Goal: Task Accomplishment & Management: Manage account settings

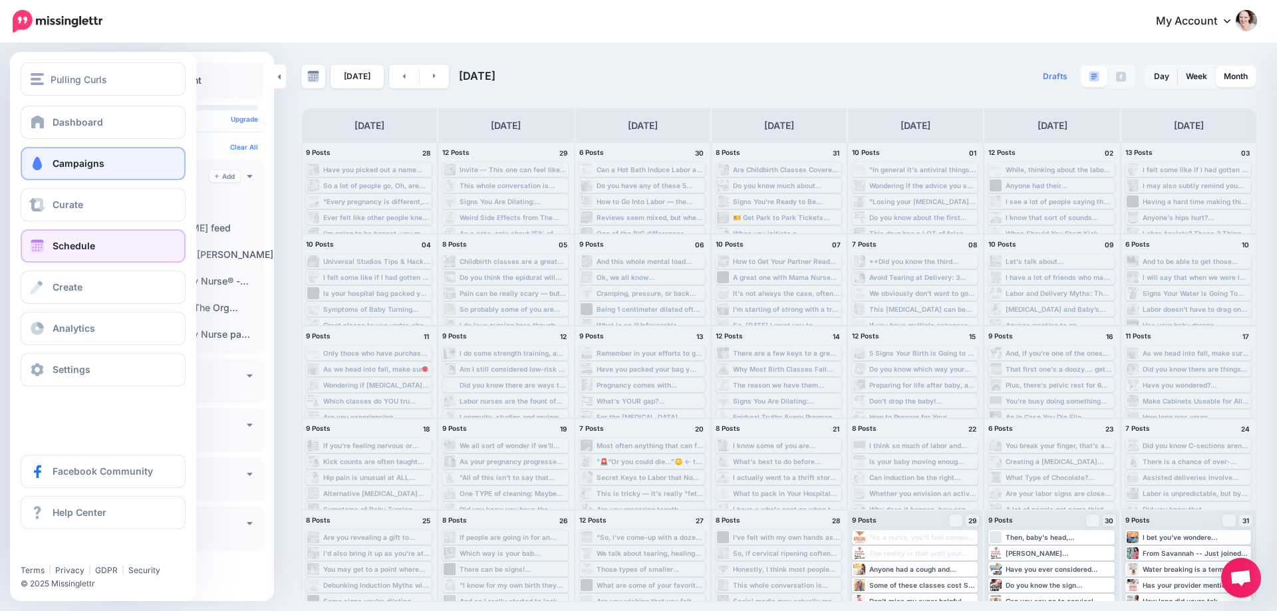
click at [37, 150] on link "Campaigns" at bounding box center [103, 163] width 165 height 33
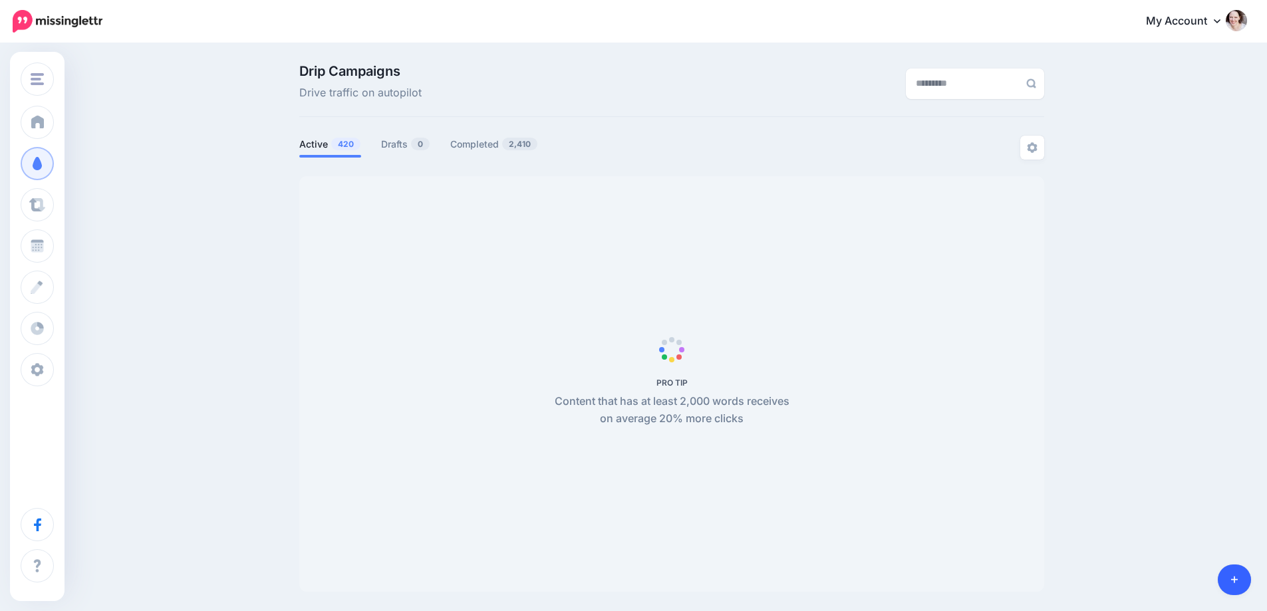
click at [1239, 575] on link at bounding box center [1235, 580] width 34 height 31
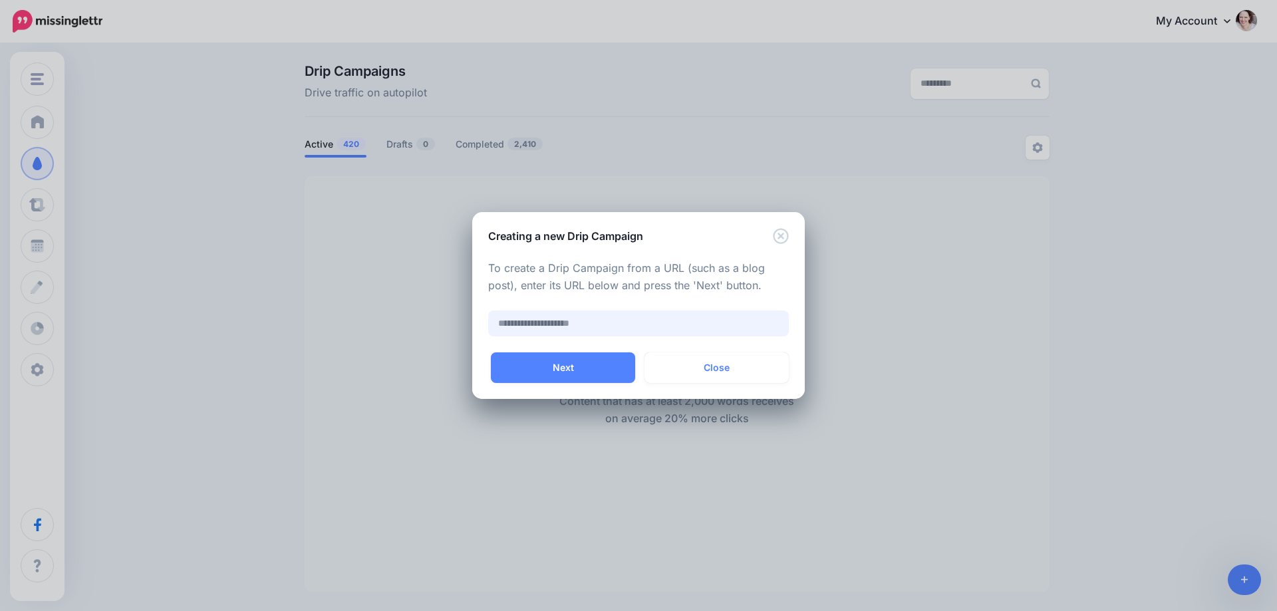
paste input "**********"
type input "**********"
click at [540, 369] on button "Next" at bounding box center [563, 368] width 144 height 31
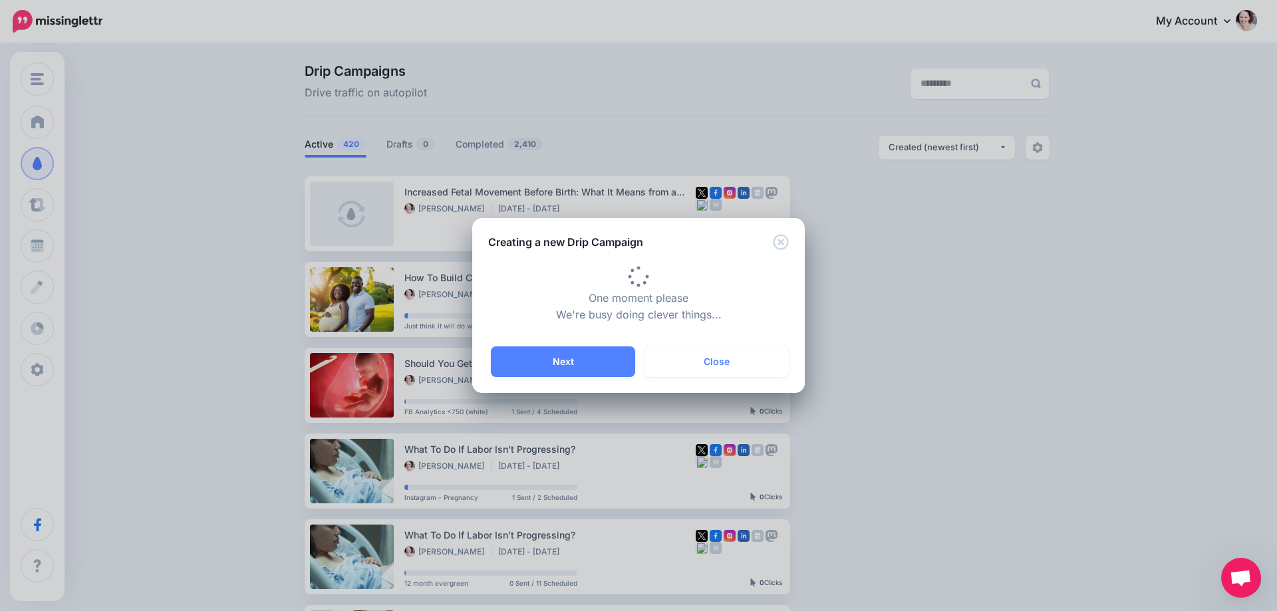
type input "**********"
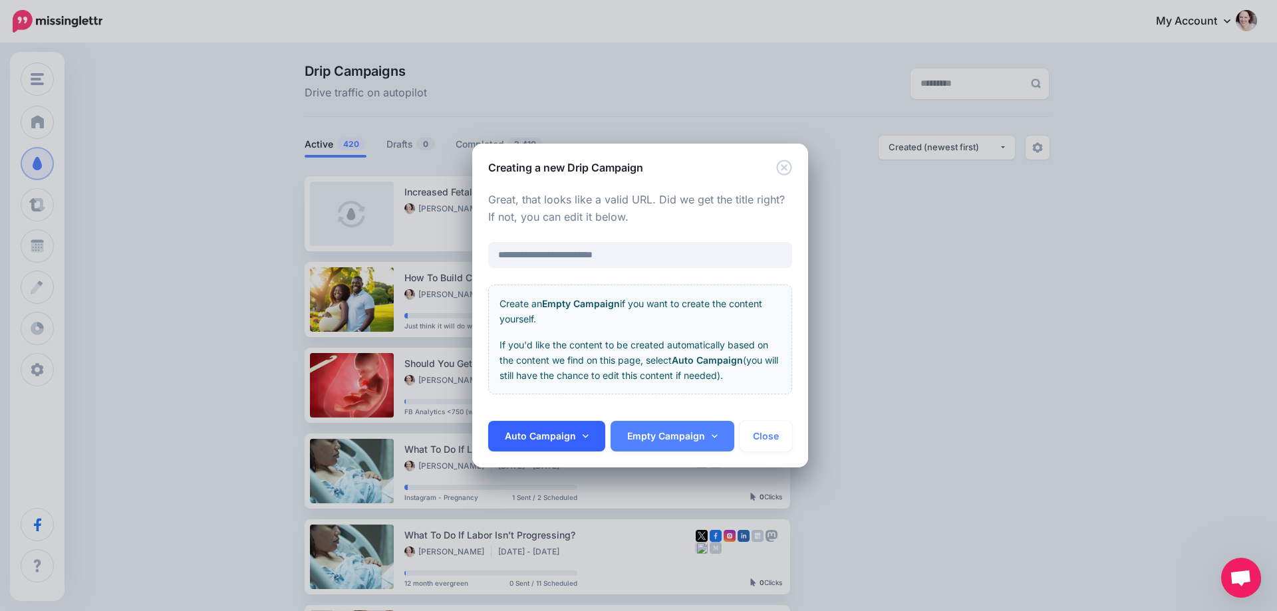
click at [562, 426] on link "Auto Campaign" at bounding box center [546, 436] width 117 height 31
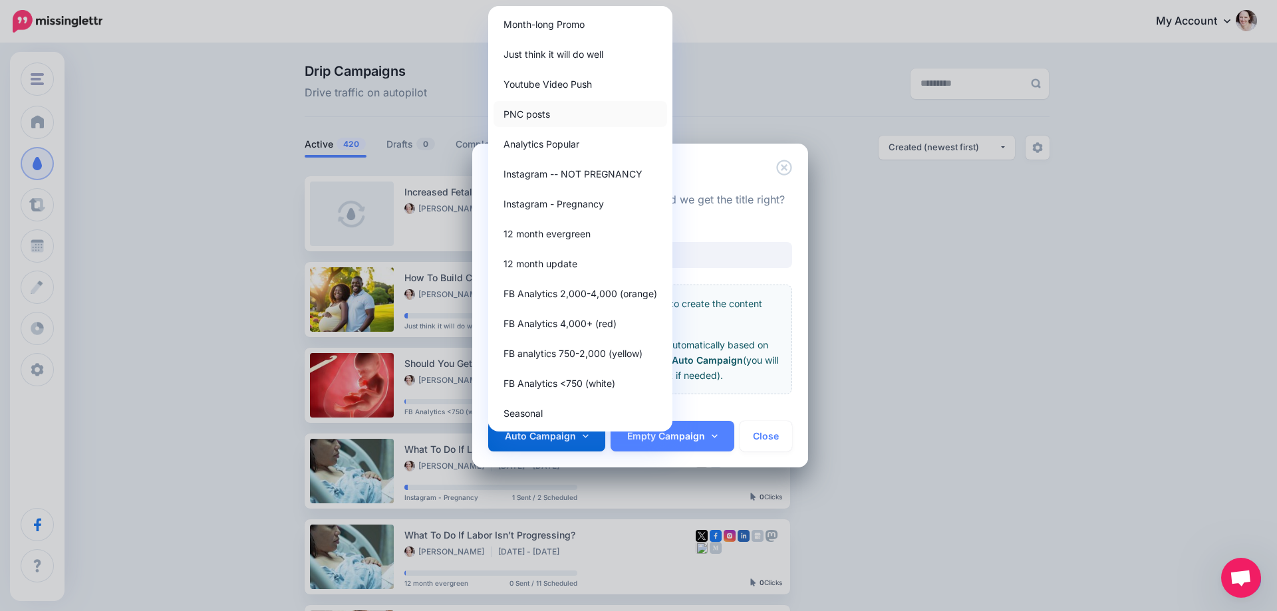
click at [564, 109] on link "PNC posts" at bounding box center [581, 114] width 174 height 26
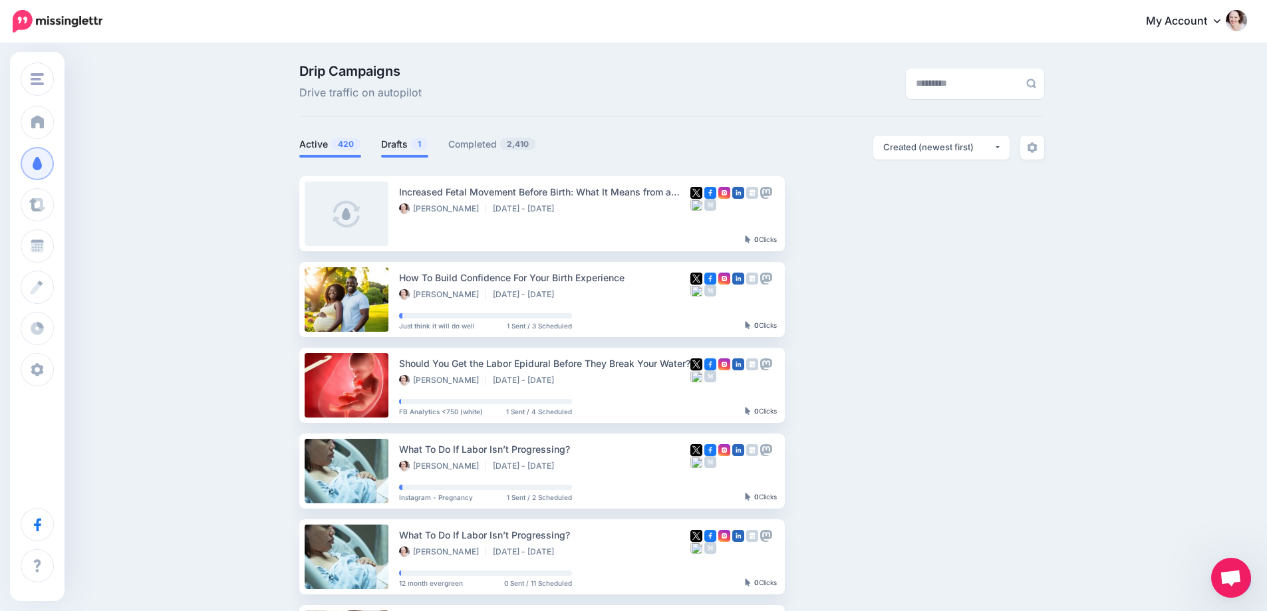
click at [400, 145] on link "Drafts 1" at bounding box center [404, 144] width 47 height 16
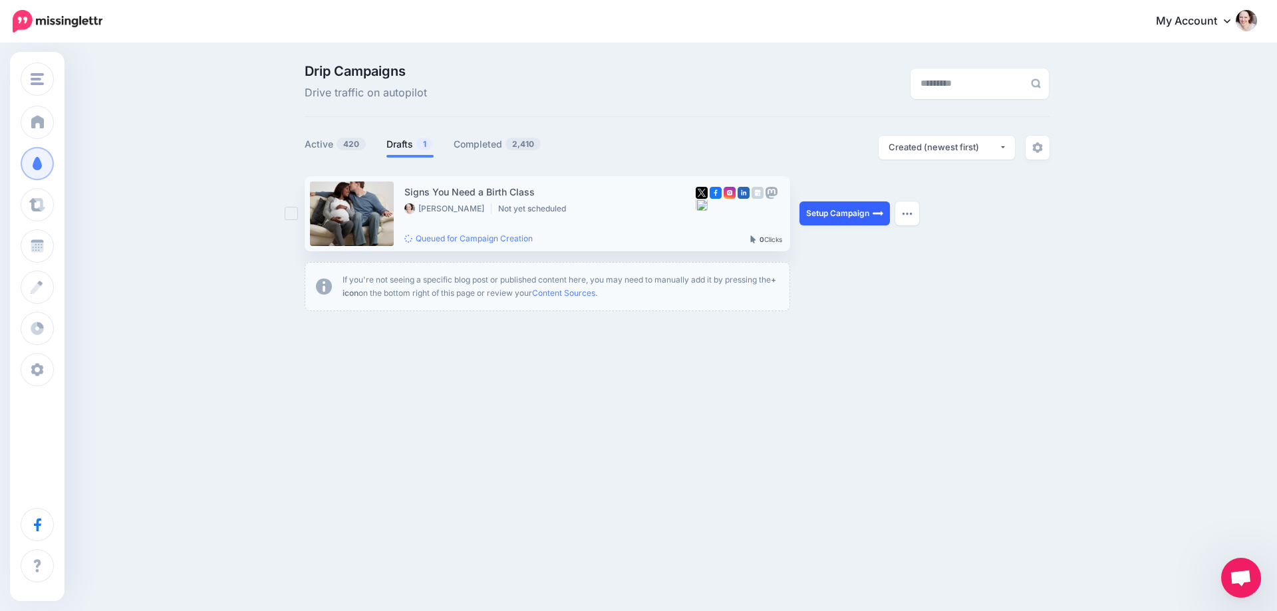
click at [841, 206] on link "Setup Campaign" at bounding box center [845, 214] width 90 height 24
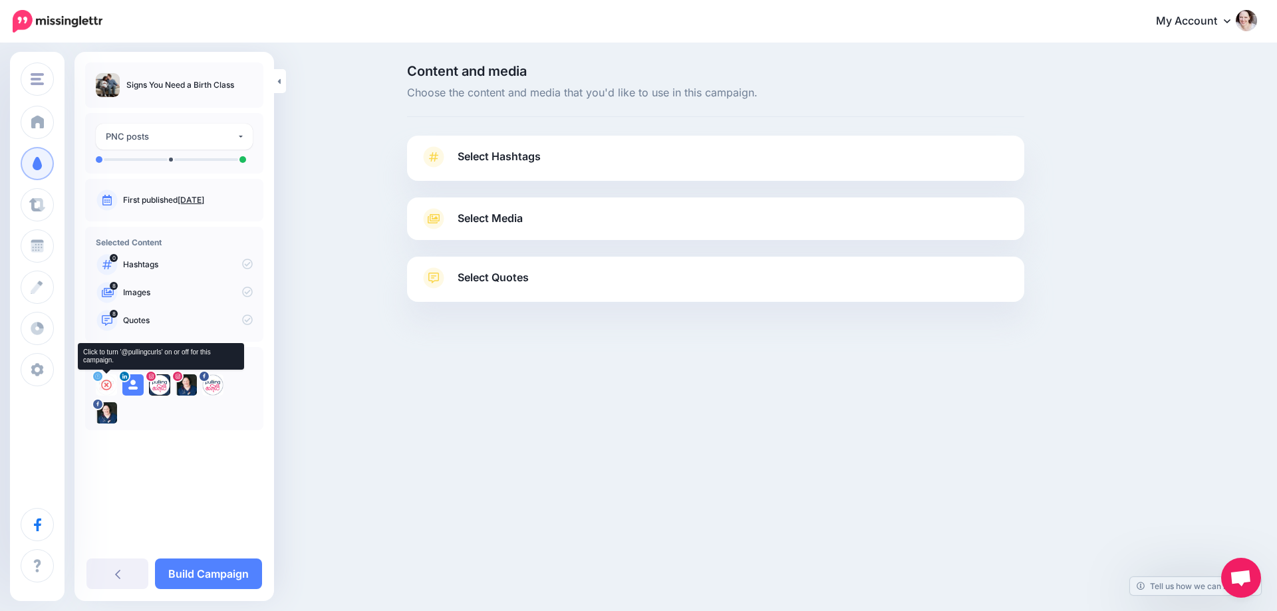
click at [104, 384] on icon at bounding box center [106, 385] width 11 height 11
click at [130, 385] on icon at bounding box center [133, 385] width 11 height 11
click at [156, 385] on icon at bounding box center [159, 385] width 11 height 11
click at [188, 385] on icon at bounding box center [186, 385] width 11 height 11
click at [212, 385] on icon at bounding box center [213, 385] width 11 height 11
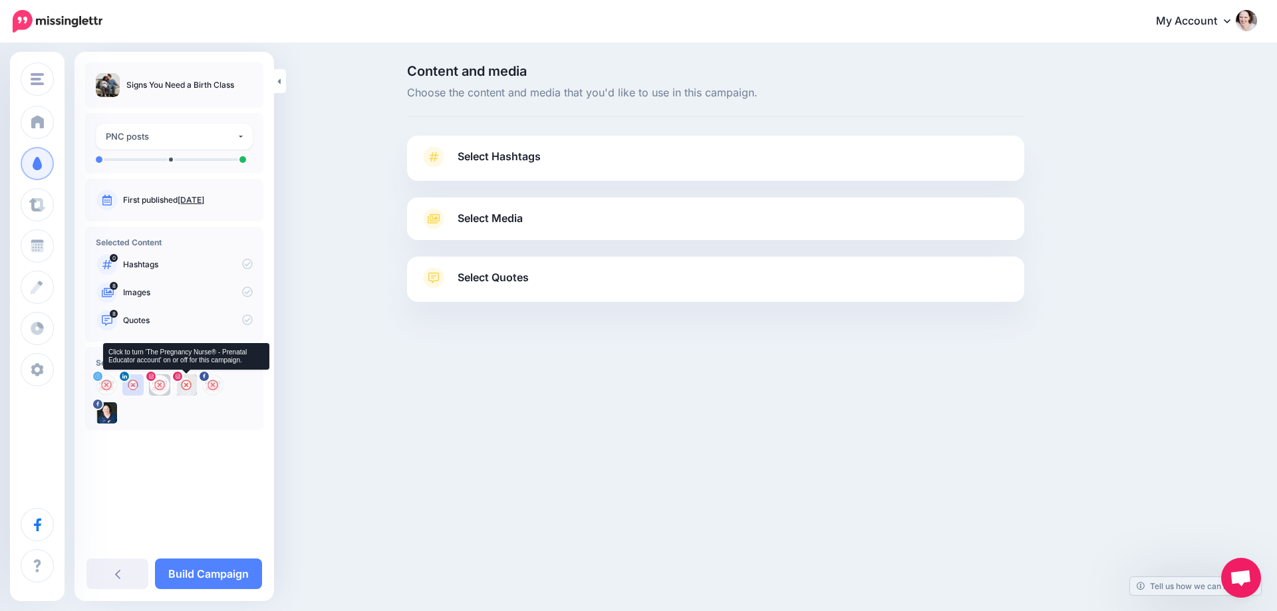
click at [183, 387] on icon at bounding box center [186, 385] width 11 height 11
click at [523, 153] on span "Select Hashtags" at bounding box center [499, 157] width 83 height 18
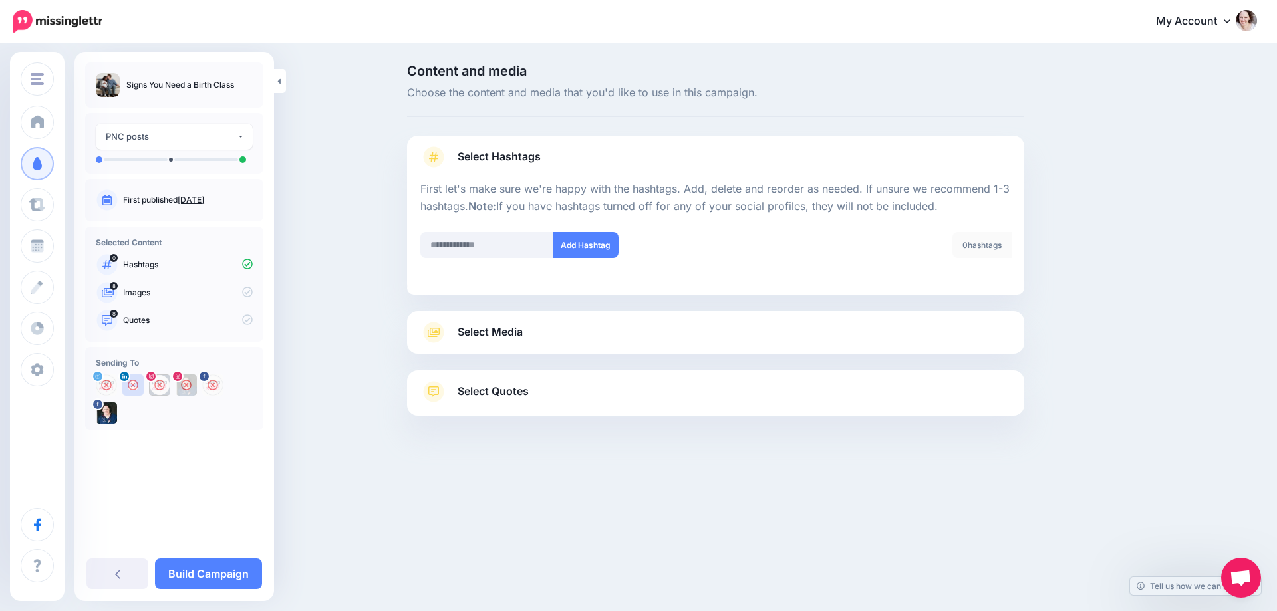
click at [487, 328] on span "Select Media" at bounding box center [490, 332] width 65 height 18
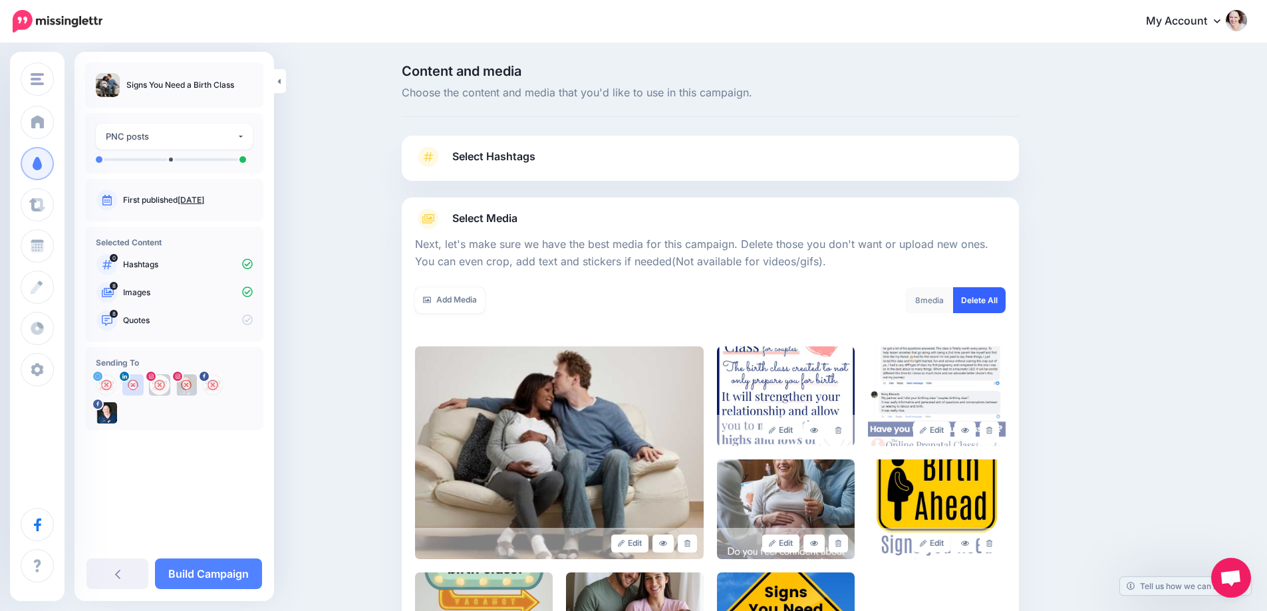
click at [1006, 305] on link "Delete All" at bounding box center [979, 300] width 53 height 26
click at [425, 300] on link "Add Media" at bounding box center [450, 300] width 70 height 26
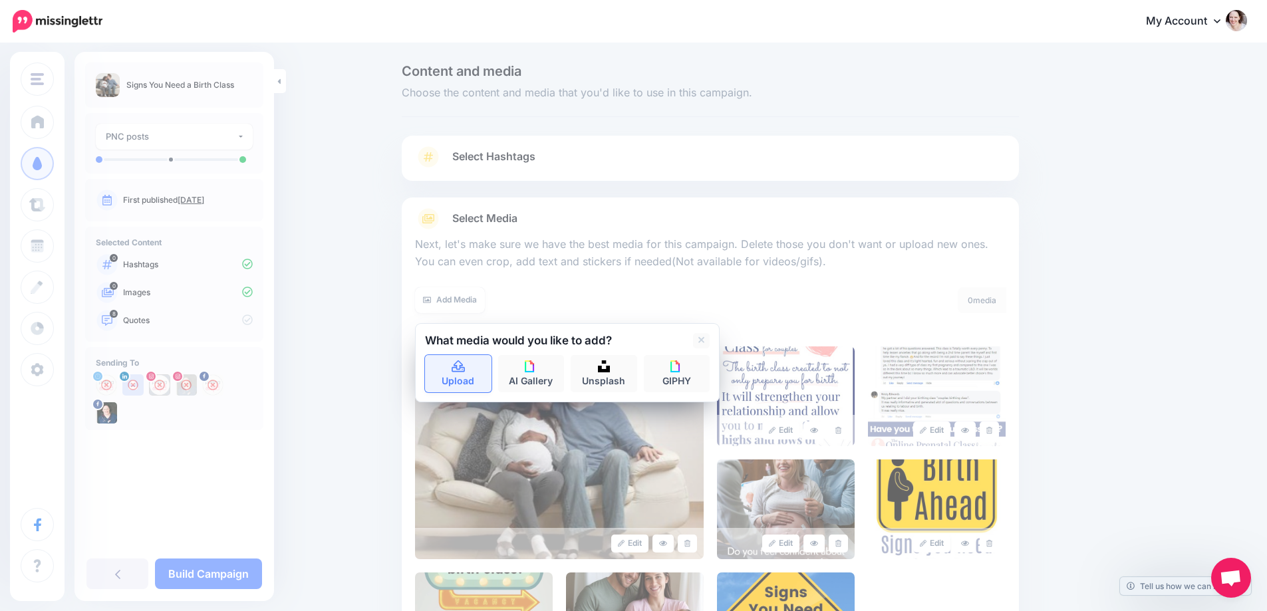
click at [492, 375] on link "Upload" at bounding box center [458, 373] width 67 height 37
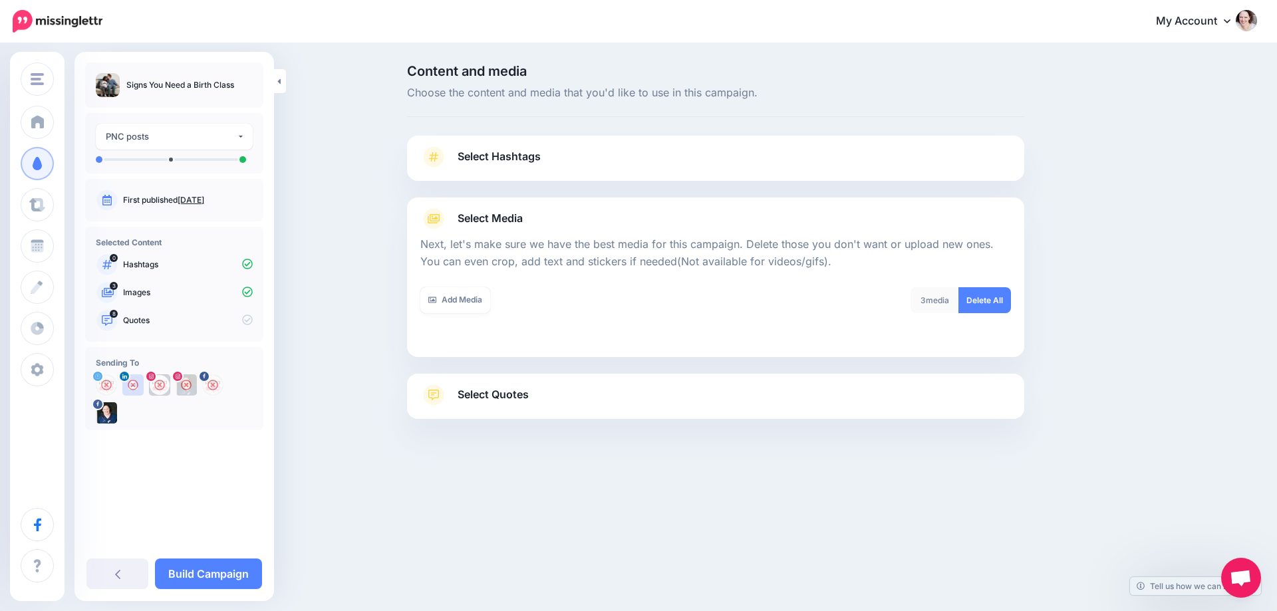
click at [493, 409] on link "Select Quotes" at bounding box center [715, 402] width 591 height 35
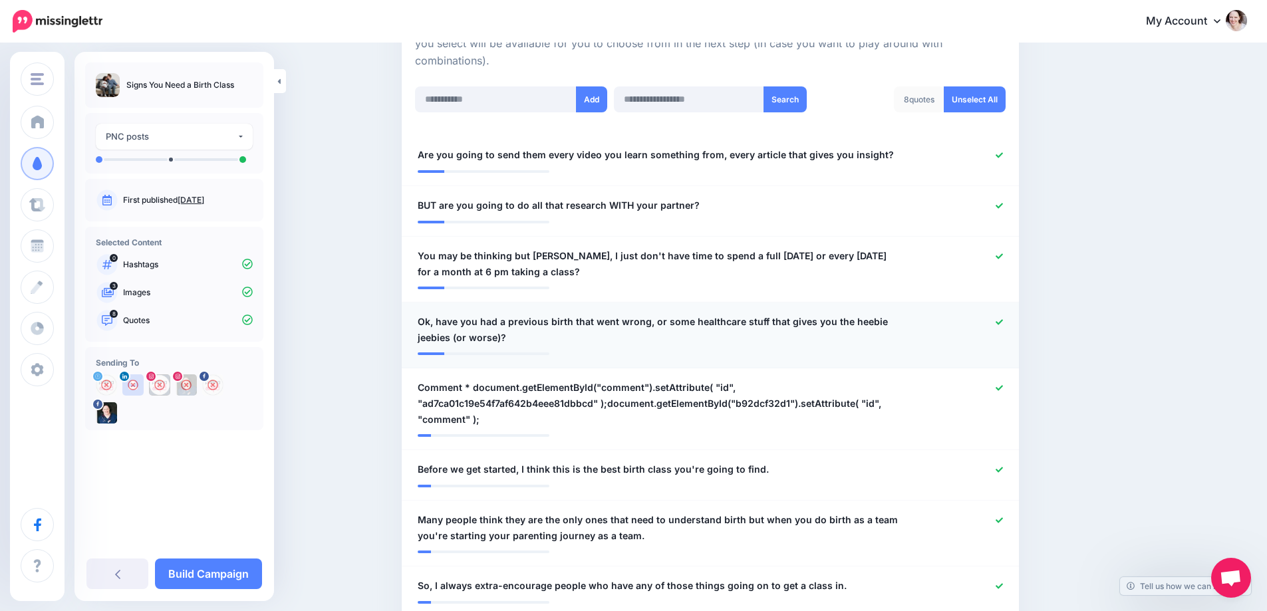
scroll to position [333, 0]
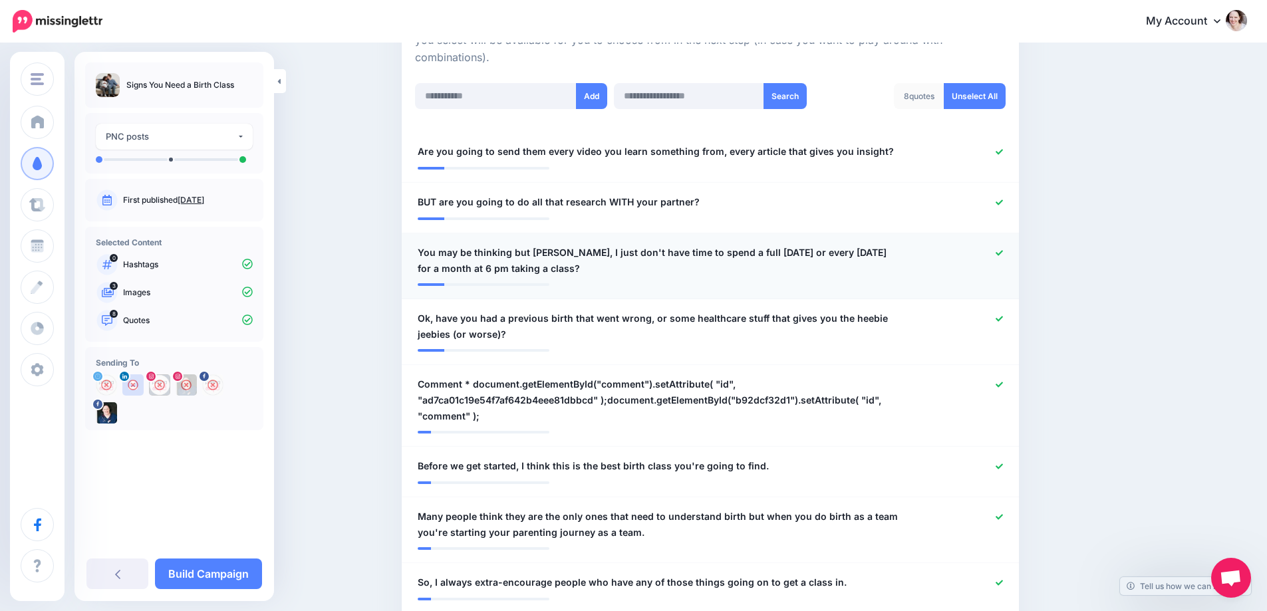
click at [1001, 254] on icon at bounding box center [999, 252] width 7 height 7
click at [1003, 318] on icon at bounding box center [999, 318] width 7 height 5
click at [1003, 384] on icon at bounding box center [999, 384] width 7 height 5
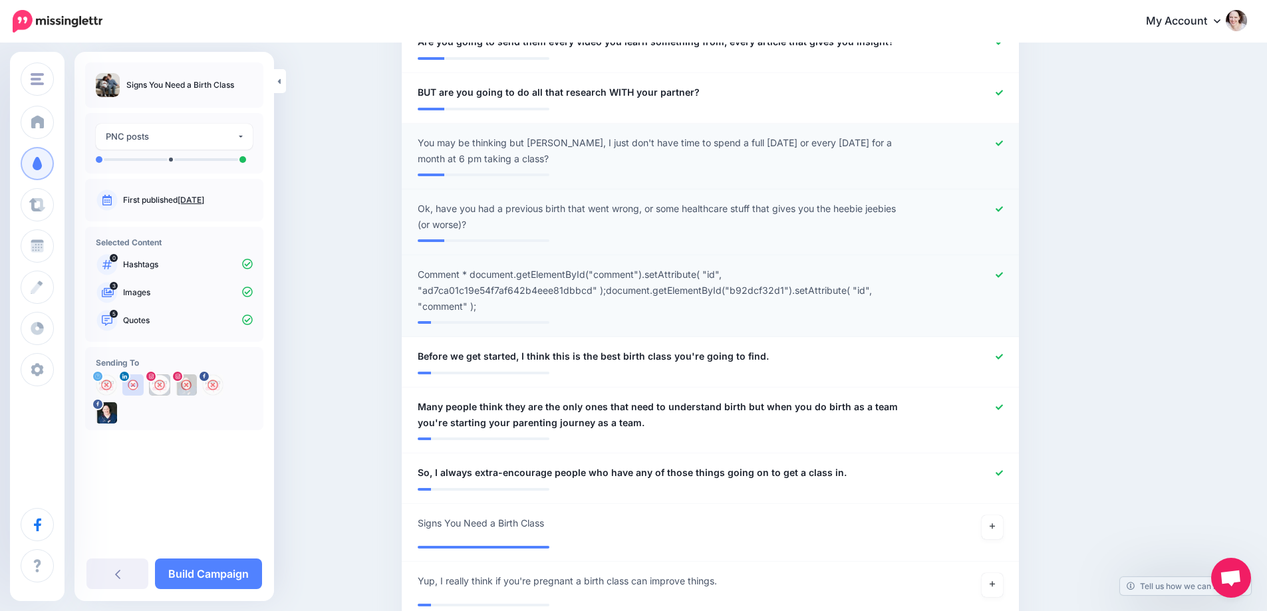
scroll to position [443, 0]
click at [1003, 353] on icon at bounding box center [999, 356] width 7 height 7
click at [1002, 515] on link at bounding box center [992, 527] width 21 height 24
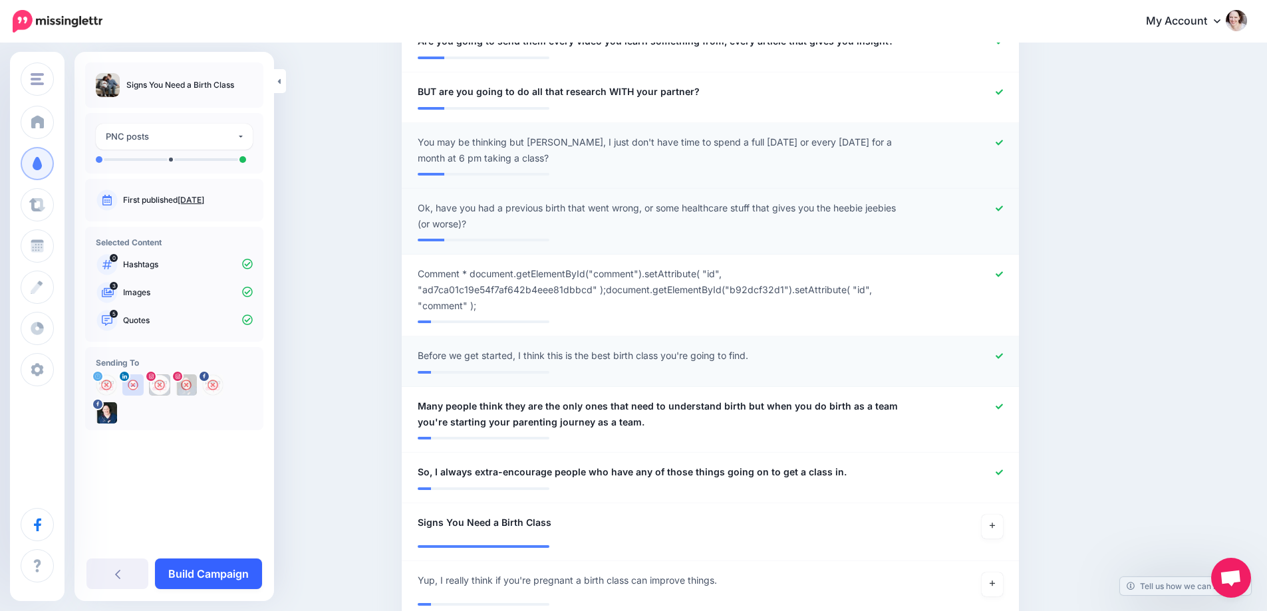
click at [194, 565] on link "Build Campaign" at bounding box center [208, 574] width 107 height 31
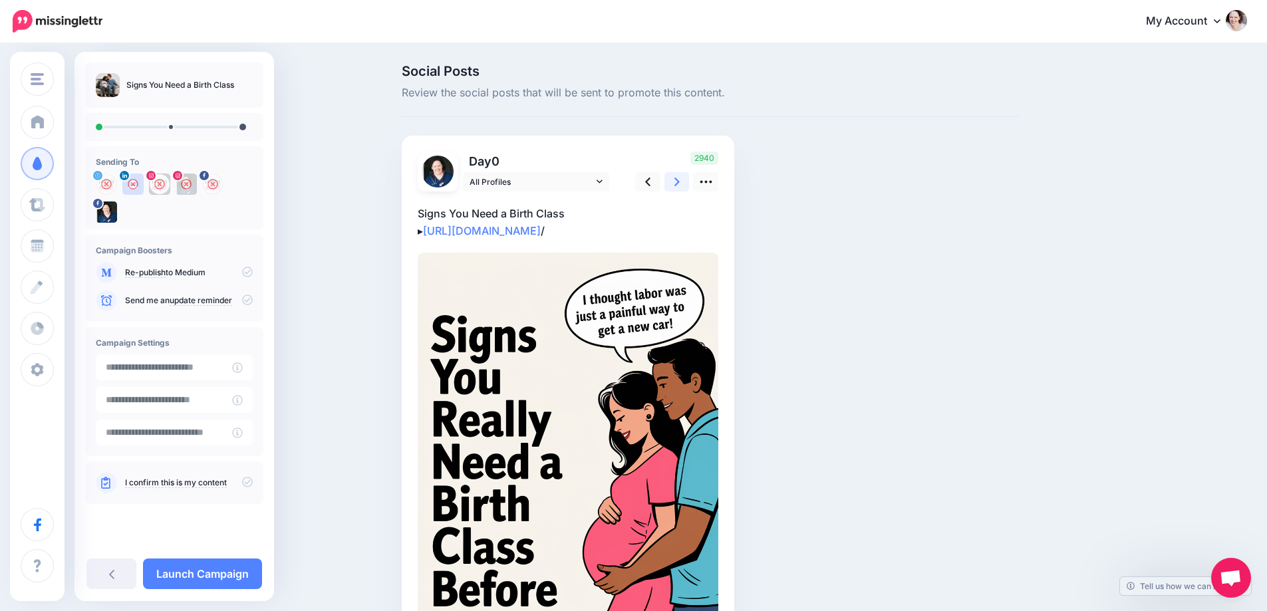
click at [680, 176] on icon at bounding box center [677, 182] width 5 height 14
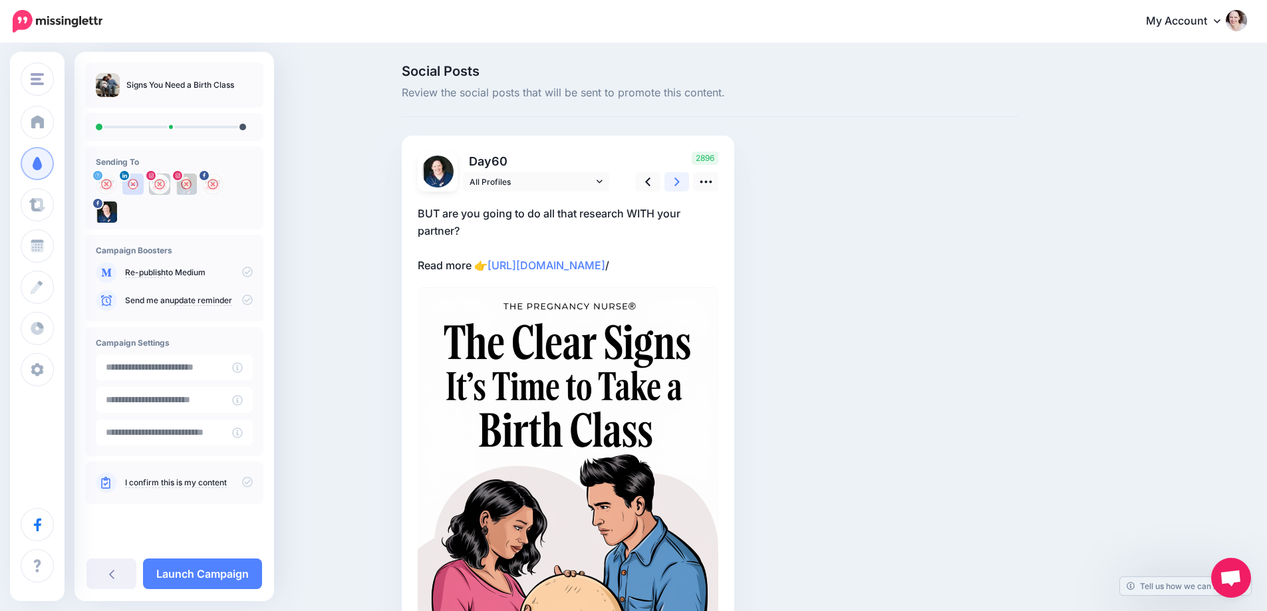
click at [685, 182] on link at bounding box center [677, 181] width 25 height 19
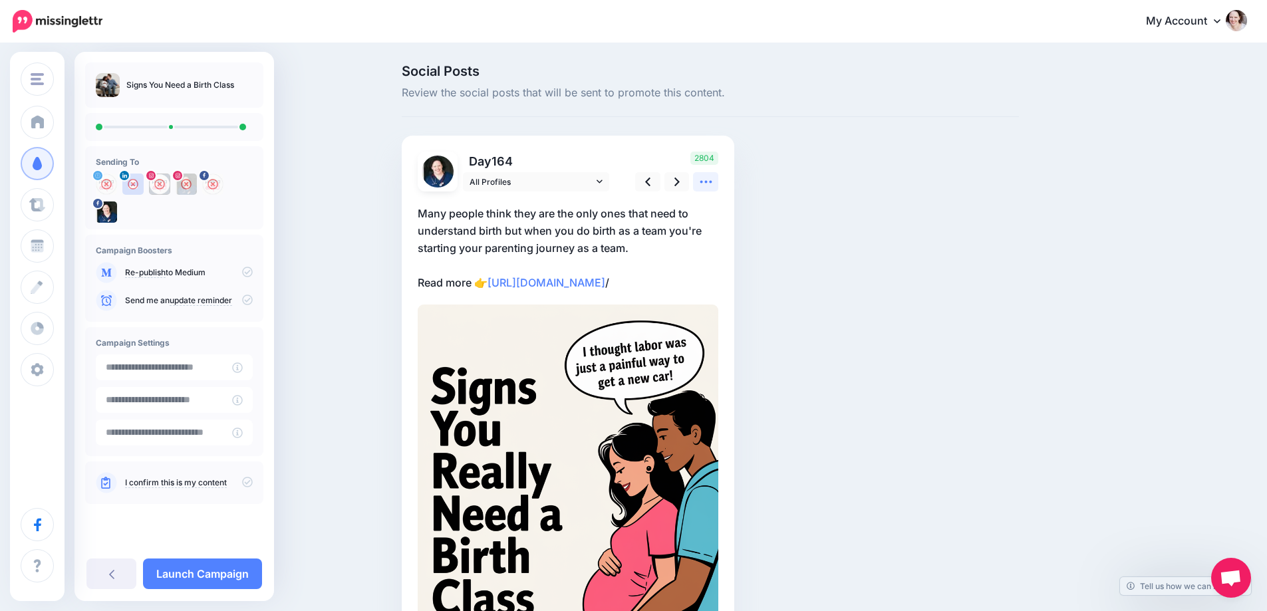
click at [704, 178] on icon at bounding box center [706, 182] width 14 height 14
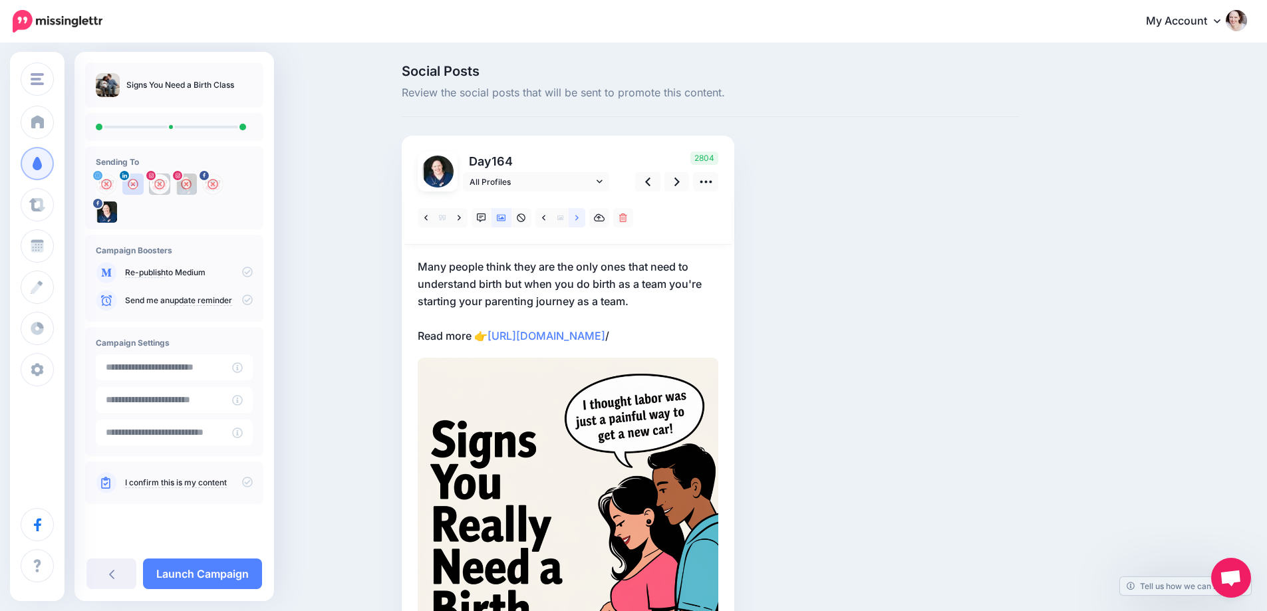
click at [583, 223] on link at bounding box center [577, 217] width 17 height 19
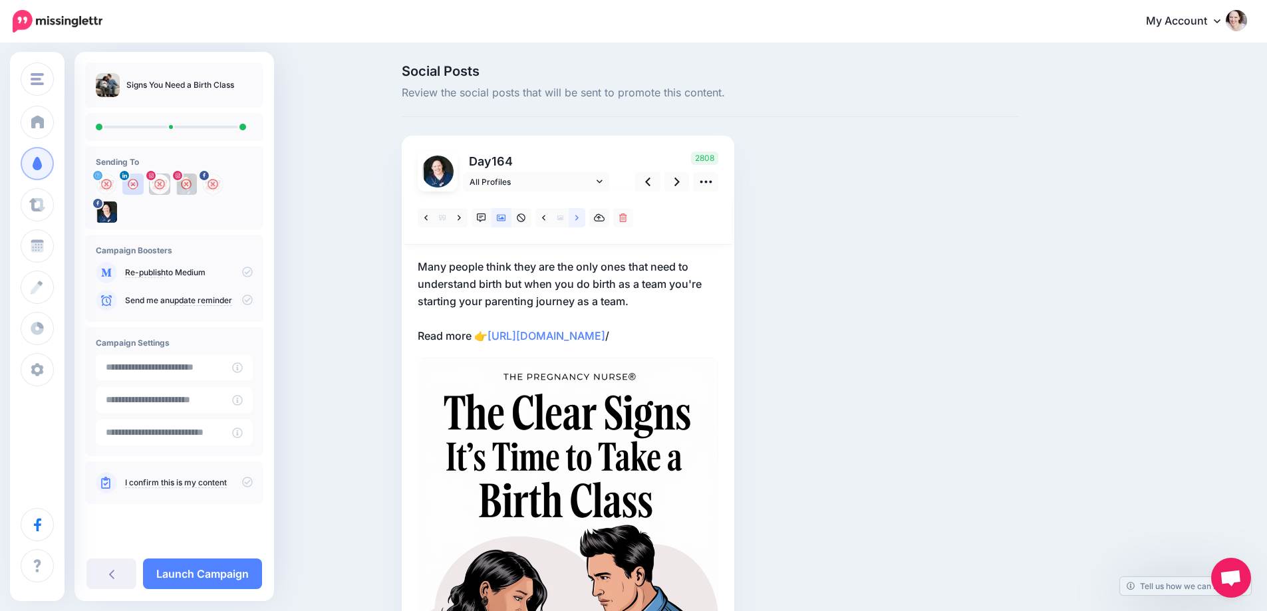
click at [579, 219] on icon at bounding box center [576, 218] width 3 height 9
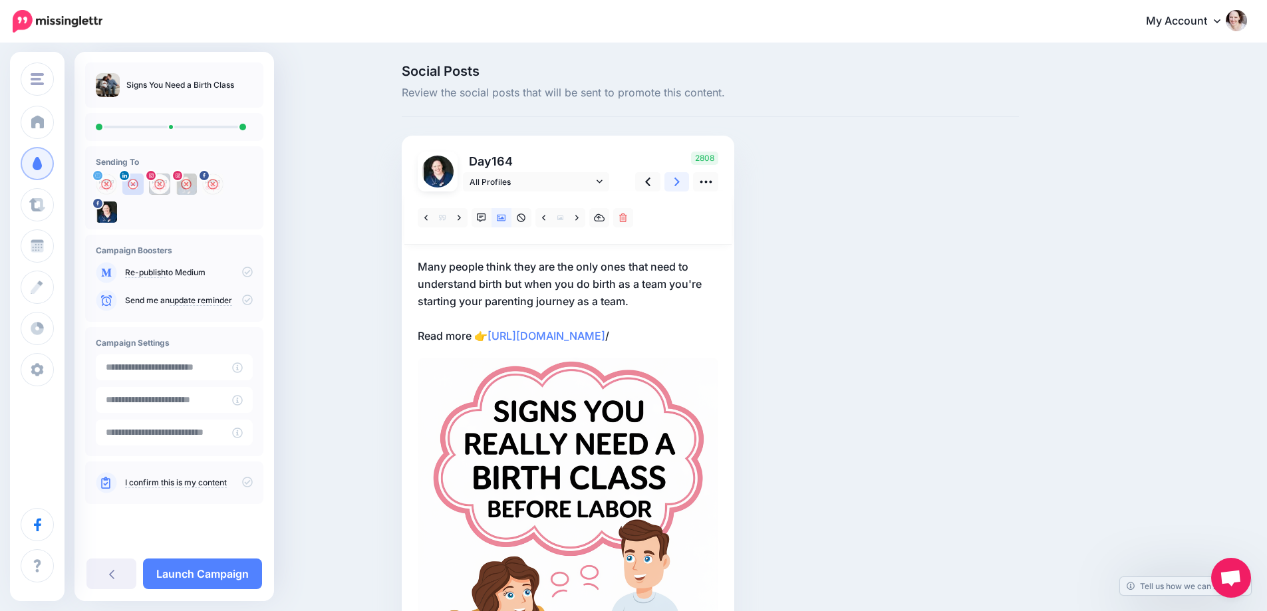
click at [690, 178] on link at bounding box center [677, 181] width 25 height 19
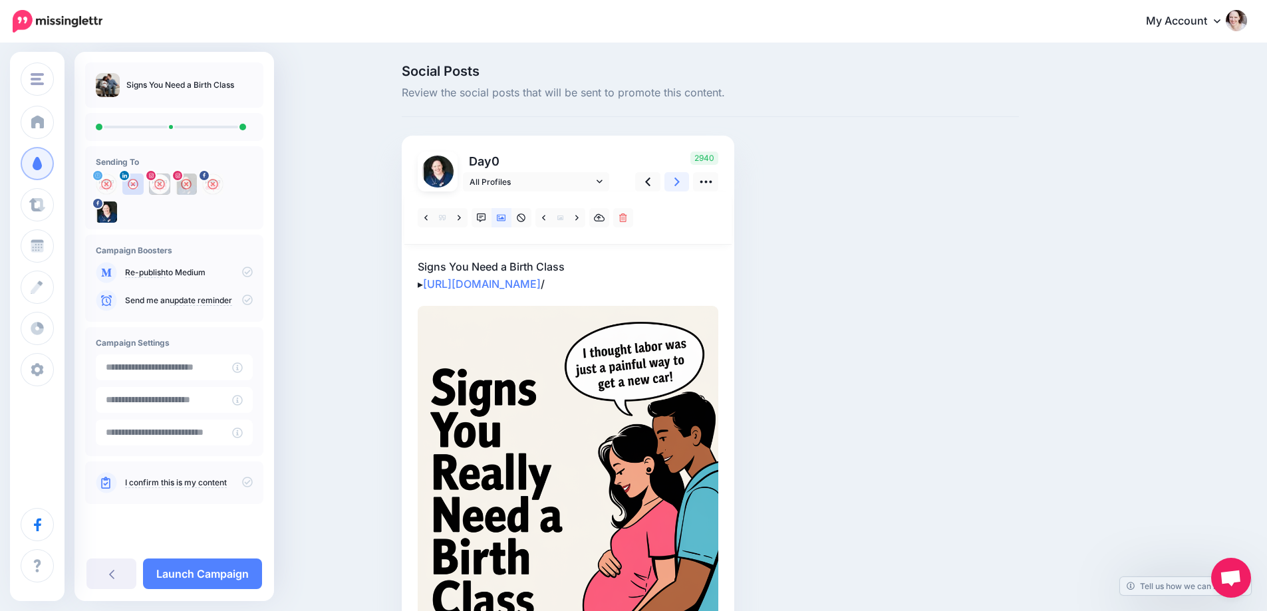
click at [680, 180] on icon at bounding box center [677, 182] width 5 height 14
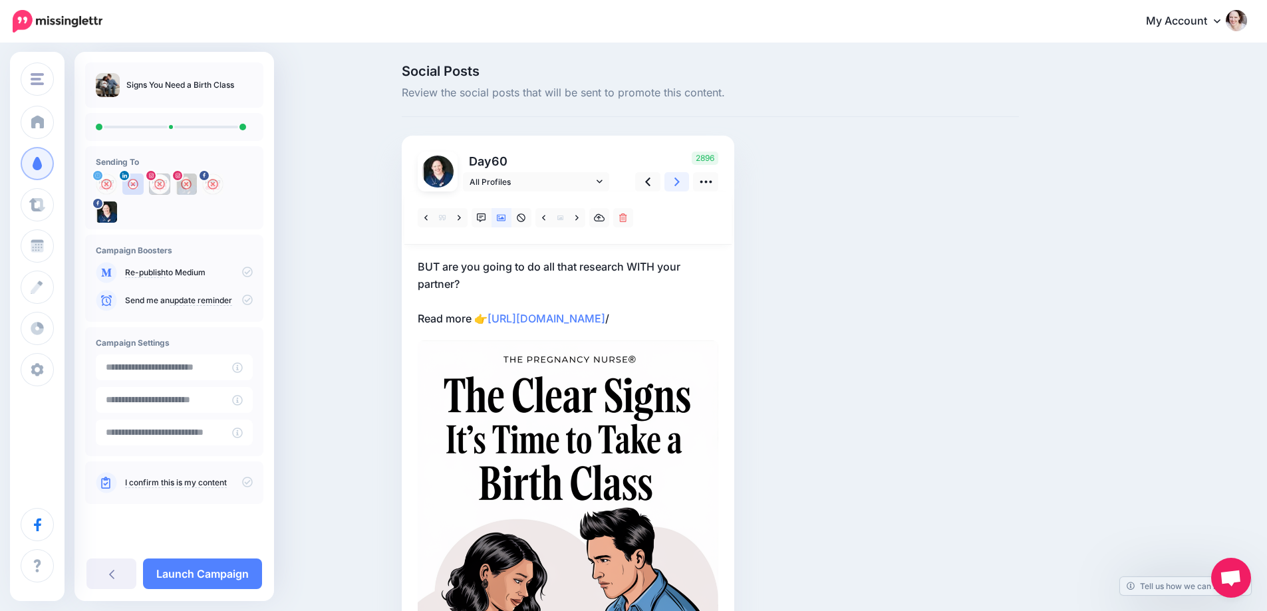
click at [680, 180] on icon at bounding box center [677, 182] width 5 height 14
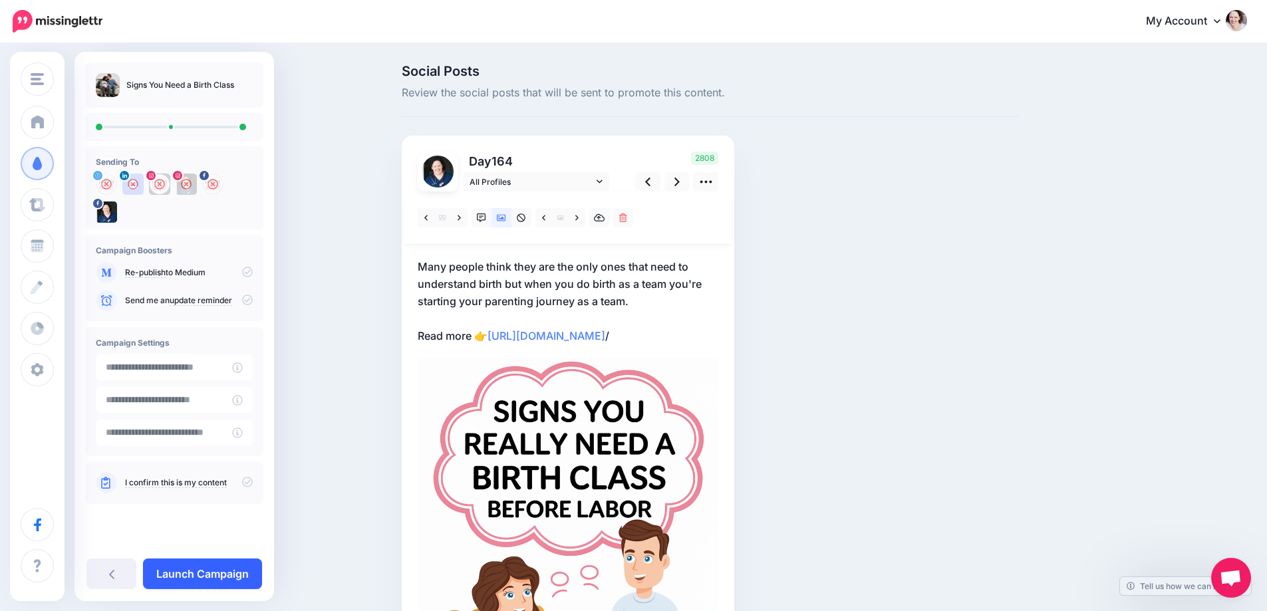
click at [190, 571] on link "Launch Campaign" at bounding box center [202, 574] width 119 height 31
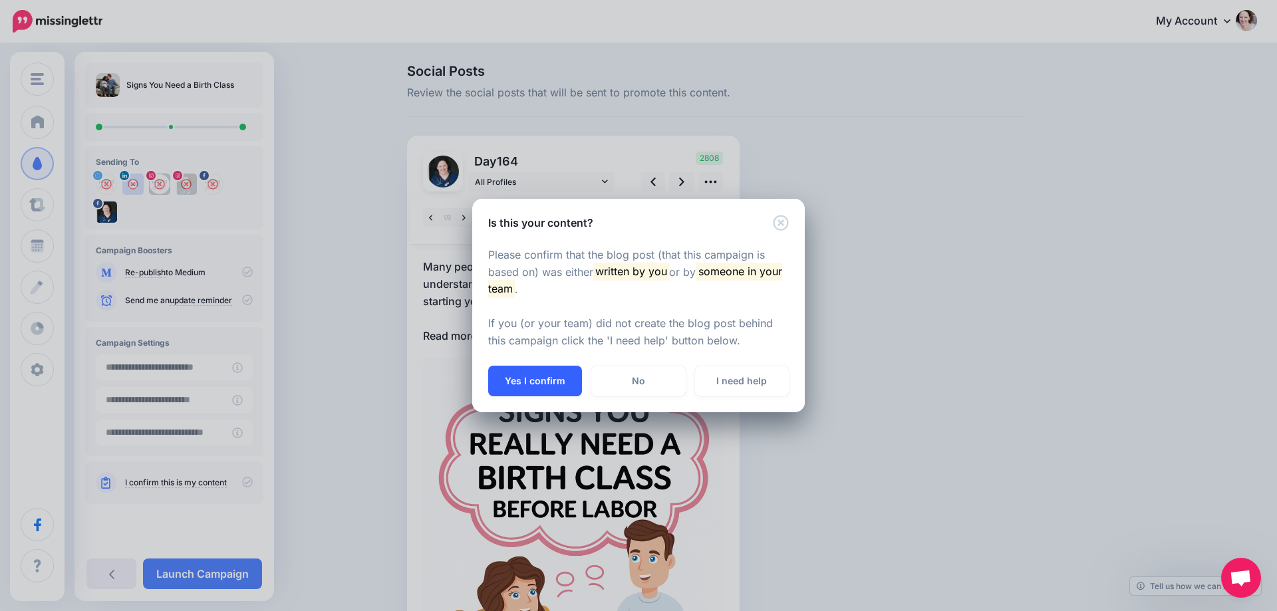
click at [525, 385] on button "Yes I confirm" at bounding box center [535, 381] width 94 height 31
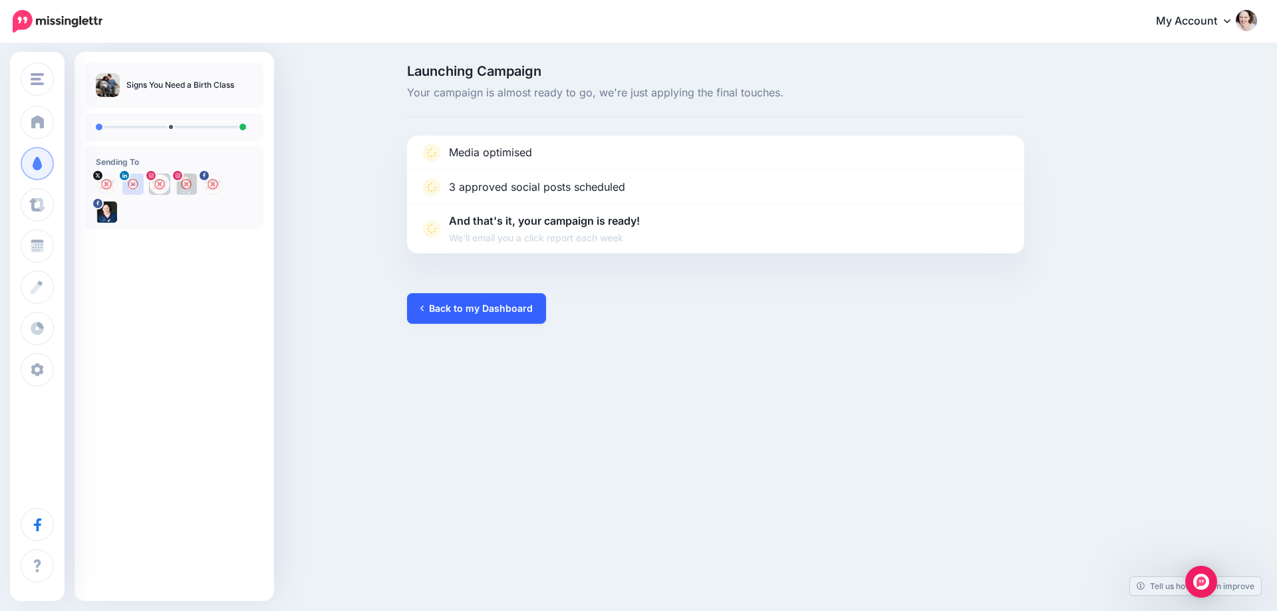
click at [423, 309] on icon at bounding box center [421, 308] width 3 height 9
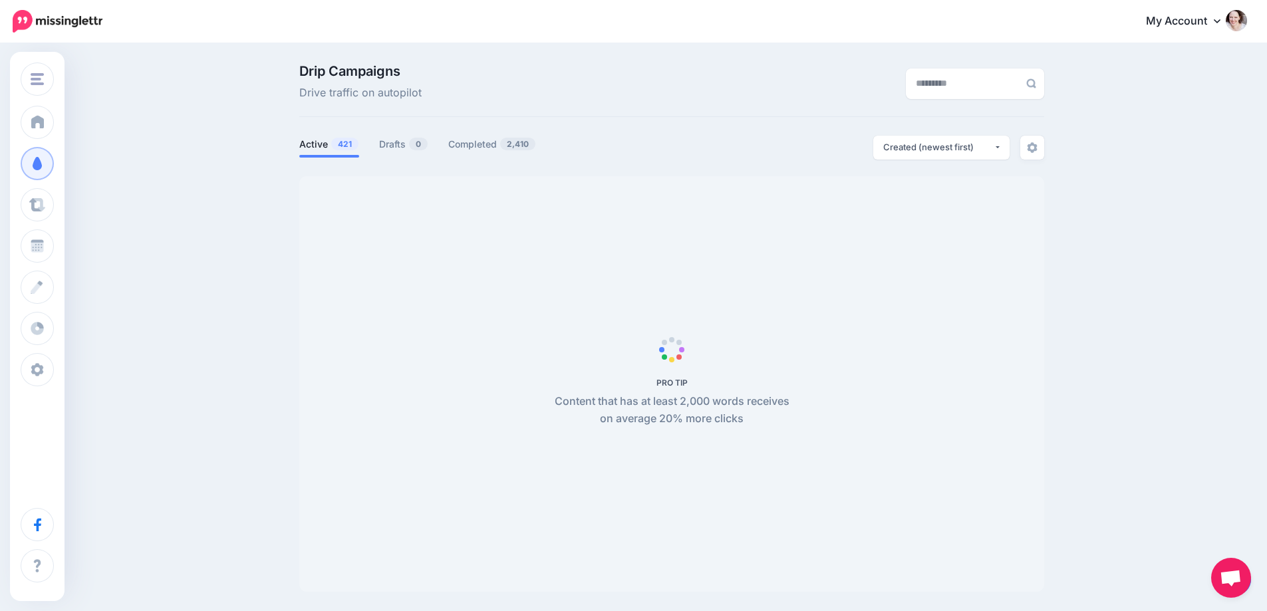
click at [1236, 568] on span "Open chat" at bounding box center [1231, 578] width 40 height 40
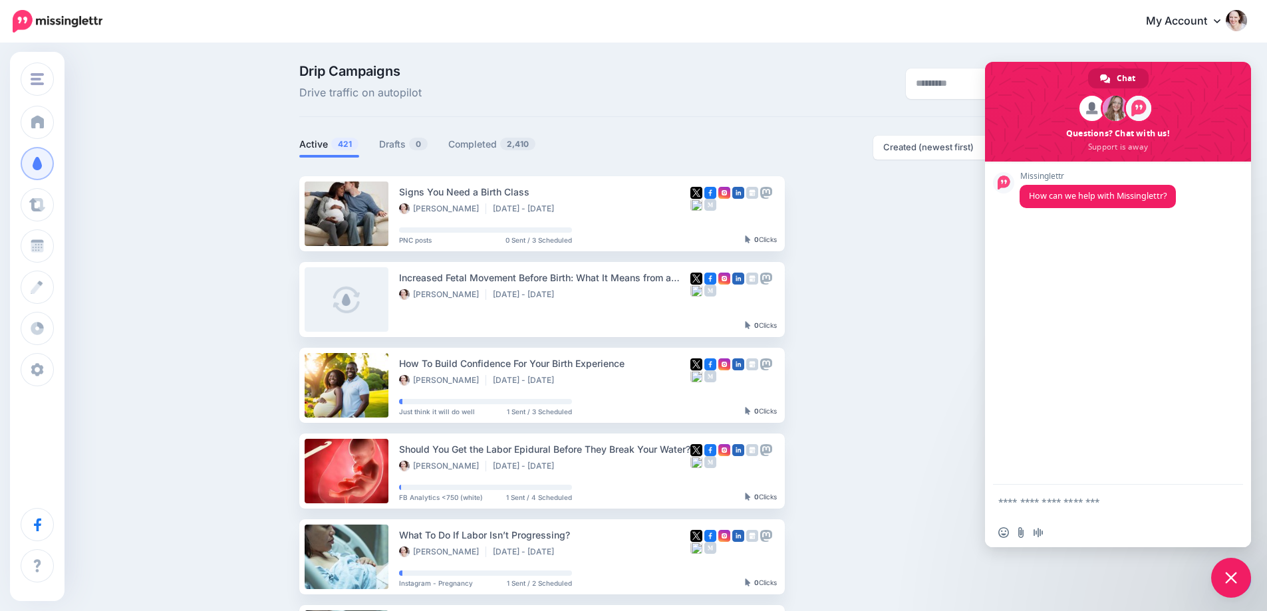
click at [1227, 583] on span "Close chat" at bounding box center [1231, 578] width 12 height 12
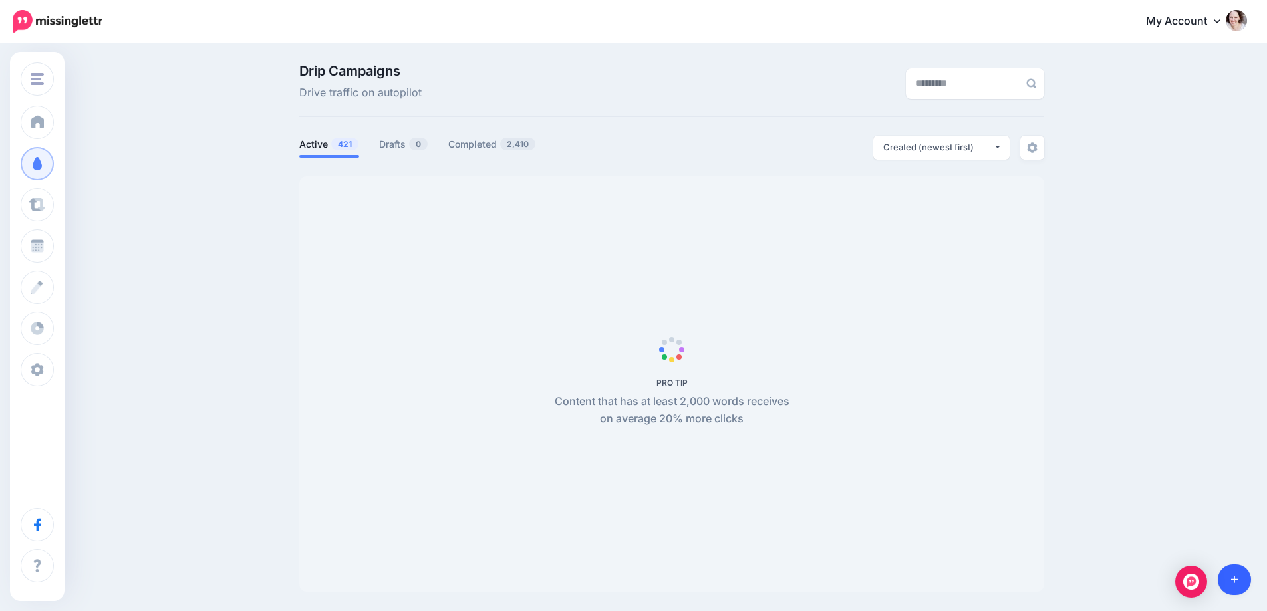
click at [1235, 580] on icon at bounding box center [1234, 580] width 7 height 7
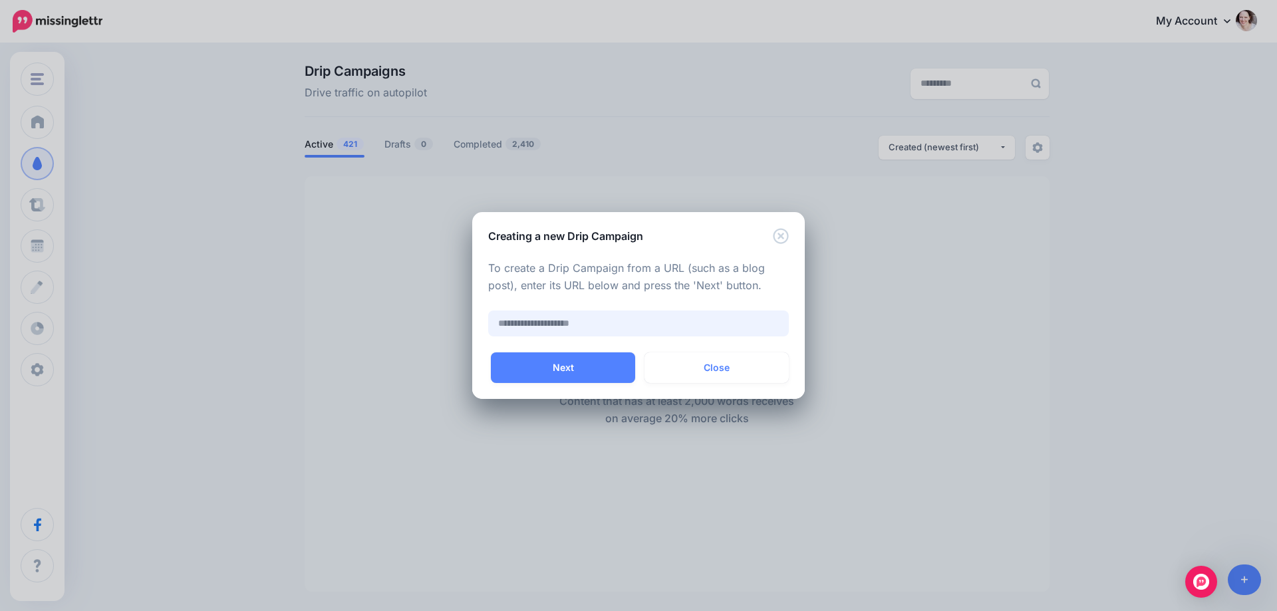
paste input "**********"
type input "**********"
click at [575, 361] on button "Next" at bounding box center [563, 368] width 144 height 31
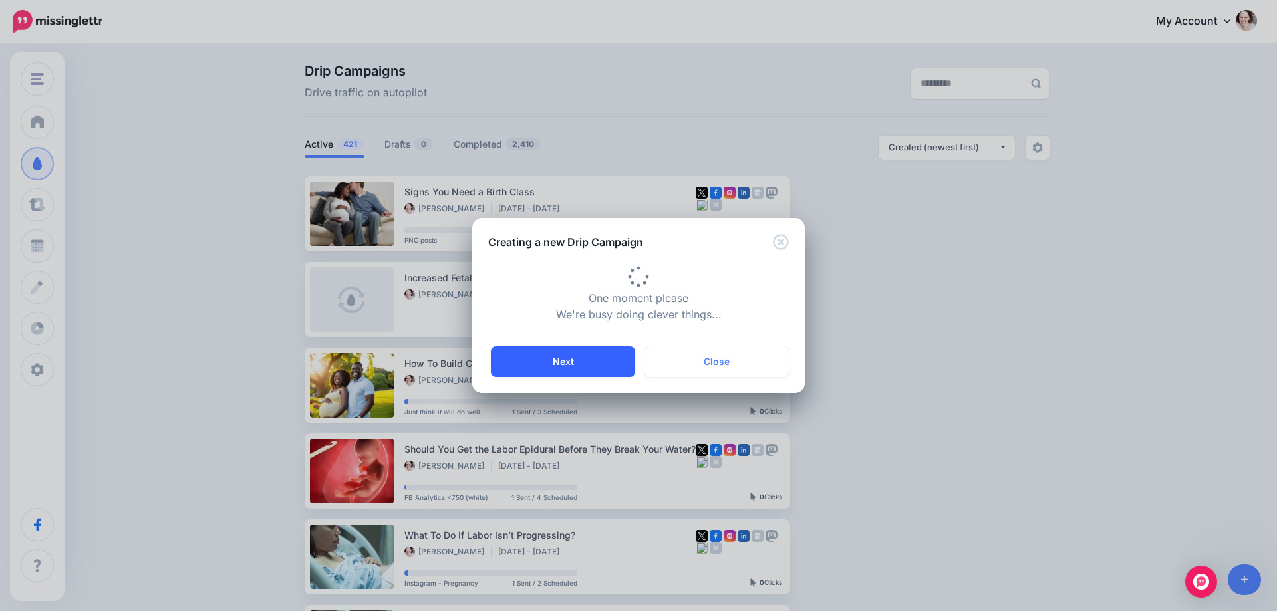
type input "**********"
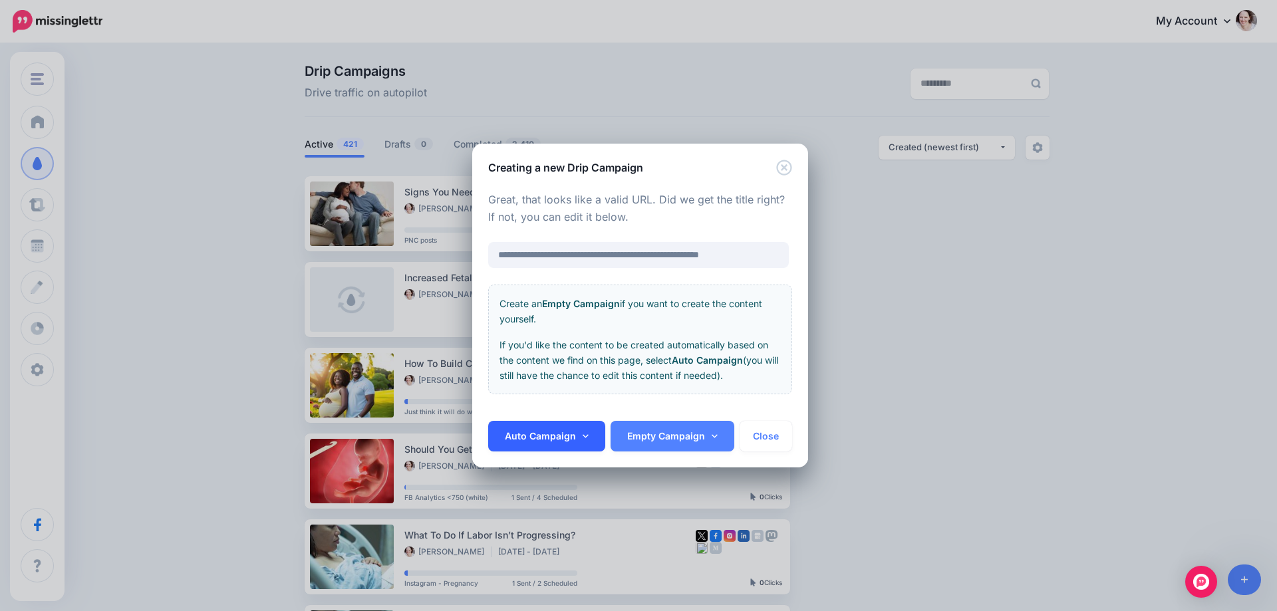
click at [566, 440] on link "Auto Campaign" at bounding box center [546, 436] width 117 height 31
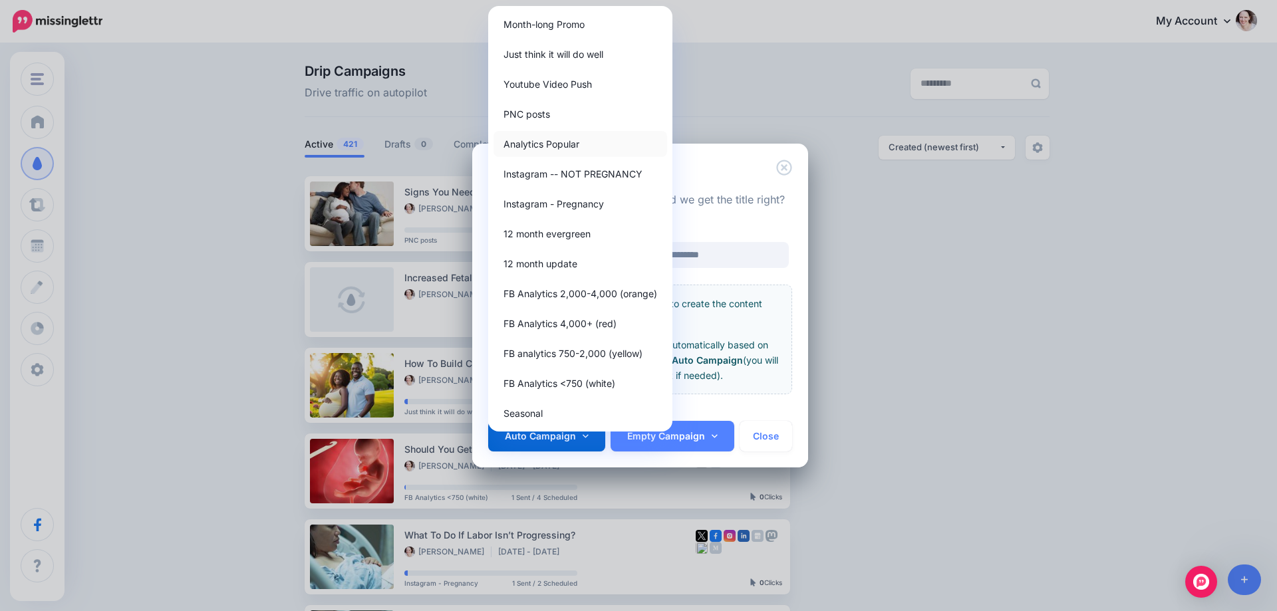
click at [532, 135] on link "Analytics Popular" at bounding box center [581, 144] width 174 height 26
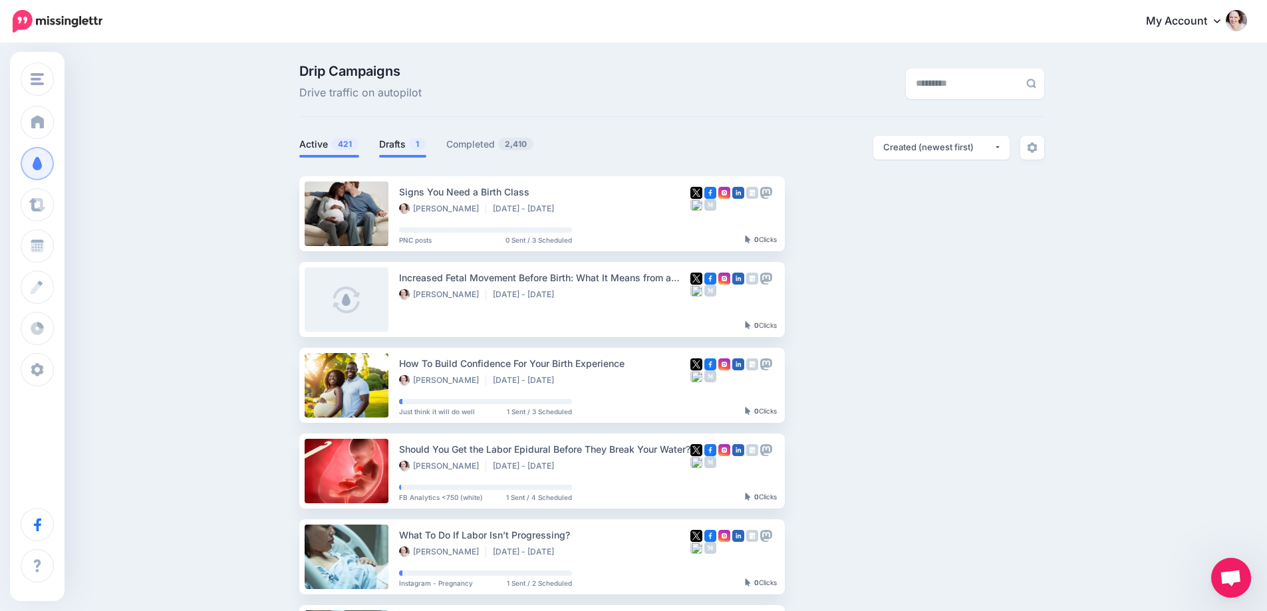
click at [399, 138] on link "Drafts 1" at bounding box center [402, 144] width 47 height 16
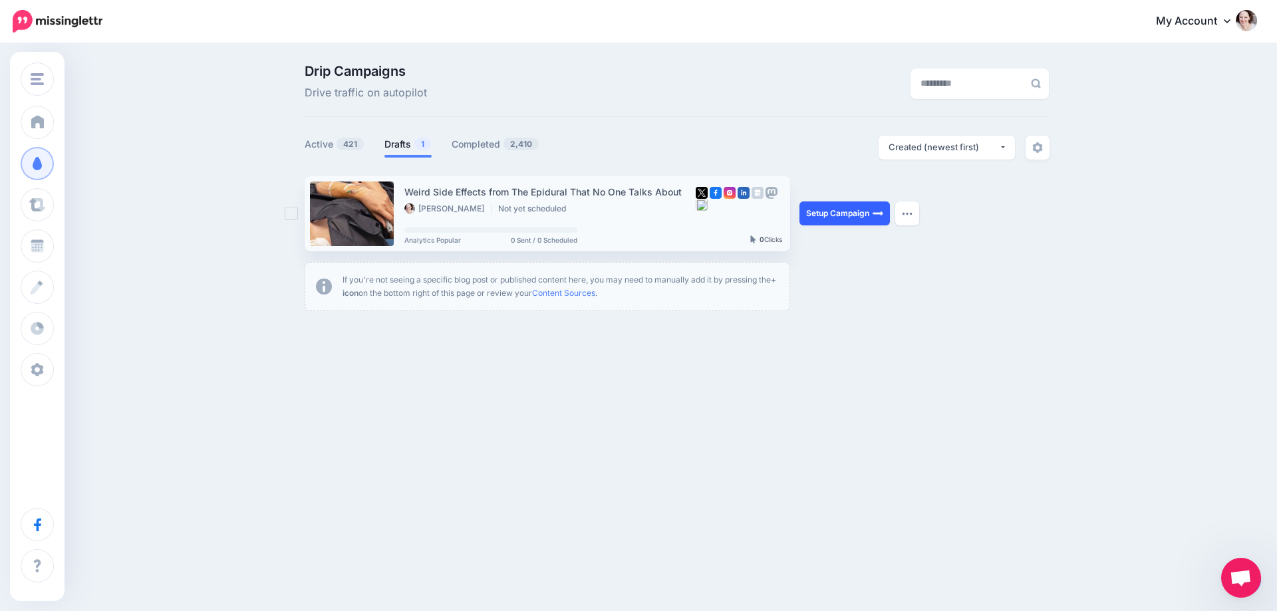
click at [808, 208] on link "Setup Campaign" at bounding box center [845, 214] width 90 height 24
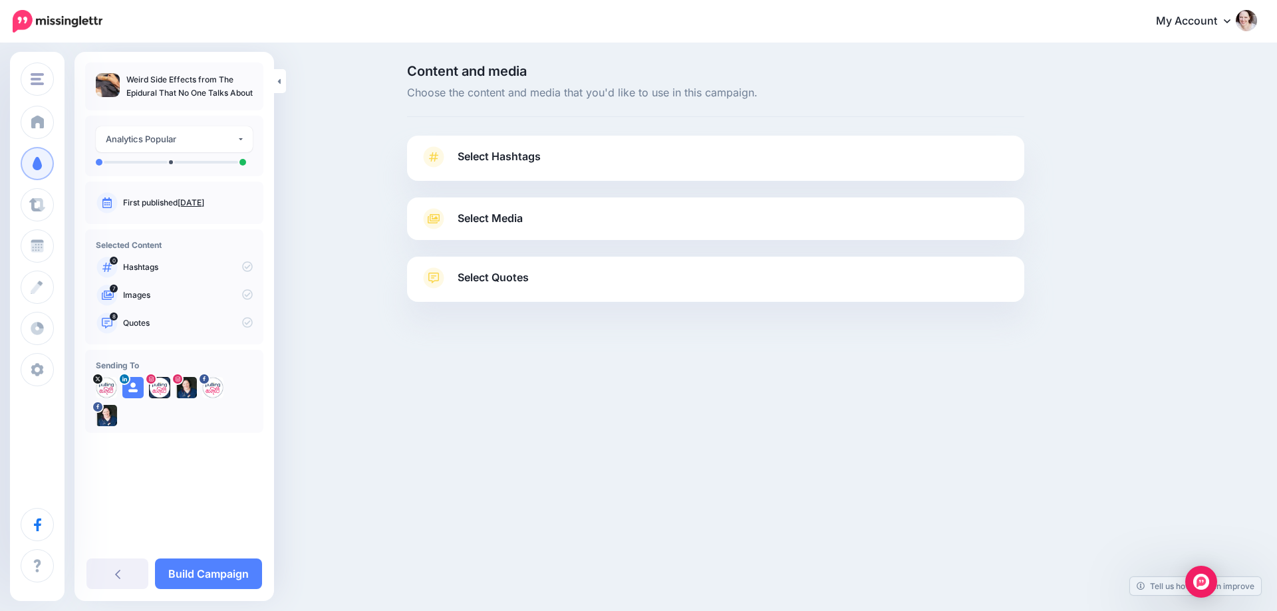
click at [479, 216] on span "Select Media" at bounding box center [490, 219] width 65 height 18
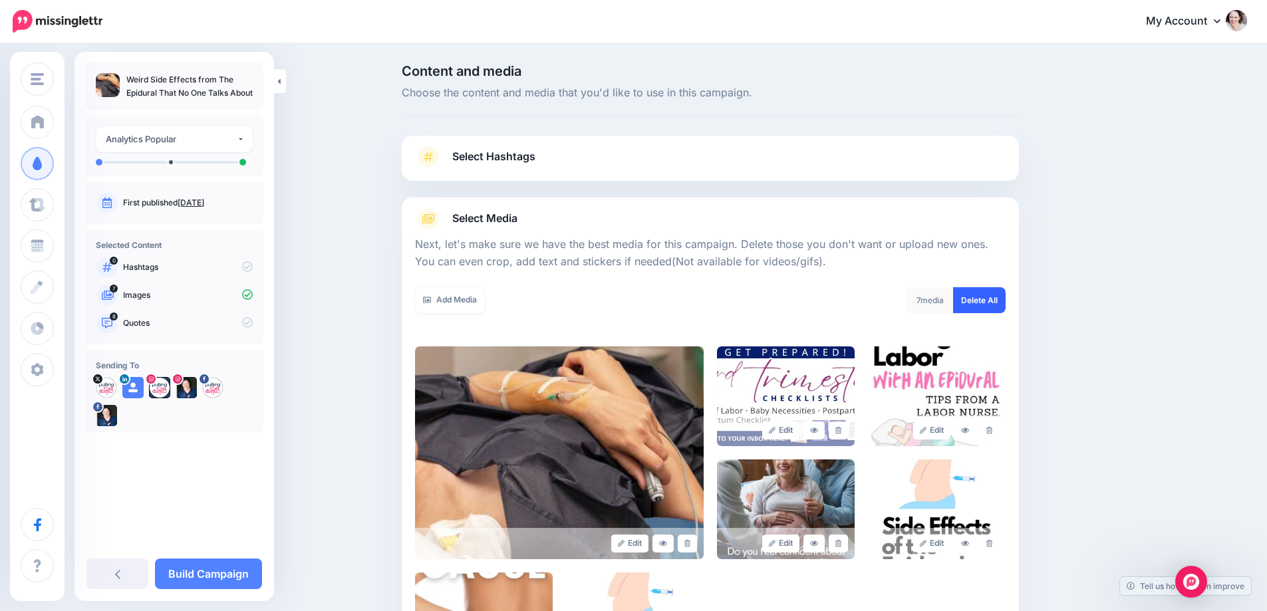
click at [972, 309] on link "Delete All" at bounding box center [979, 300] width 53 height 26
click at [459, 305] on link "Add Media" at bounding box center [450, 300] width 70 height 26
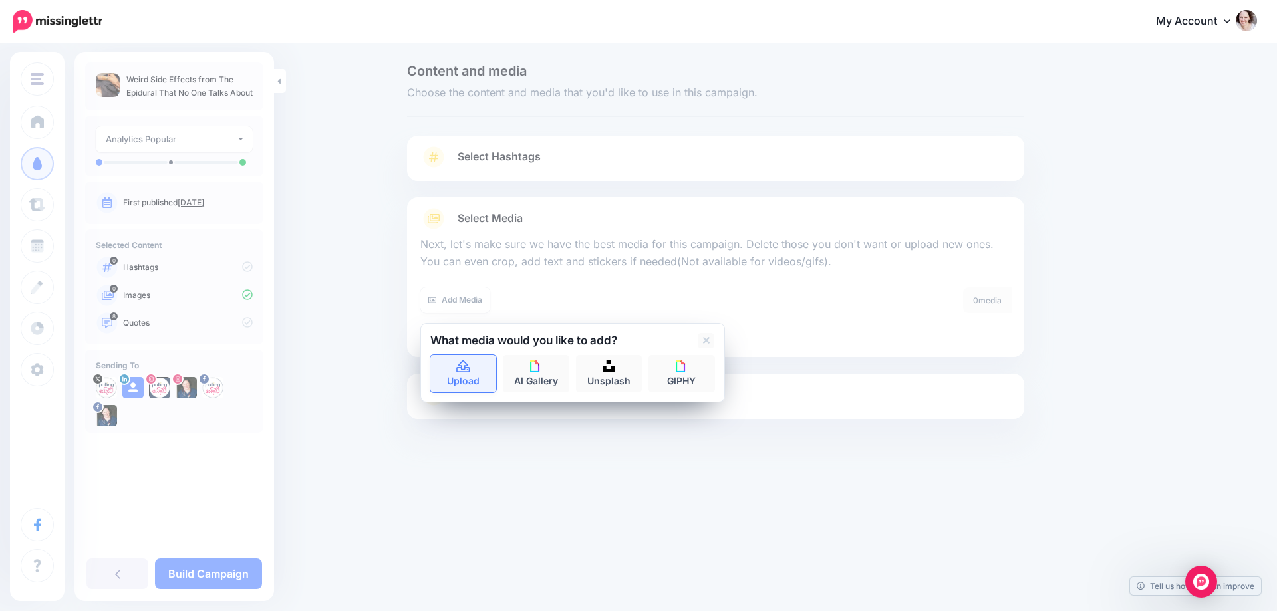
click at [443, 365] on link "Upload" at bounding box center [463, 373] width 67 height 37
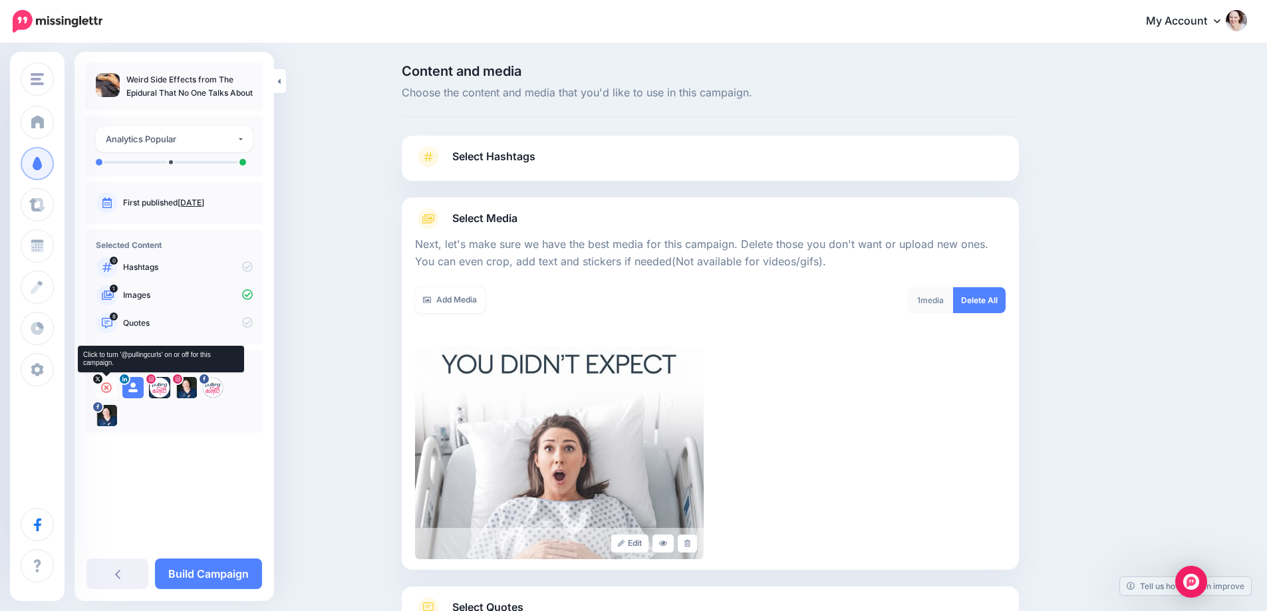
click at [106, 388] on icon at bounding box center [106, 388] width 11 height 11
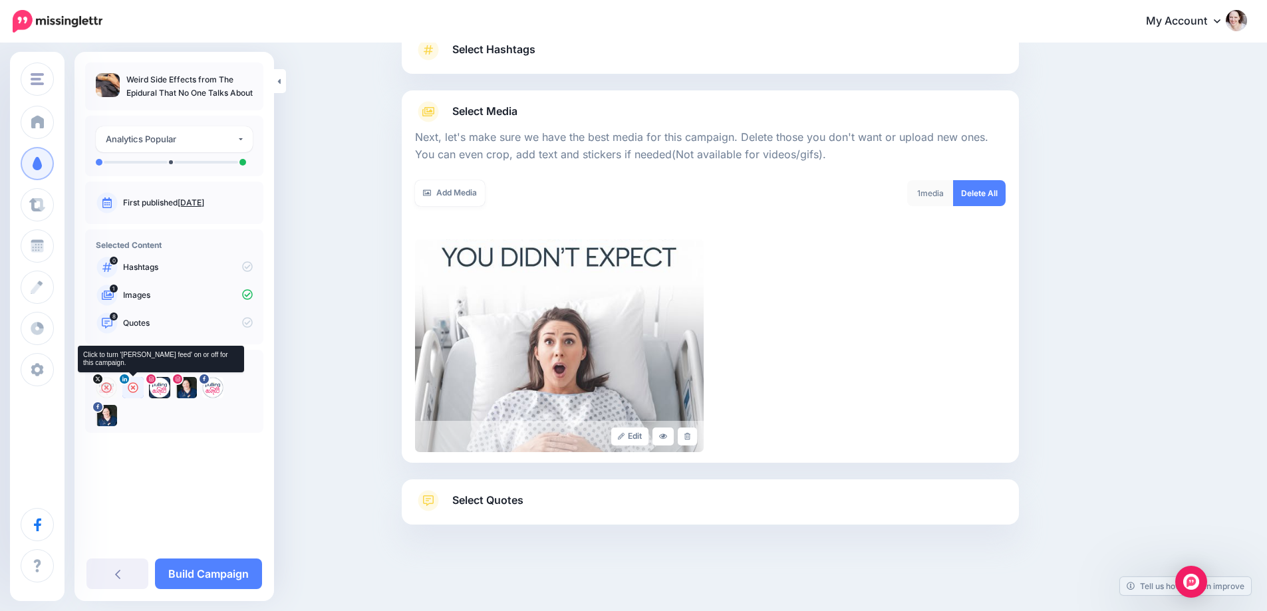
click at [130, 388] on icon at bounding box center [133, 388] width 11 height 11
click at [190, 388] on icon at bounding box center [186, 388] width 11 height 11
click at [214, 387] on icon at bounding box center [213, 388] width 11 height 11
click at [163, 387] on icon at bounding box center [159, 388] width 11 height 11
click at [524, 496] on span "Select Quotes" at bounding box center [487, 501] width 71 height 18
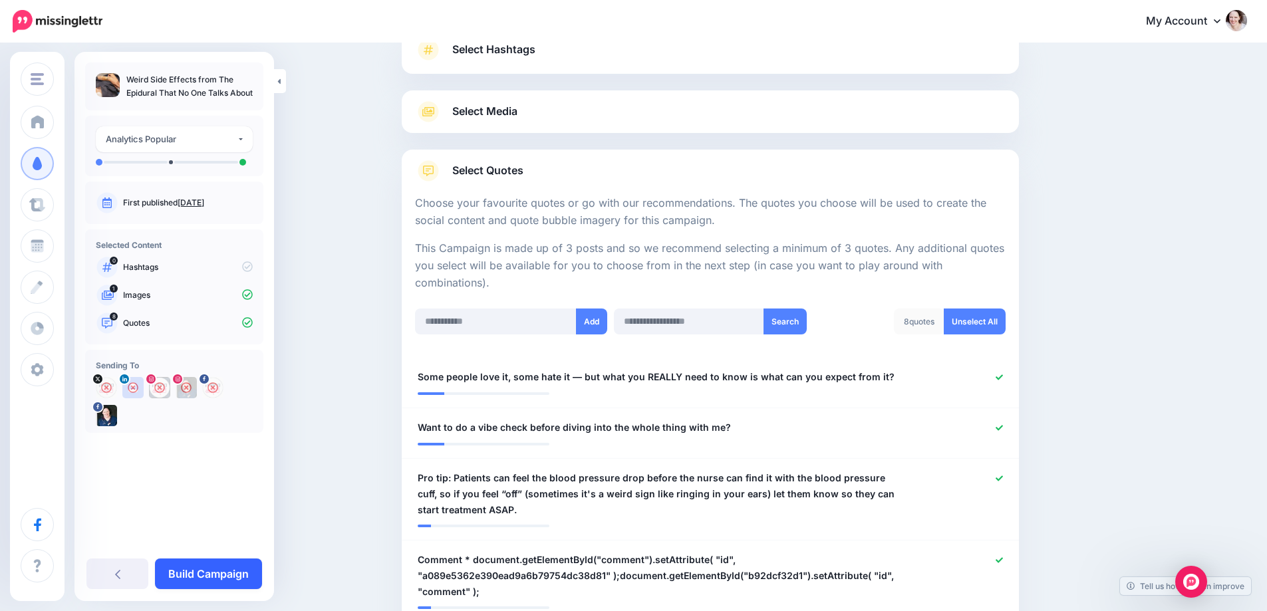
click at [175, 569] on link "Build Campaign" at bounding box center [208, 574] width 107 height 31
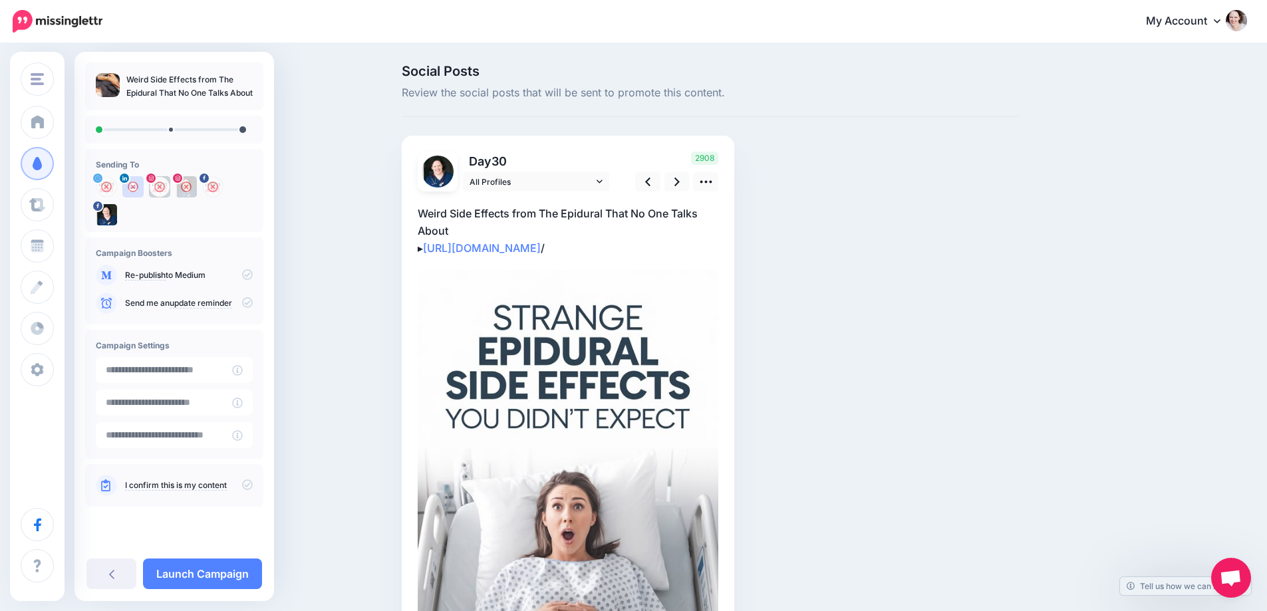
click at [436, 218] on p "Weird Side Effects from The Epidural That No One Talks About ▸ https://pregnurs…" at bounding box center [568, 231] width 301 height 52
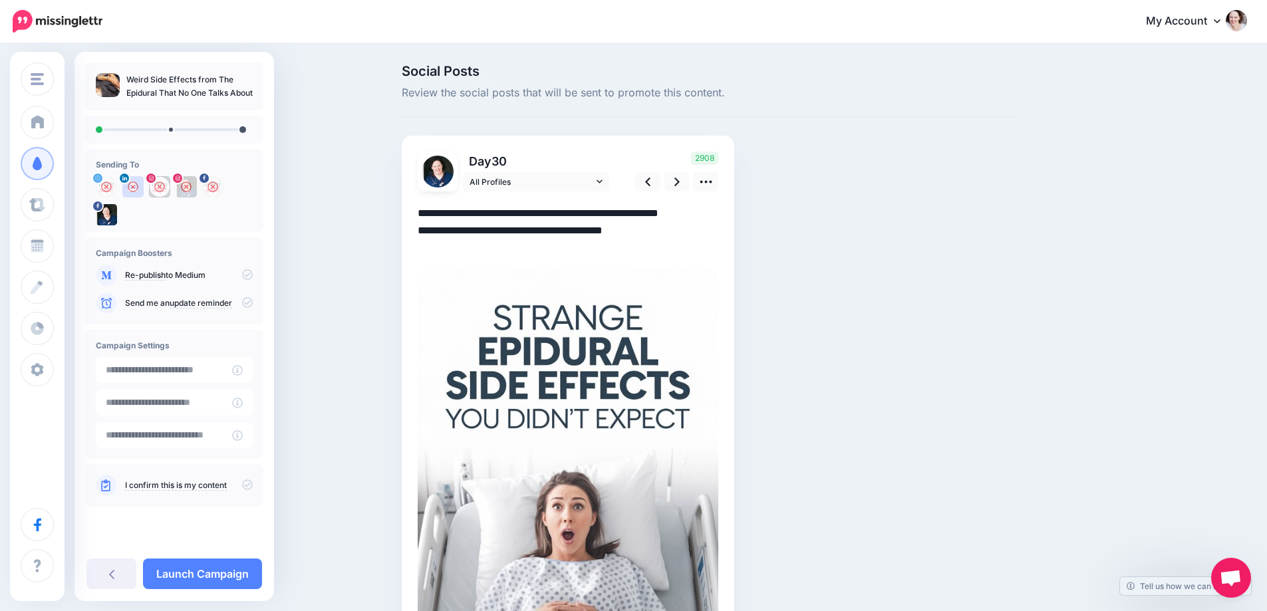
click at [427, 216] on textarea "**********" at bounding box center [568, 231] width 301 height 52
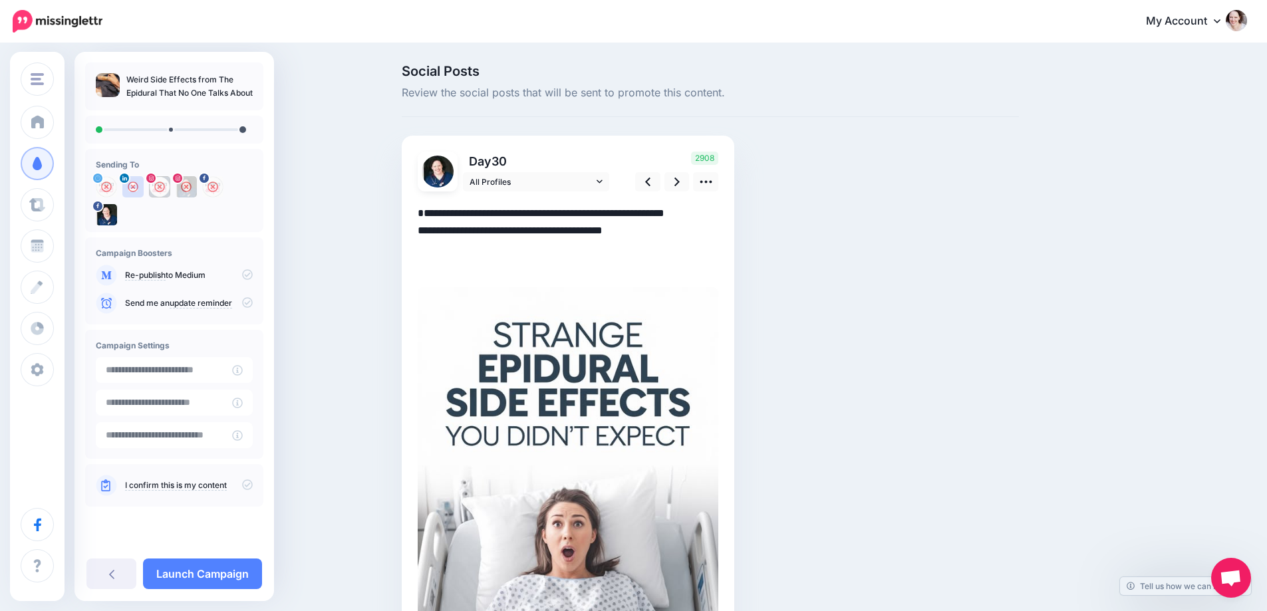
paste textarea "**********"
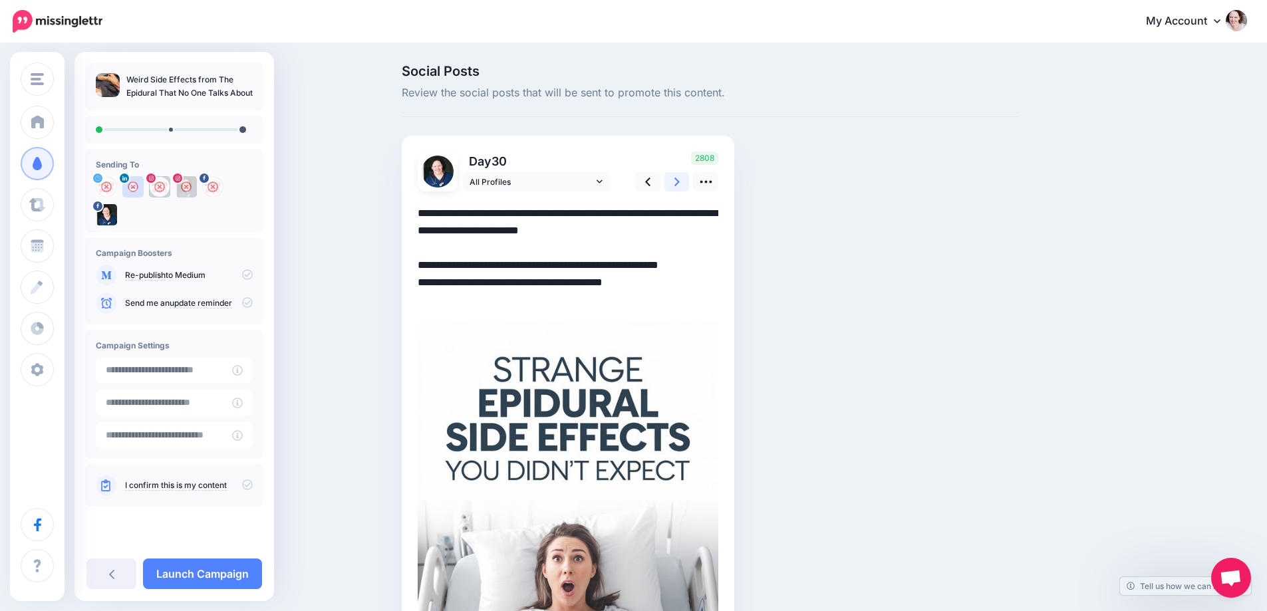
click at [685, 184] on link at bounding box center [677, 181] width 25 height 19
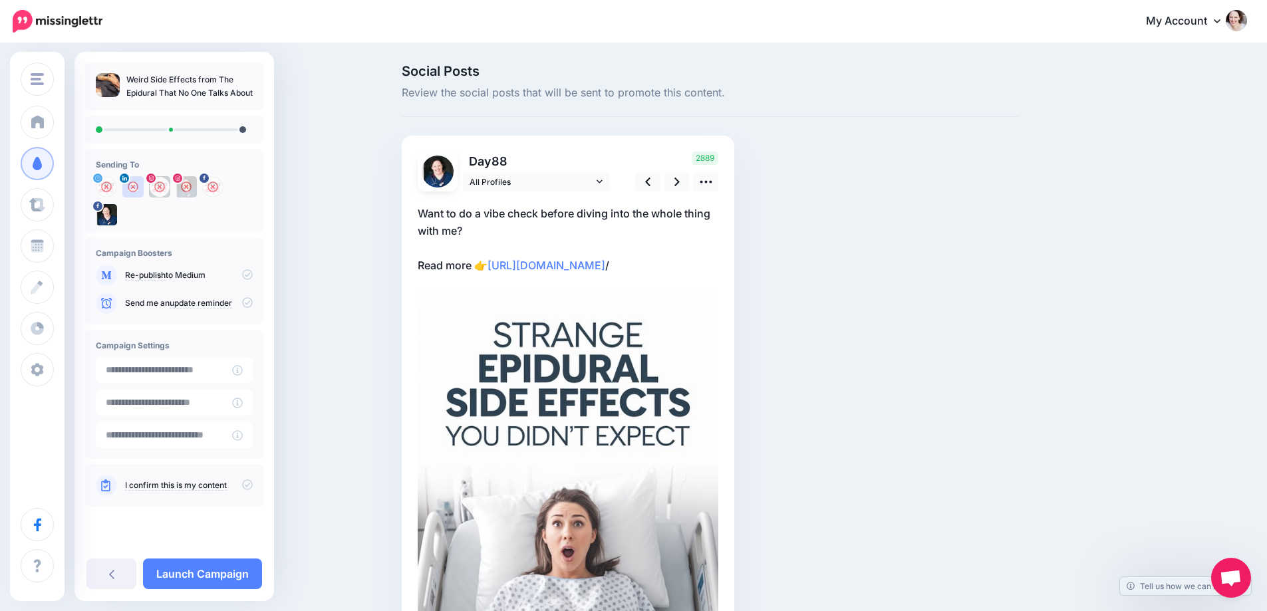
click at [452, 227] on p "Want to do a vibe check before diving into the whole thing with me? Read more 👉…" at bounding box center [568, 239] width 301 height 69
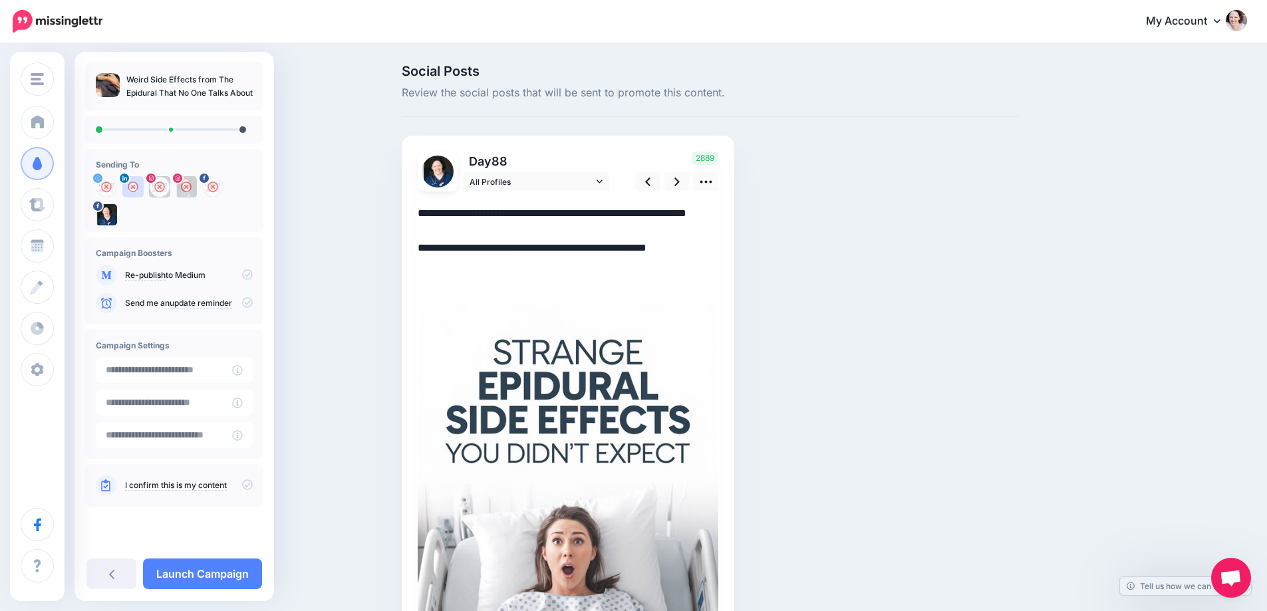
click at [452, 227] on textarea "**********" at bounding box center [568, 248] width 301 height 86
paste textarea "**********"
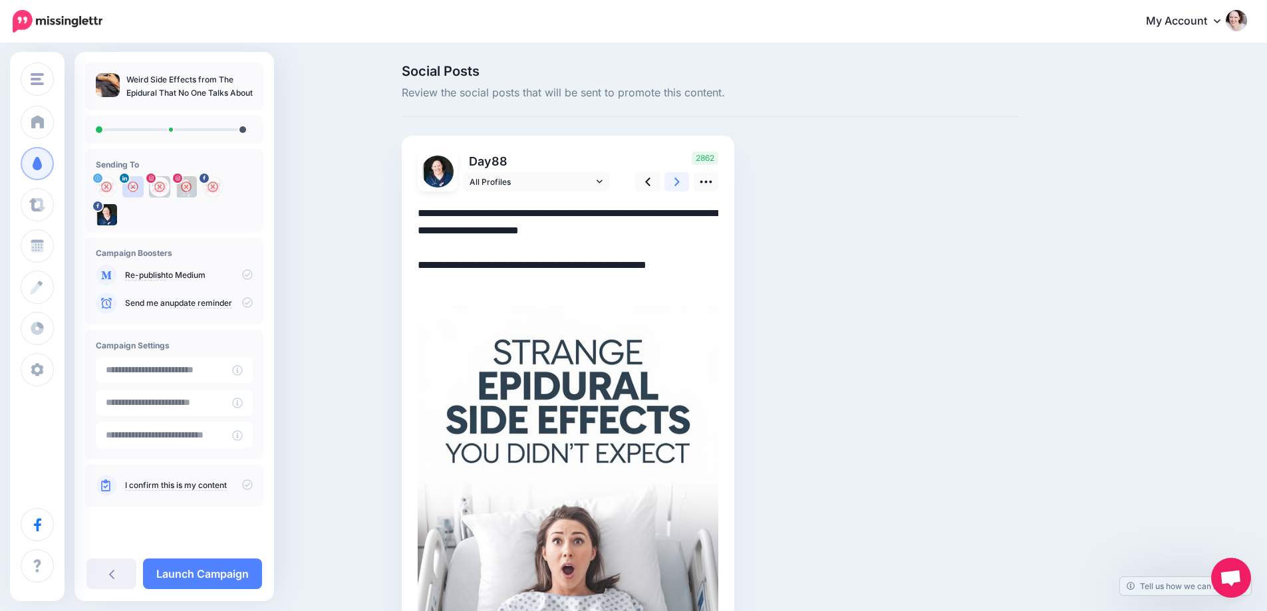
click at [673, 178] on link at bounding box center [677, 181] width 25 height 19
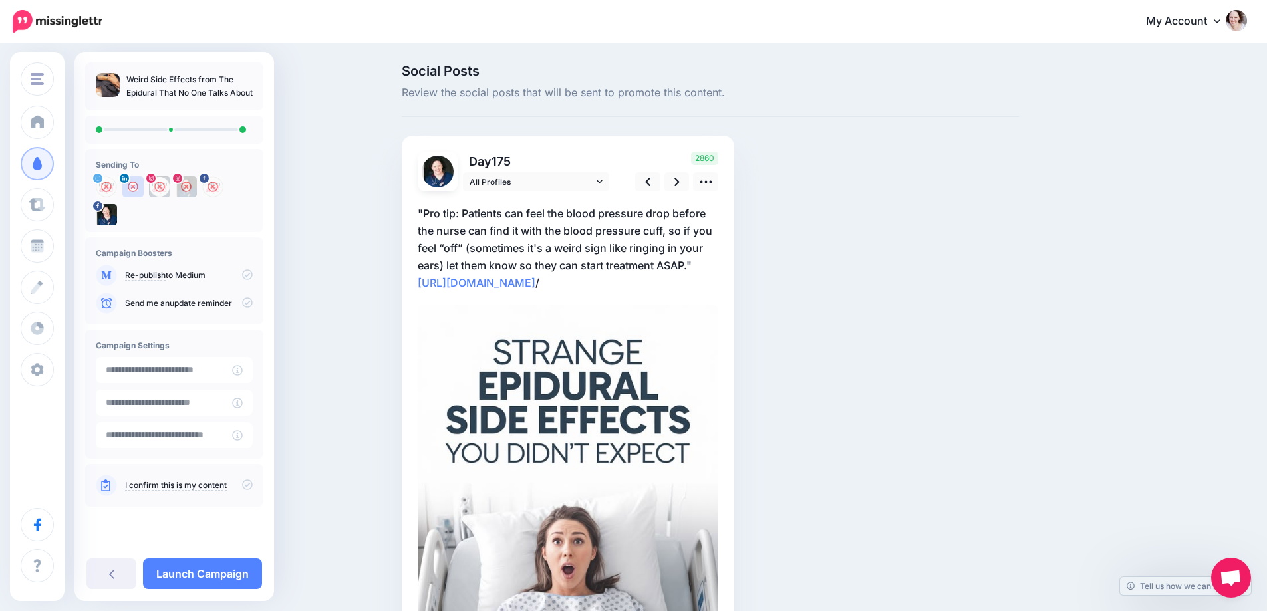
click at [464, 220] on p ""Pro tip: Patients can feel the blood pressure drop before the nurse can find i…" at bounding box center [568, 248] width 301 height 86
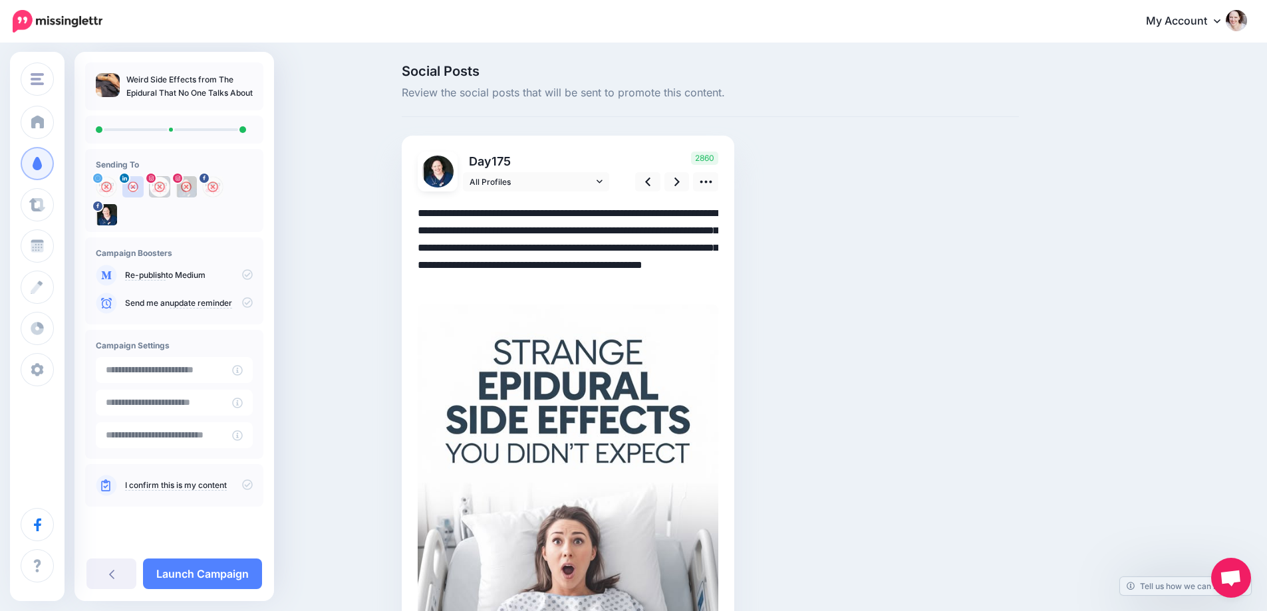
click at [464, 220] on textarea "**********" at bounding box center [568, 248] width 301 height 86
click at [681, 269] on textarea "**********" at bounding box center [568, 248] width 301 height 86
drag, startPoint x: 710, startPoint y: 264, endPoint x: 380, endPoint y: 215, distance: 333.6
click at [380, 215] on div "Social Posts Review the social posts that will be sent to promote this content.…" at bounding box center [633, 454] width 1267 height 818
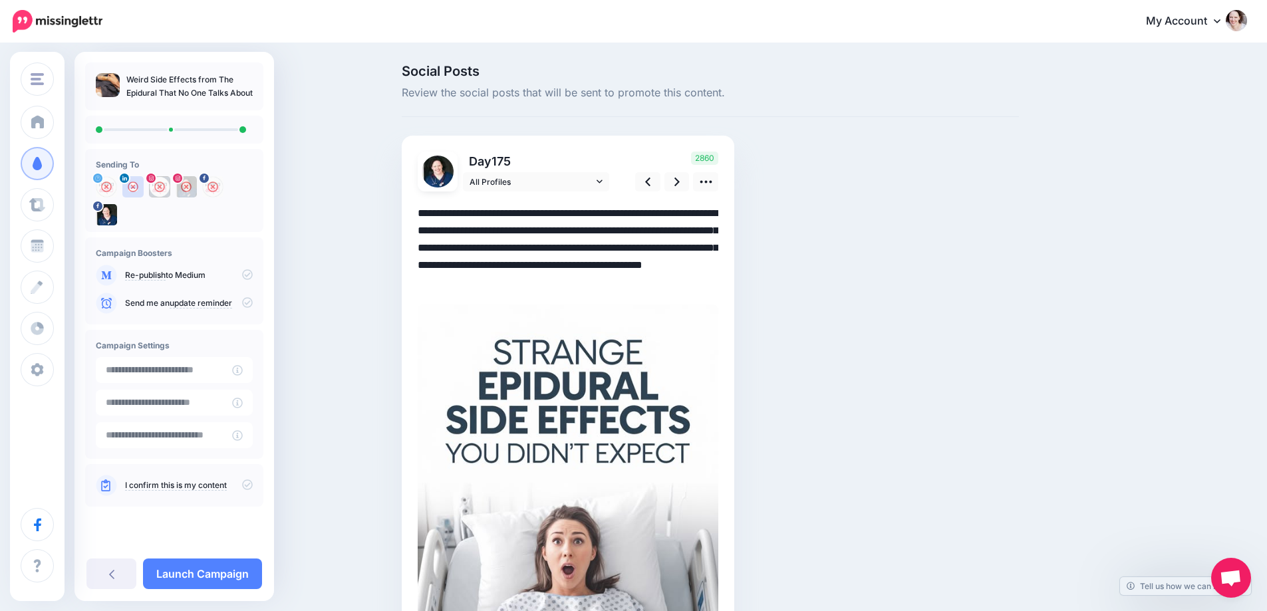
paste textarea
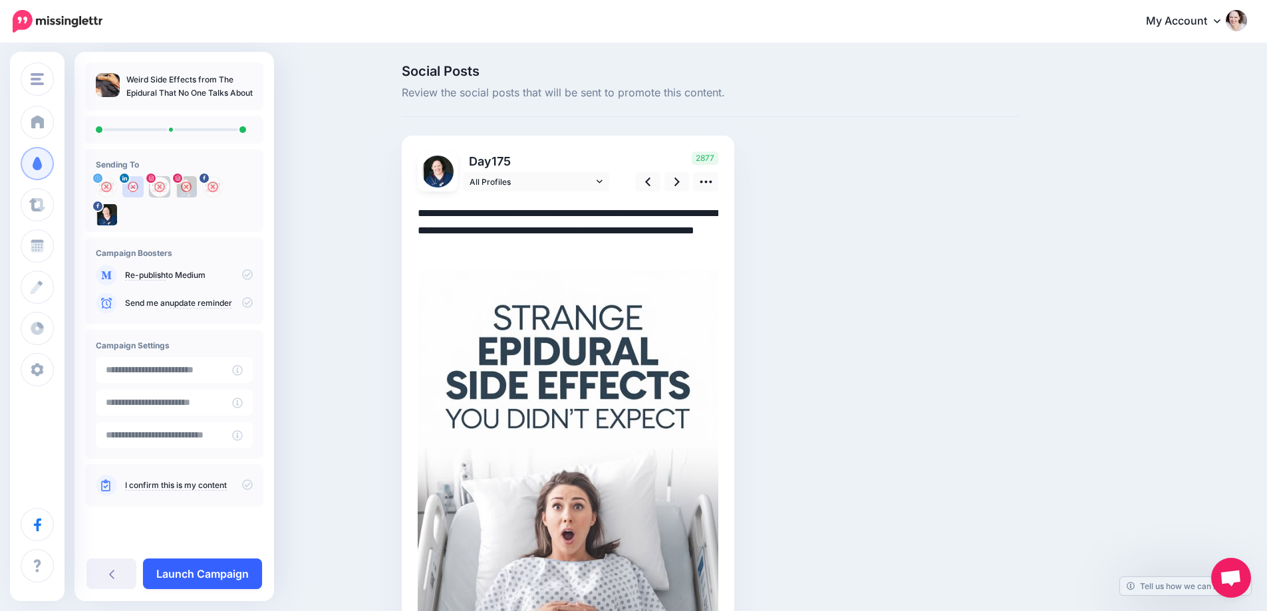
type textarea "**********"
click at [196, 567] on link "Launch Campaign" at bounding box center [202, 574] width 119 height 31
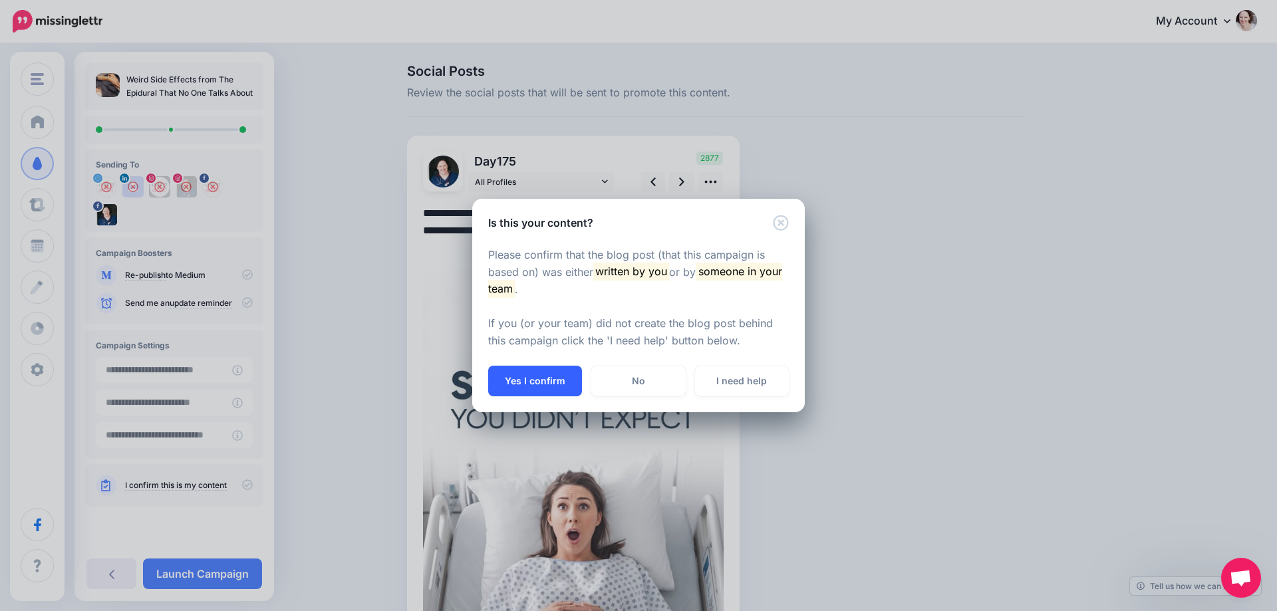
click at [550, 383] on button "Yes I confirm" at bounding box center [535, 381] width 94 height 31
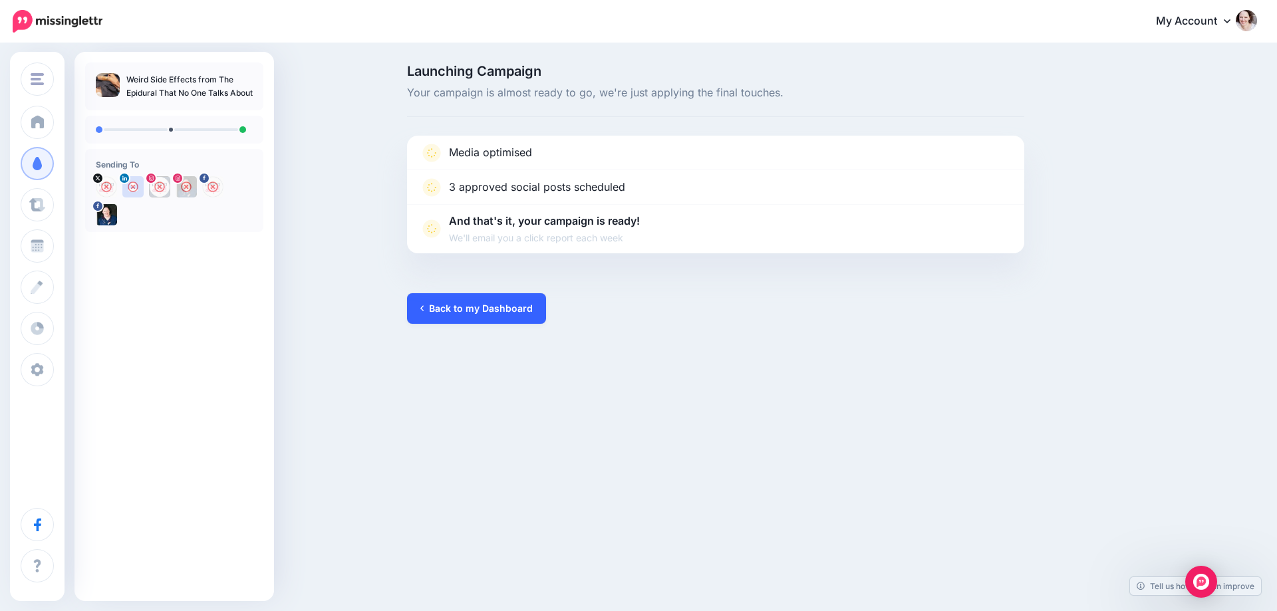
click at [465, 309] on link "Back to my Dashboard" at bounding box center [476, 308] width 139 height 31
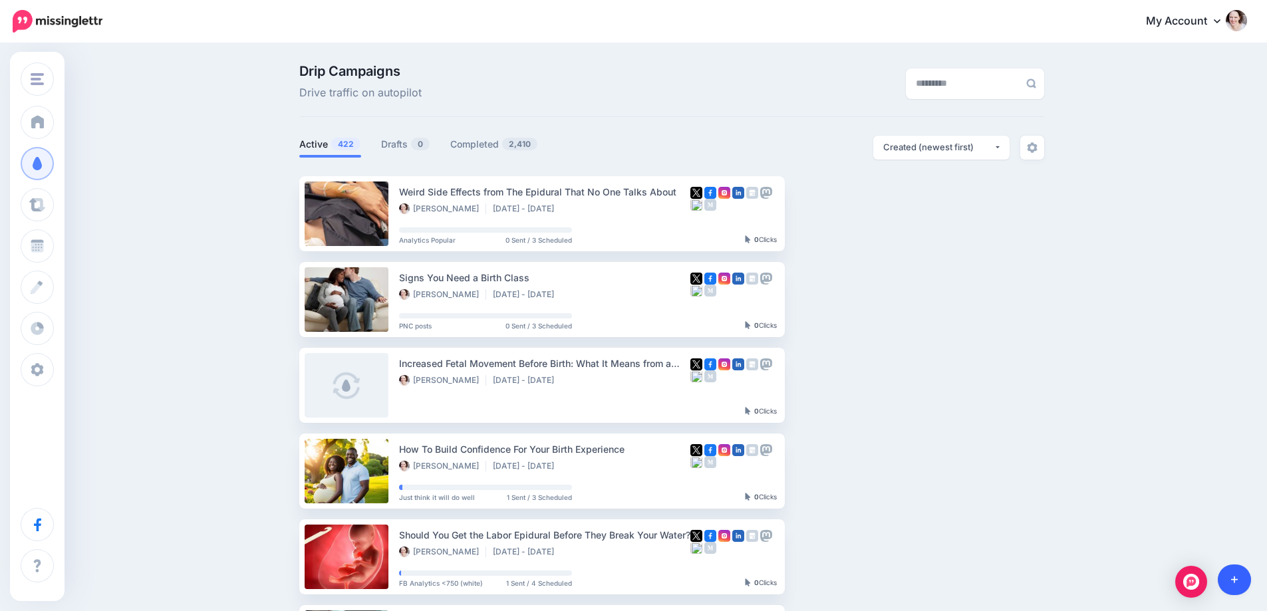
click at [1224, 577] on link at bounding box center [1235, 580] width 34 height 31
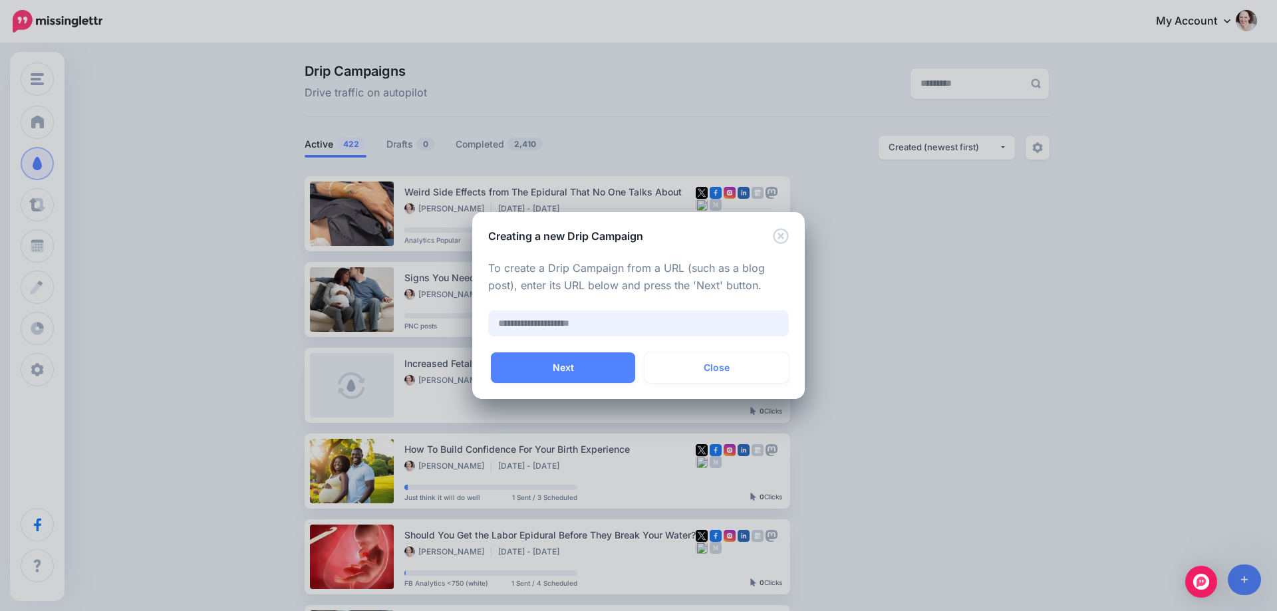
paste input "**********"
type input "**********"
click at [536, 365] on button "Next" at bounding box center [563, 368] width 144 height 31
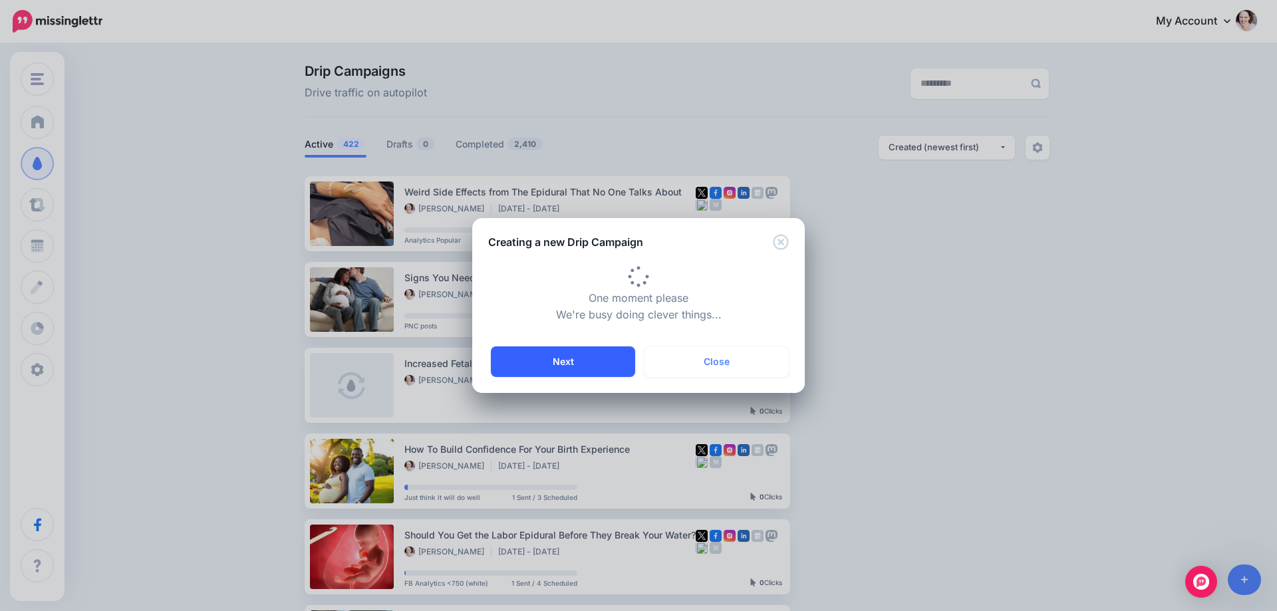
type input "**********"
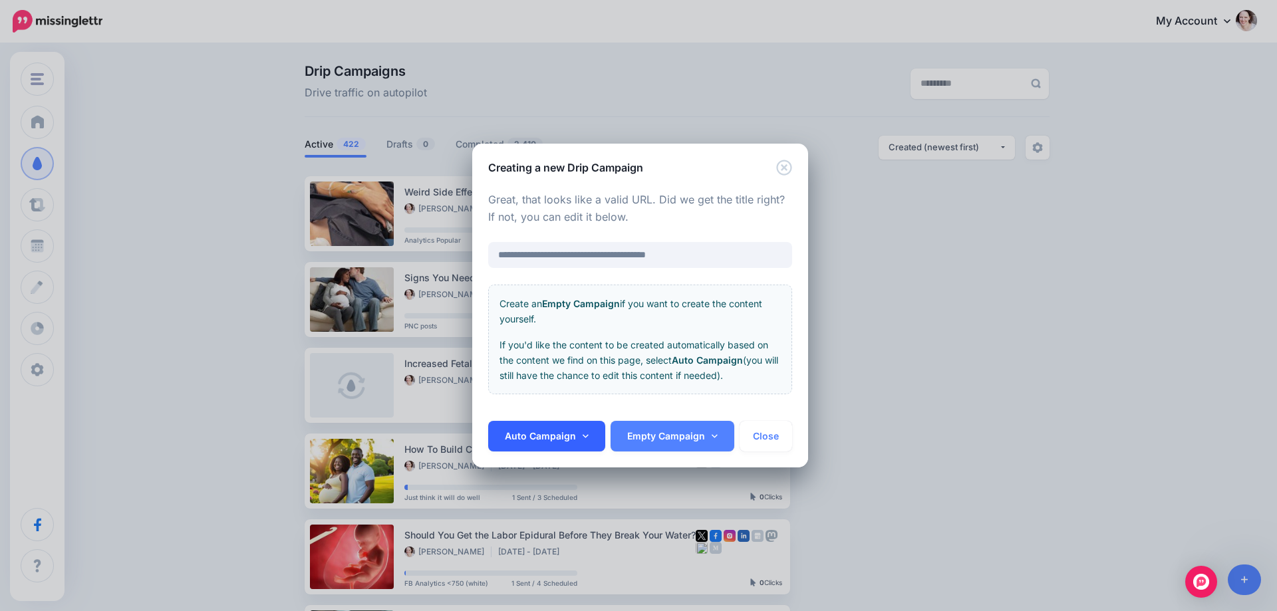
click at [518, 436] on link "Auto Campaign" at bounding box center [546, 436] width 117 height 31
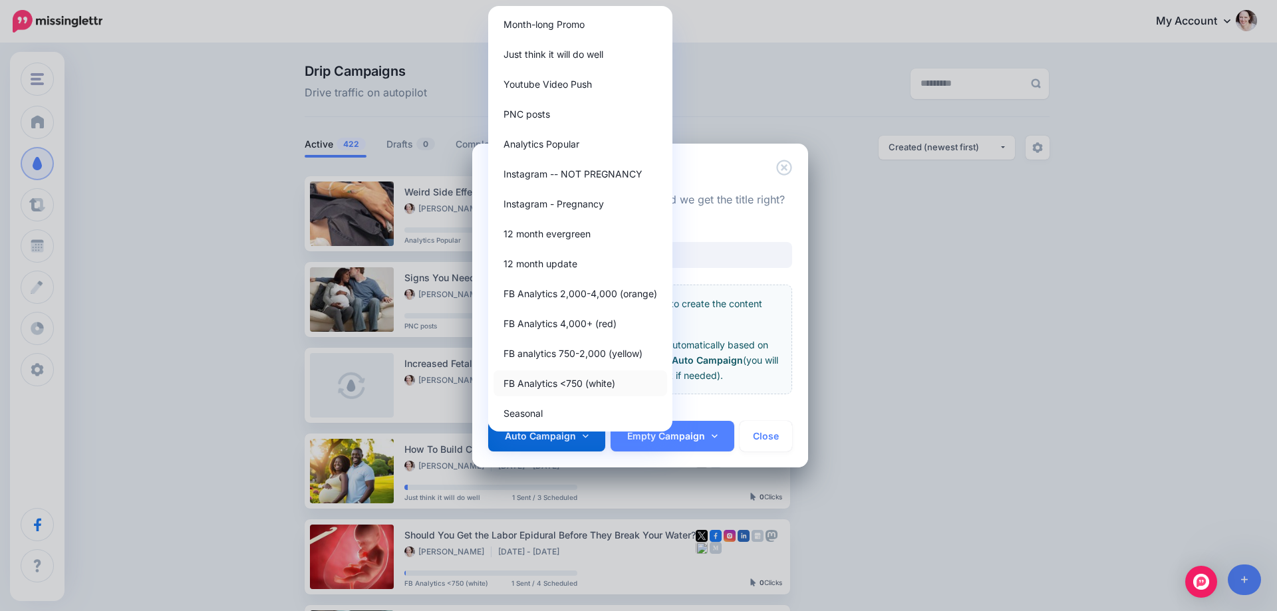
click at [548, 386] on link "FB Analytics <750 (white)" at bounding box center [581, 384] width 174 height 26
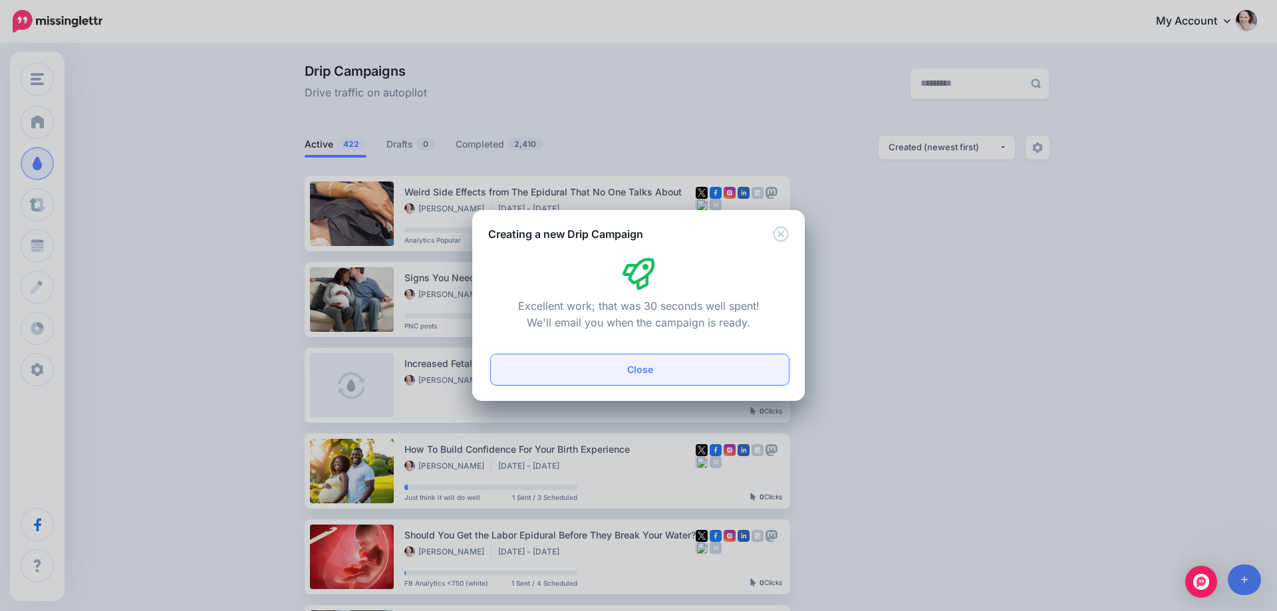
click at [568, 377] on button "Close" at bounding box center [640, 370] width 298 height 31
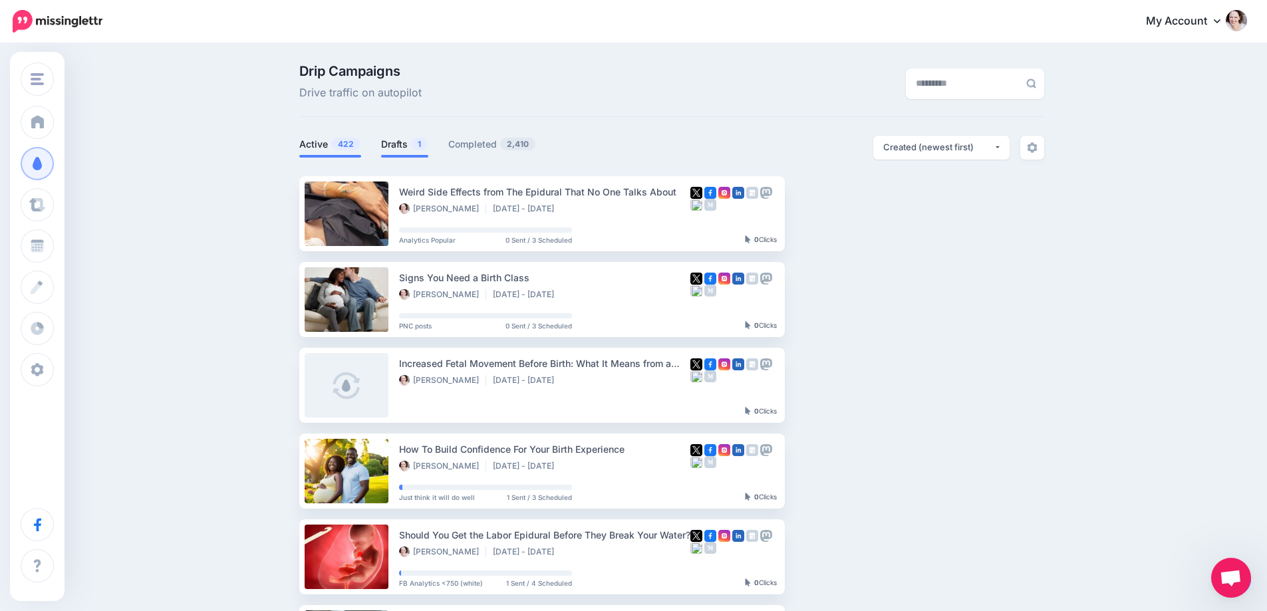
click at [386, 144] on link "Drafts 1" at bounding box center [404, 144] width 47 height 16
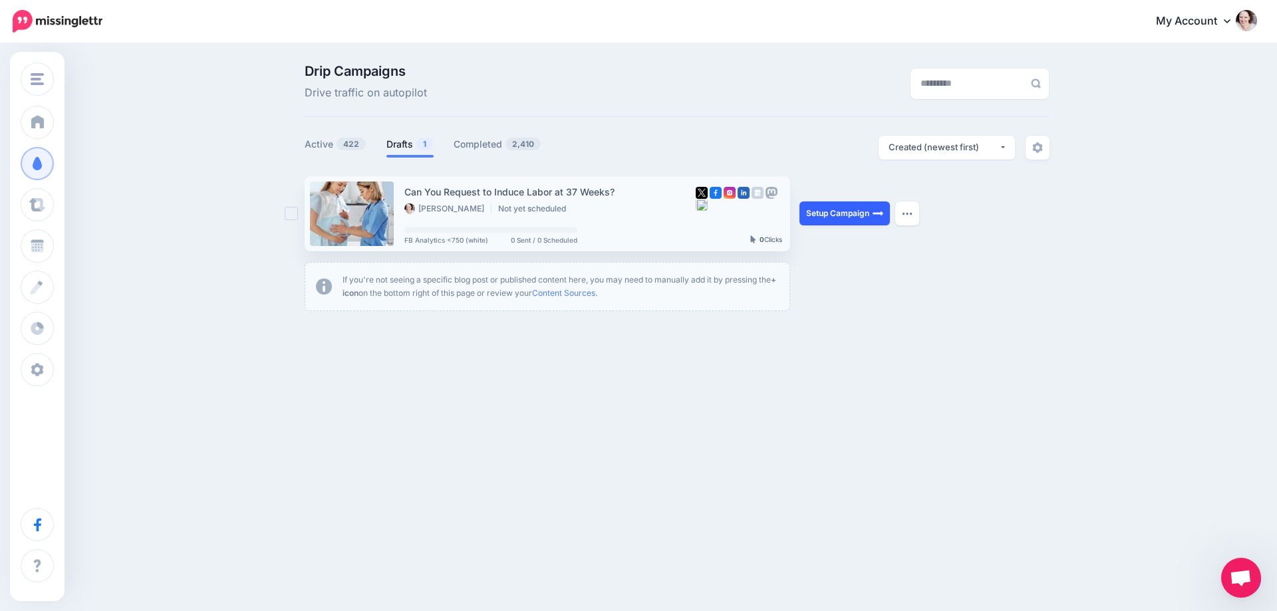
click at [848, 211] on link "Setup Campaign" at bounding box center [845, 214] width 90 height 24
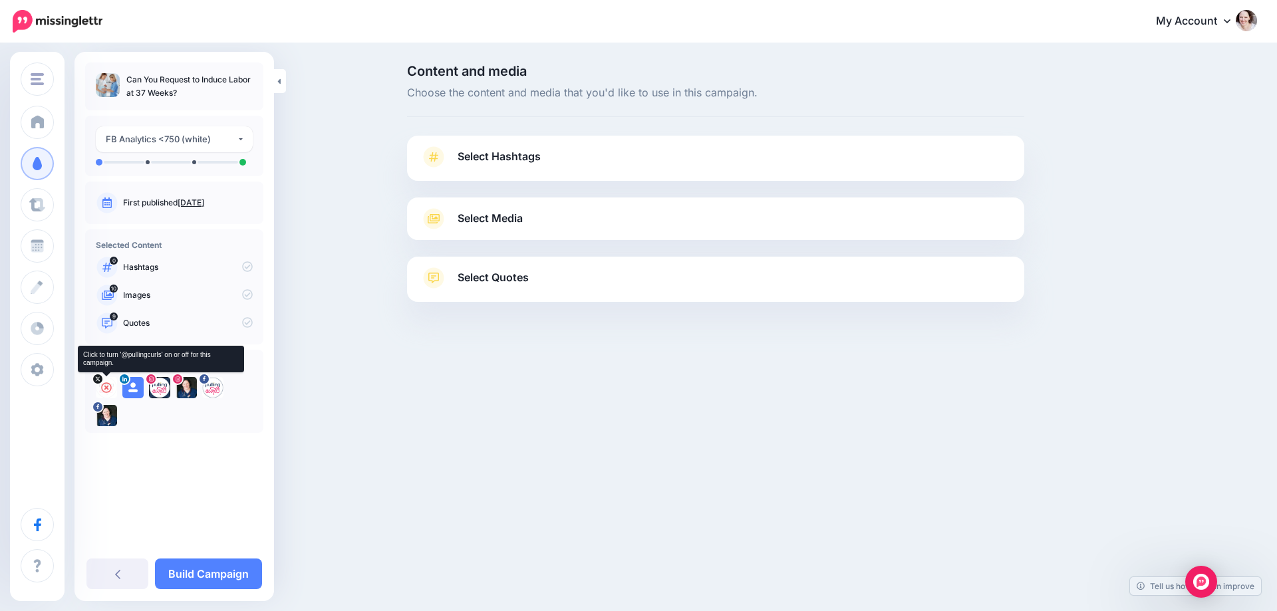
click at [103, 386] on icon at bounding box center [106, 388] width 11 height 11
click at [129, 386] on icon at bounding box center [133, 388] width 11 height 11
click at [160, 388] on icon at bounding box center [159, 388] width 11 height 11
click at [186, 388] on icon at bounding box center [186, 388] width 11 height 11
click at [220, 388] on div at bounding box center [212, 387] width 21 height 21
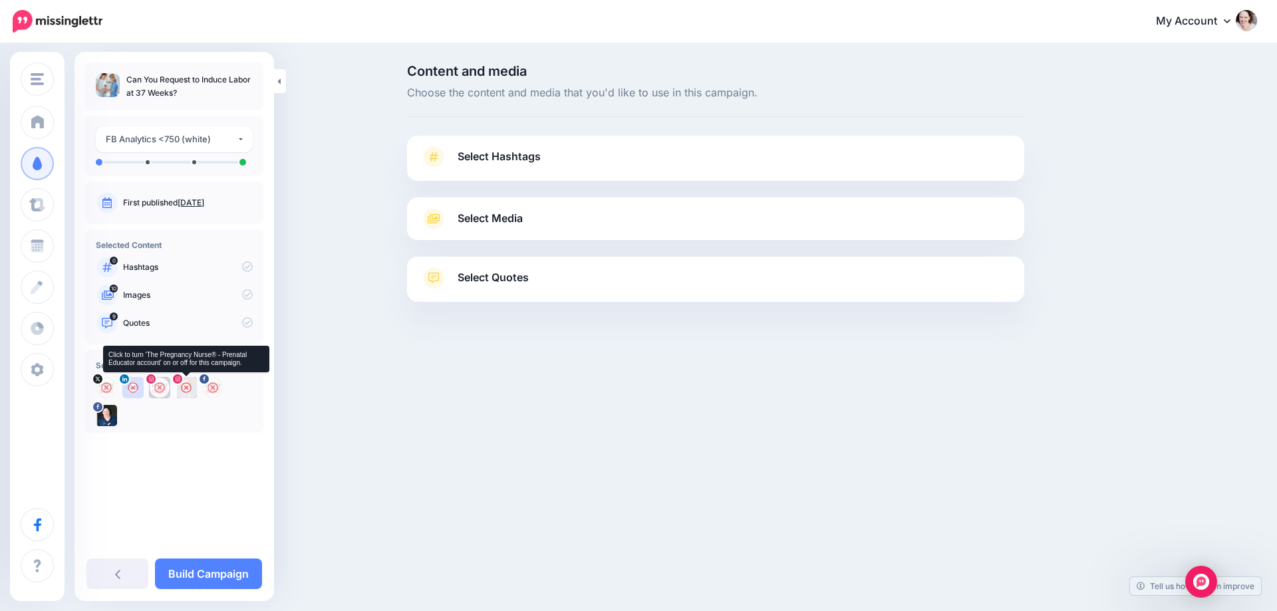
click at [188, 388] on icon at bounding box center [186, 388] width 11 height 11
click at [543, 167] on link "Select Hashtags" at bounding box center [715, 163] width 591 height 35
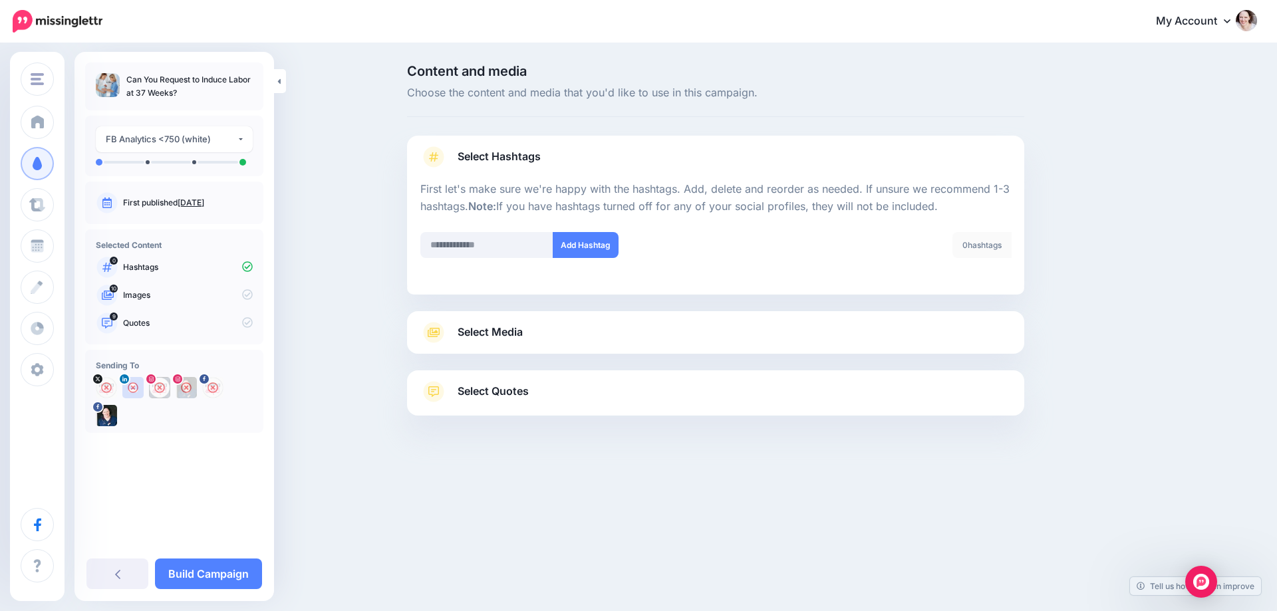
click at [607, 339] on link "Select Media" at bounding box center [715, 332] width 591 height 21
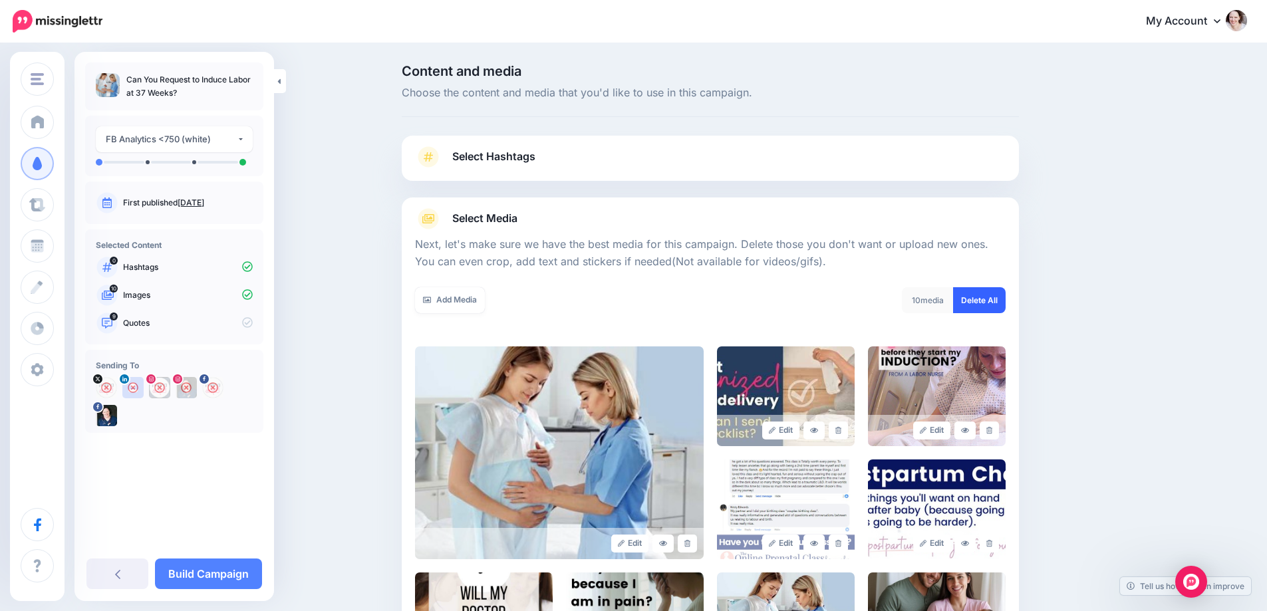
click at [981, 300] on link "Delete All" at bounding box center [979, 300] width 53 height 26
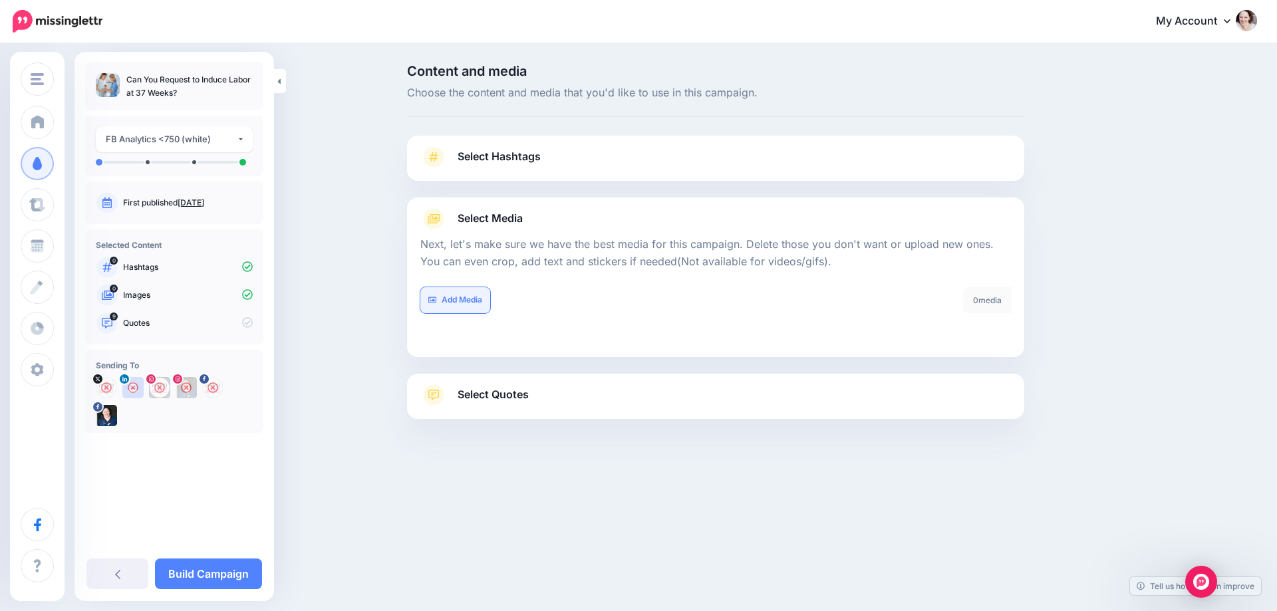
click at [459, 296] on link "Add Media" at bounding box center [455, 300] width 70 height 26
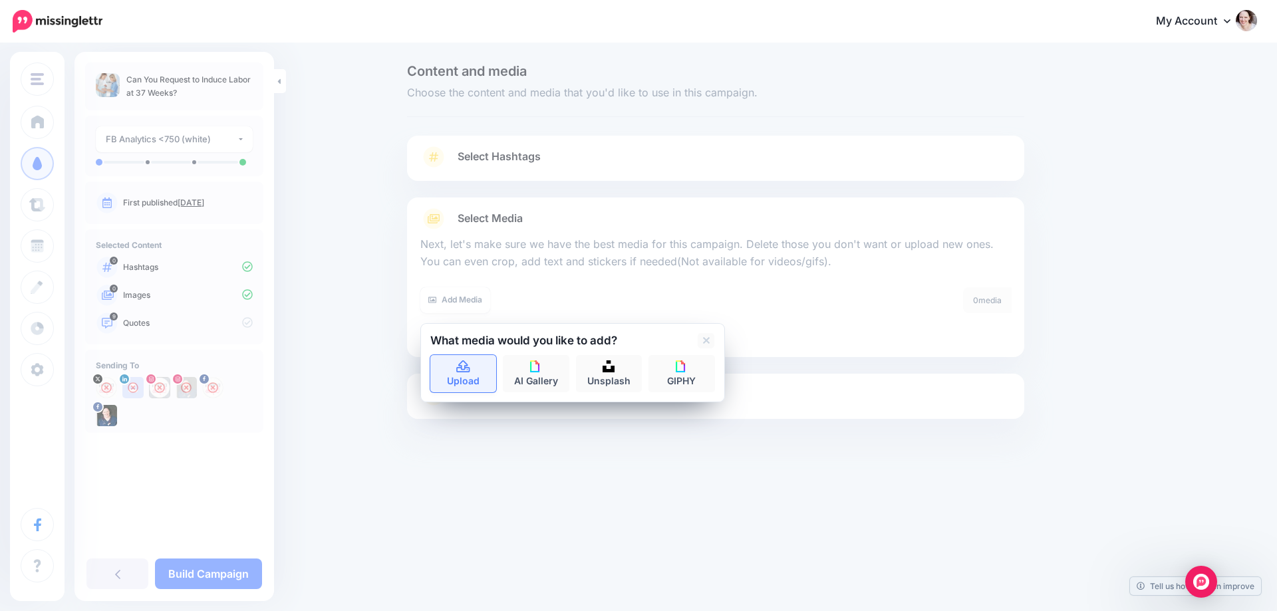
click at [448, 367] on link "Upload" at bounding box center [463, 373] width 67 height 37
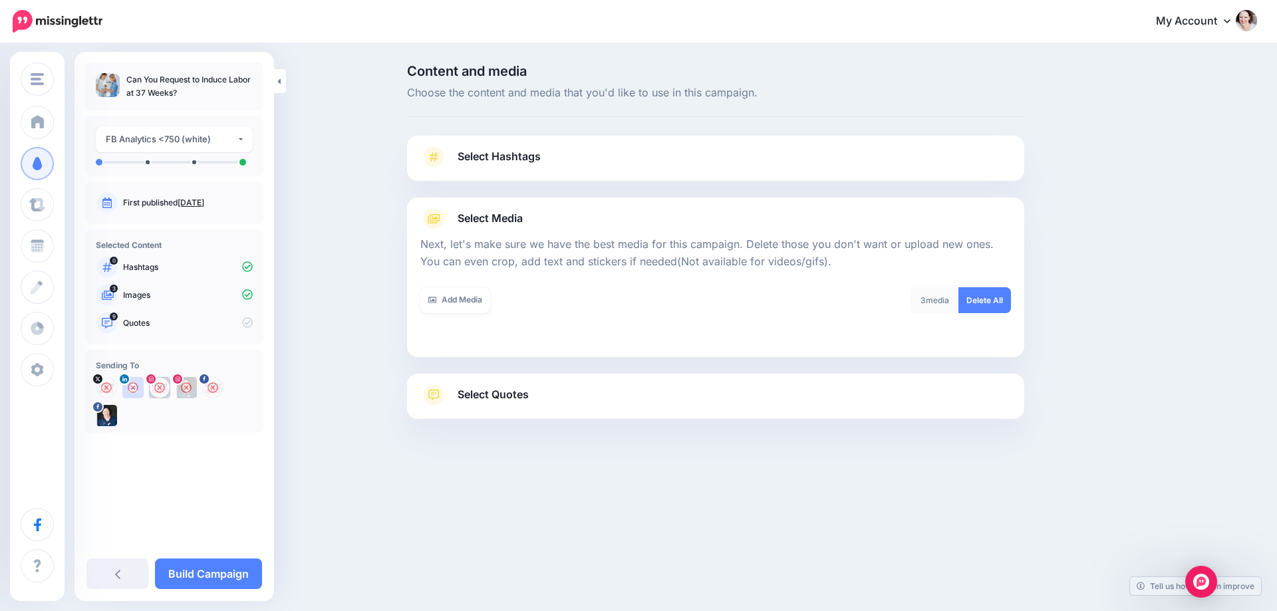
click at [486, 392] on span "Select Quotes" at bounding box center [493, 395] width 71 height 18
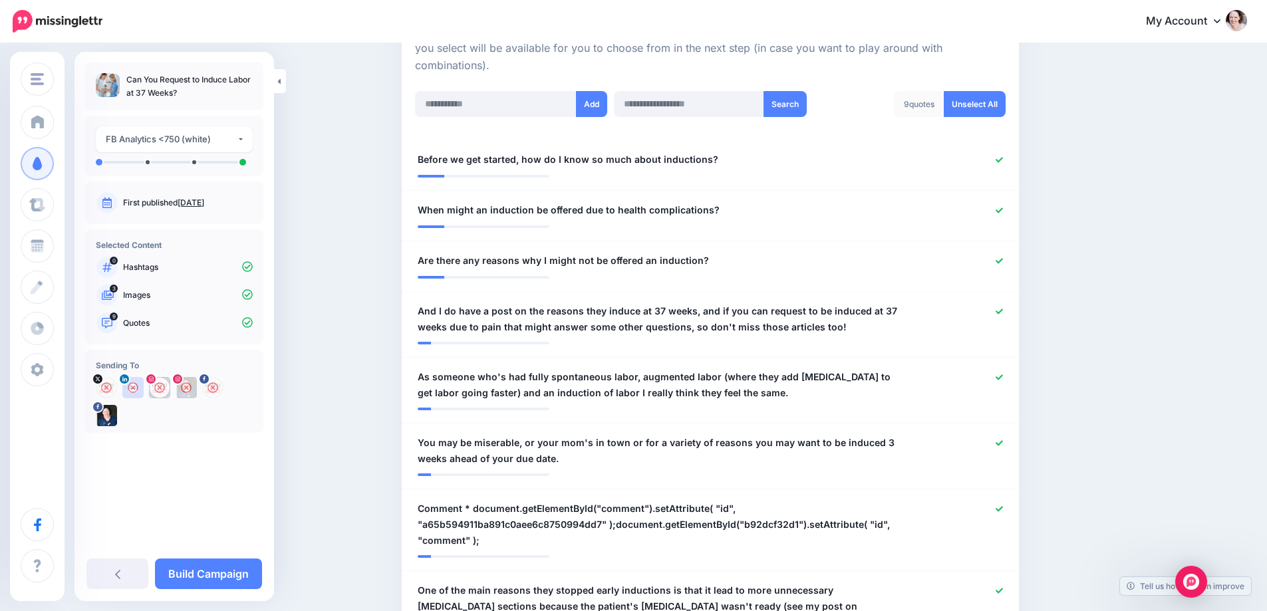
scroll to position [333, 0]
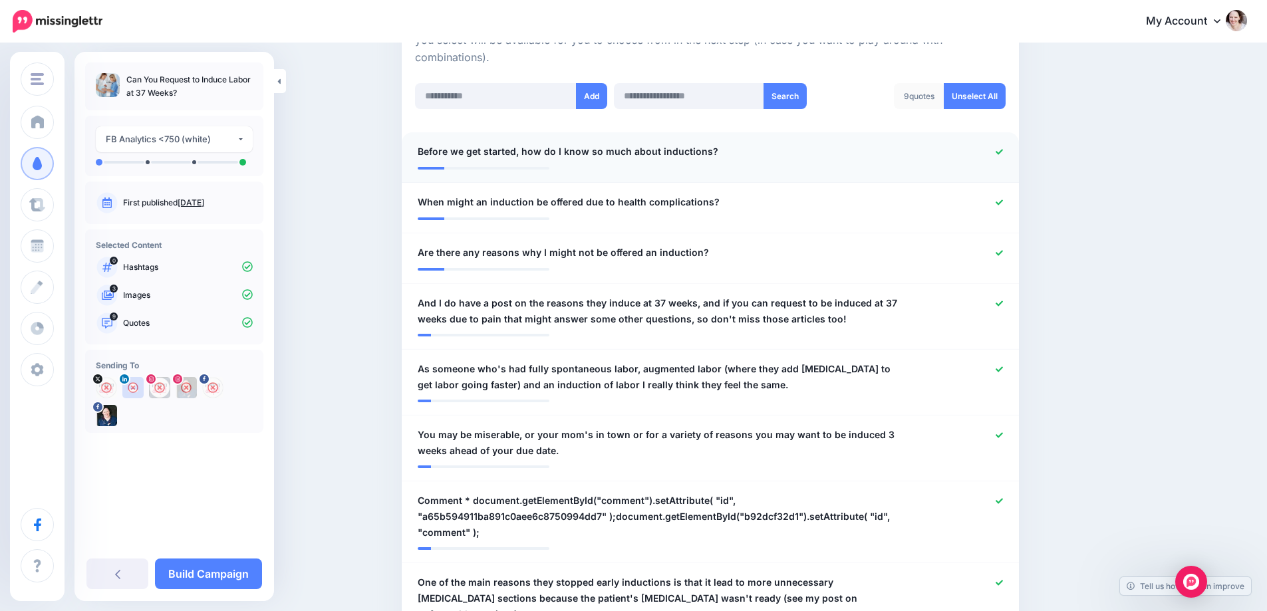
click at [1003, 148] on icon at bounding box center [999, 151] width 7 height 7
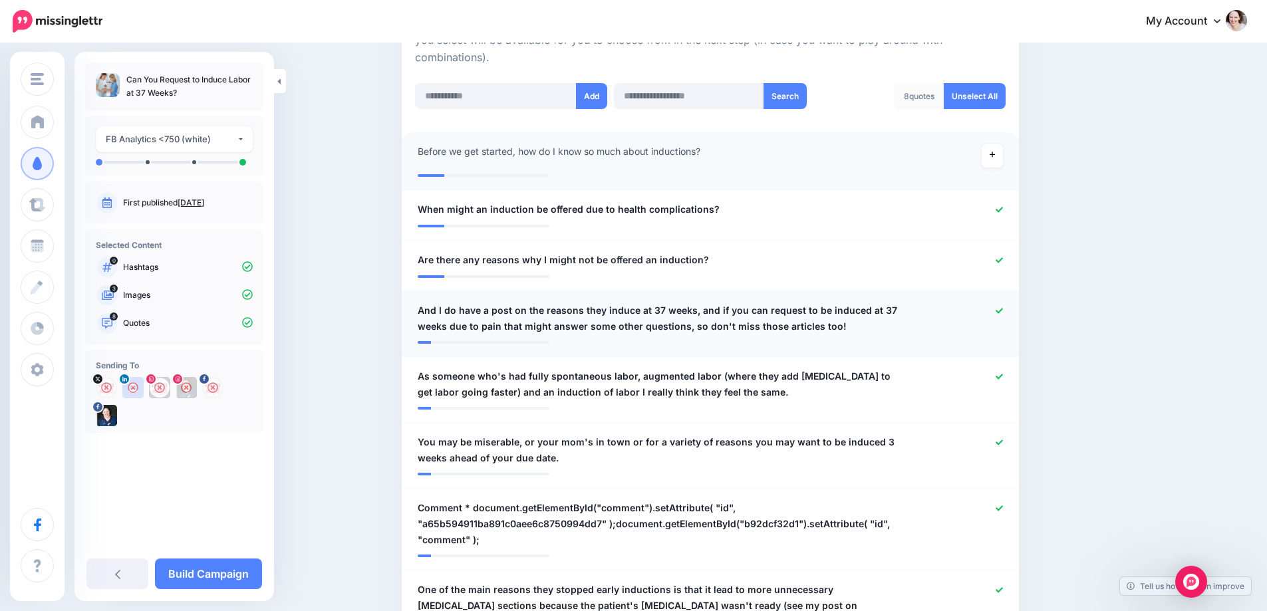
click at [1003, 311] on icon at bounding box center [999, 310] width 7 height 7
click at [1003, 379] on icon at bounding box center [999, 376] width 7 height 7
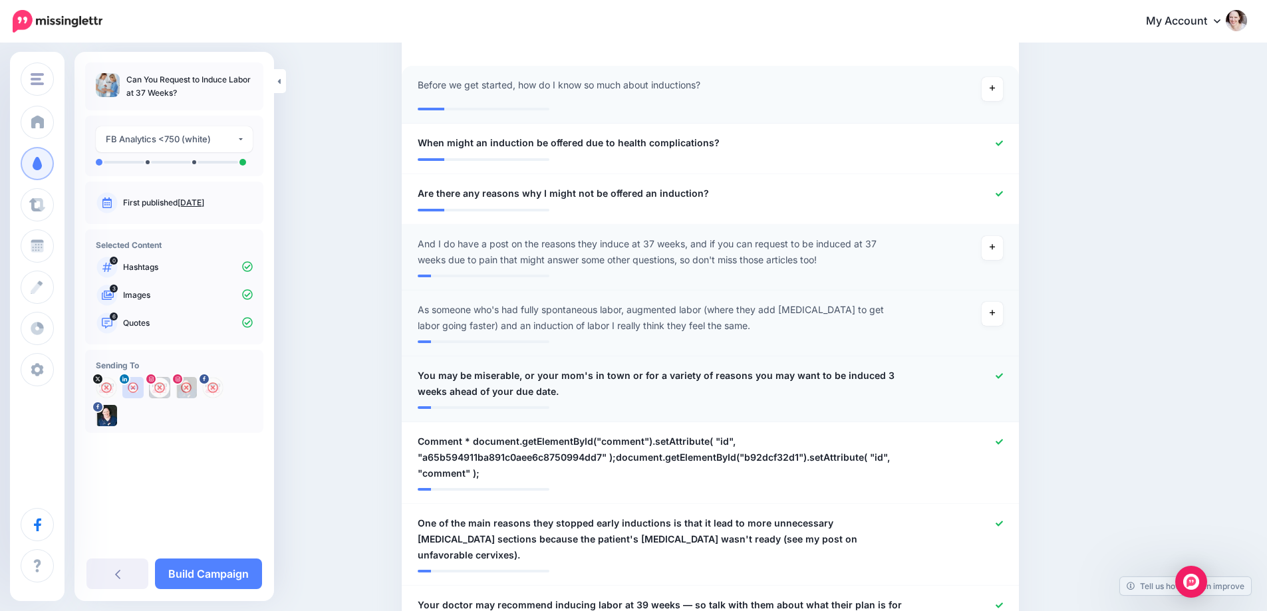
scroll to position [466, 0]
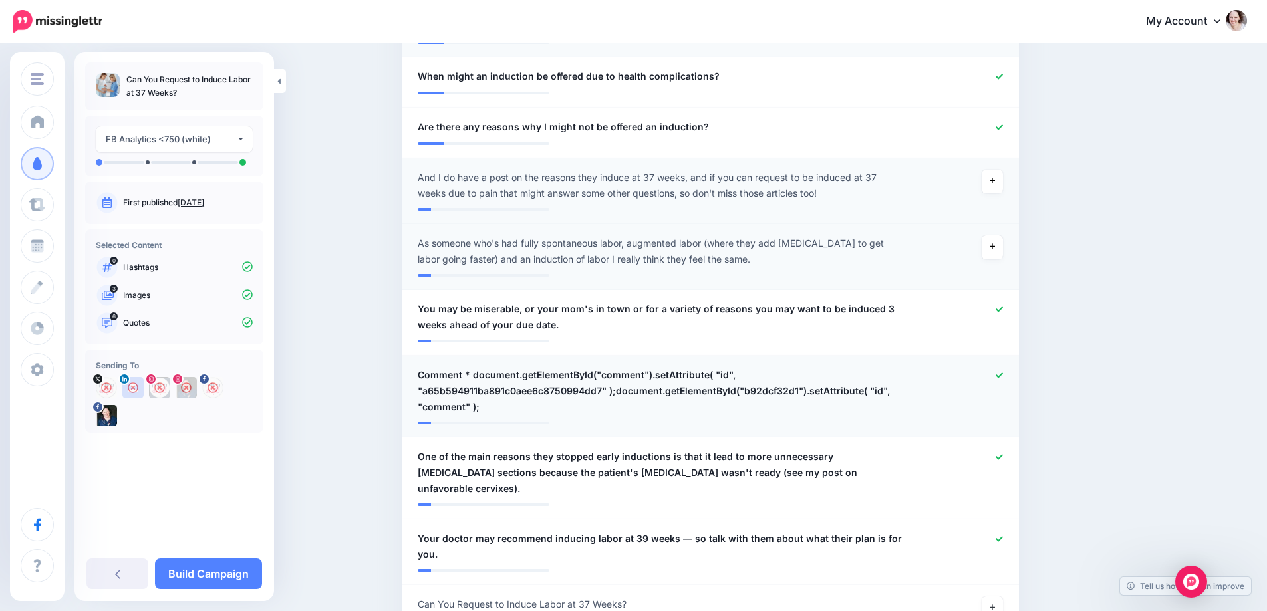
click at [1003, 375] on icon at bounding box center [999, 375] width 7 height 7
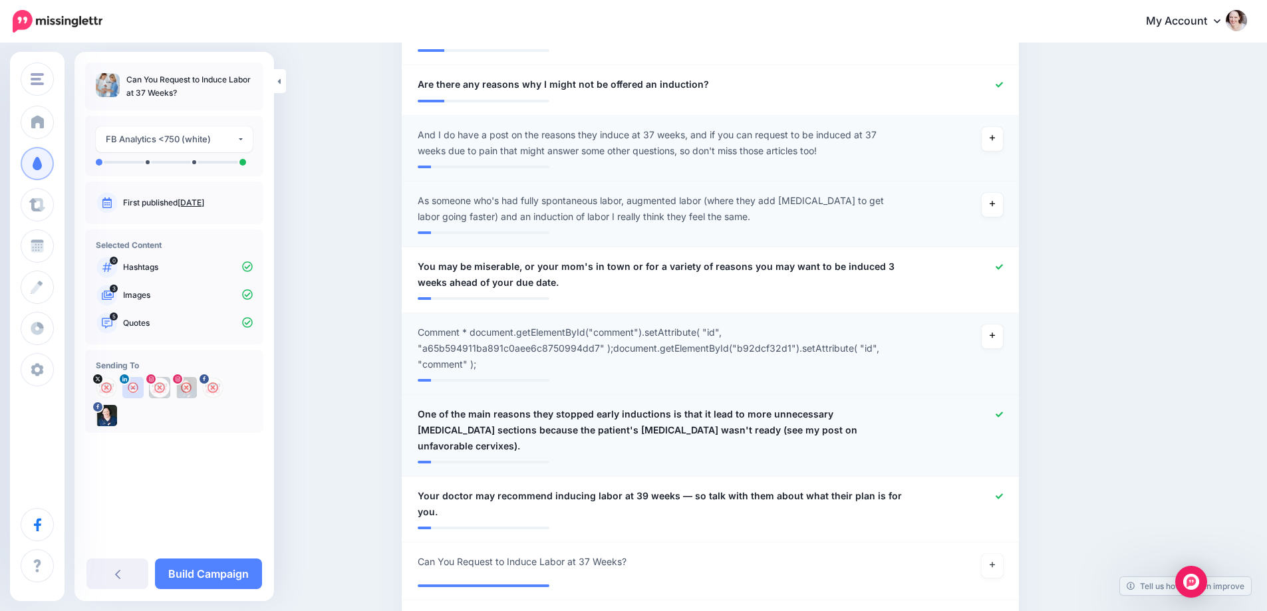
scroll to position [532, 0]
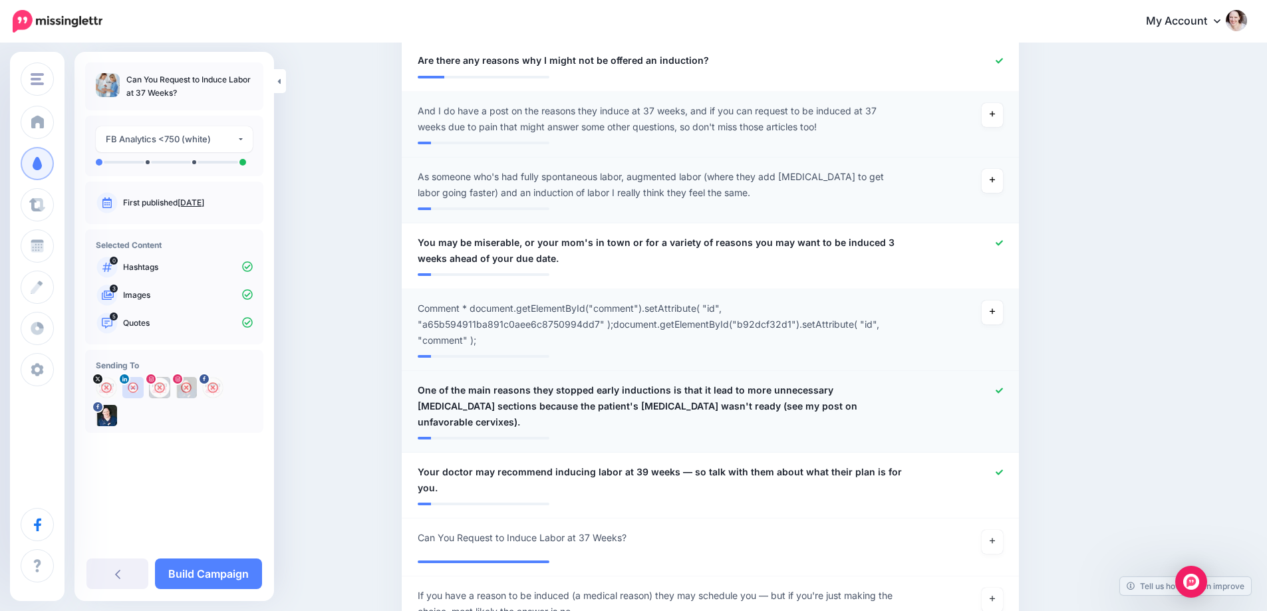
click at [1003, 390] on icon at bounding box center [999, 390] width 7 height 7
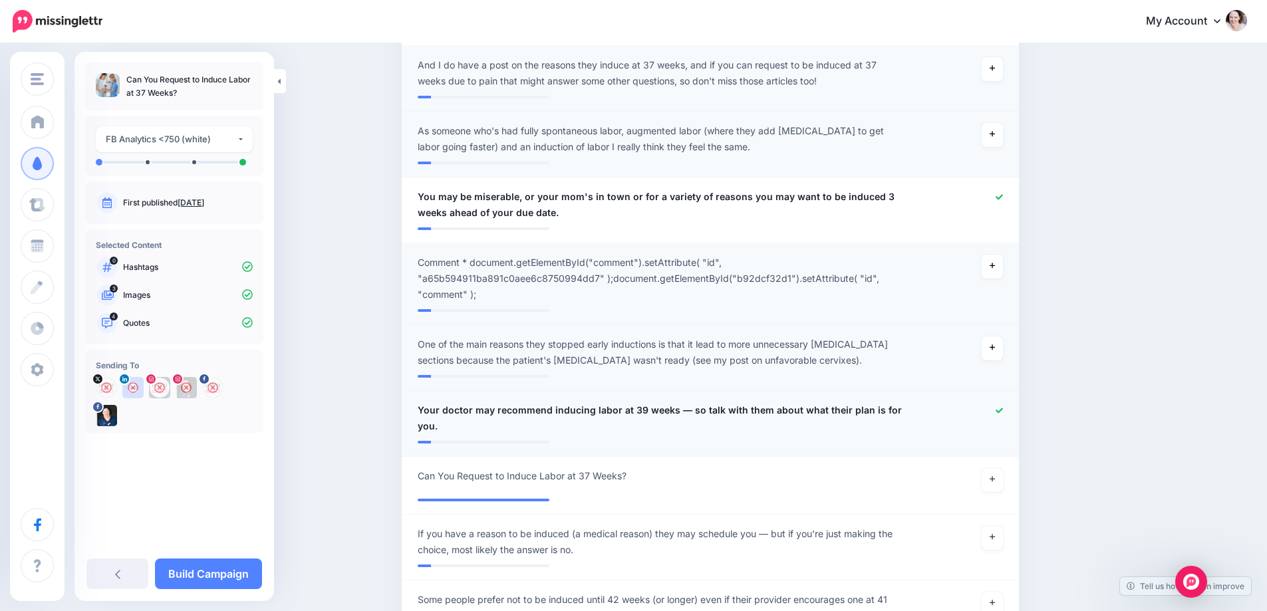
scroll to position [599, 0]
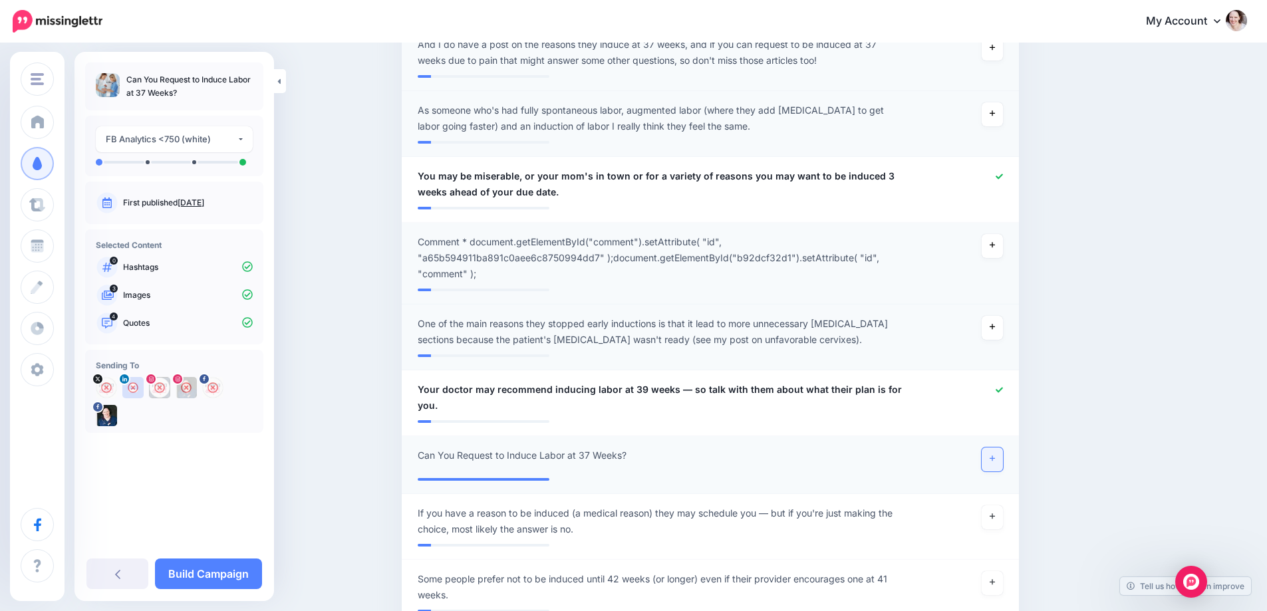
click at [995, 463] on link at bounding box center [992, 460] width 21 height 24
click at [188, 576] on link "Build Campaign" at bounding box center [208, 574] width 107 height 31
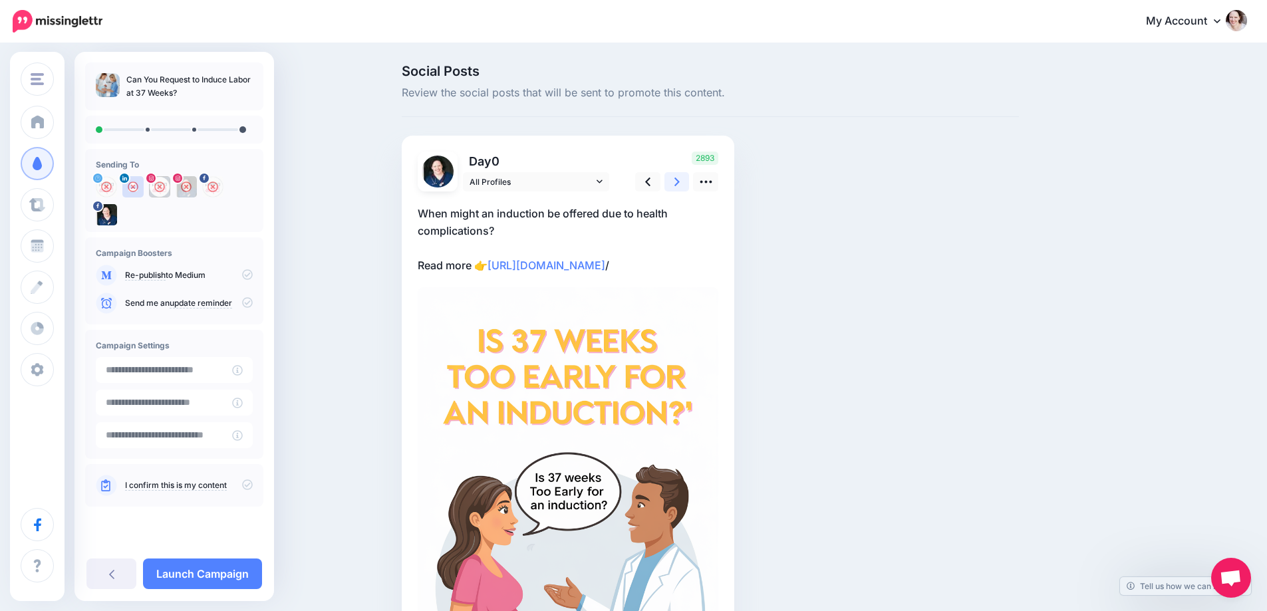
click at [685, 184] on link at bounding box center [677, 181] width 25 height 19
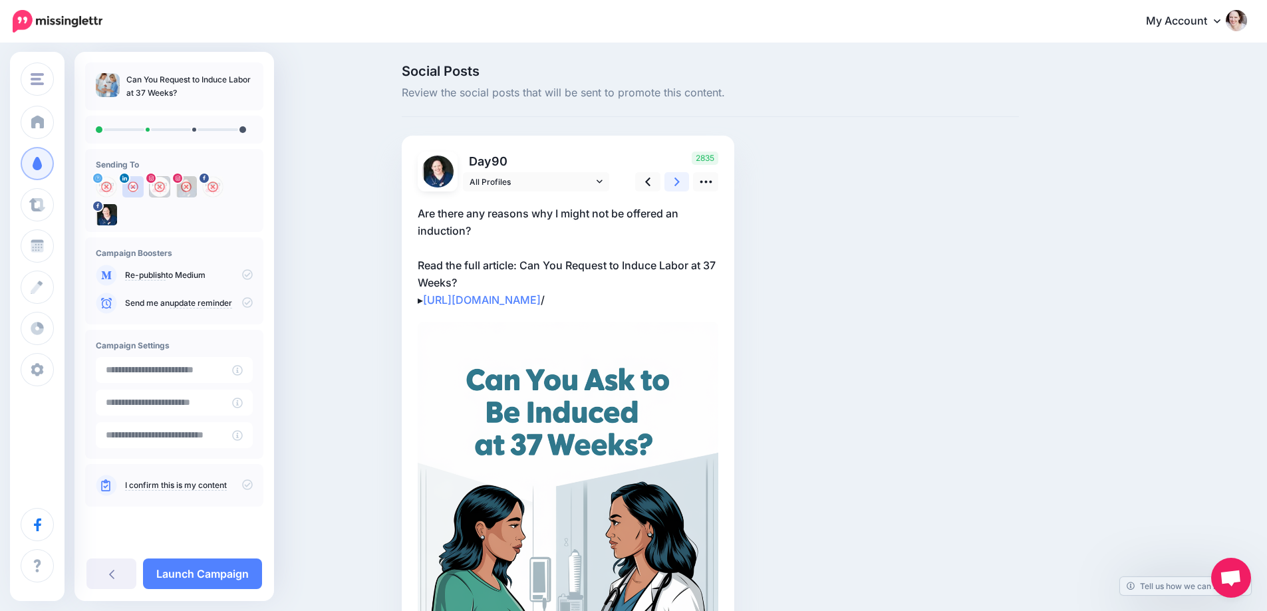
click at [685, 184] on link at bounding box center [677, 181] width 25 height 19
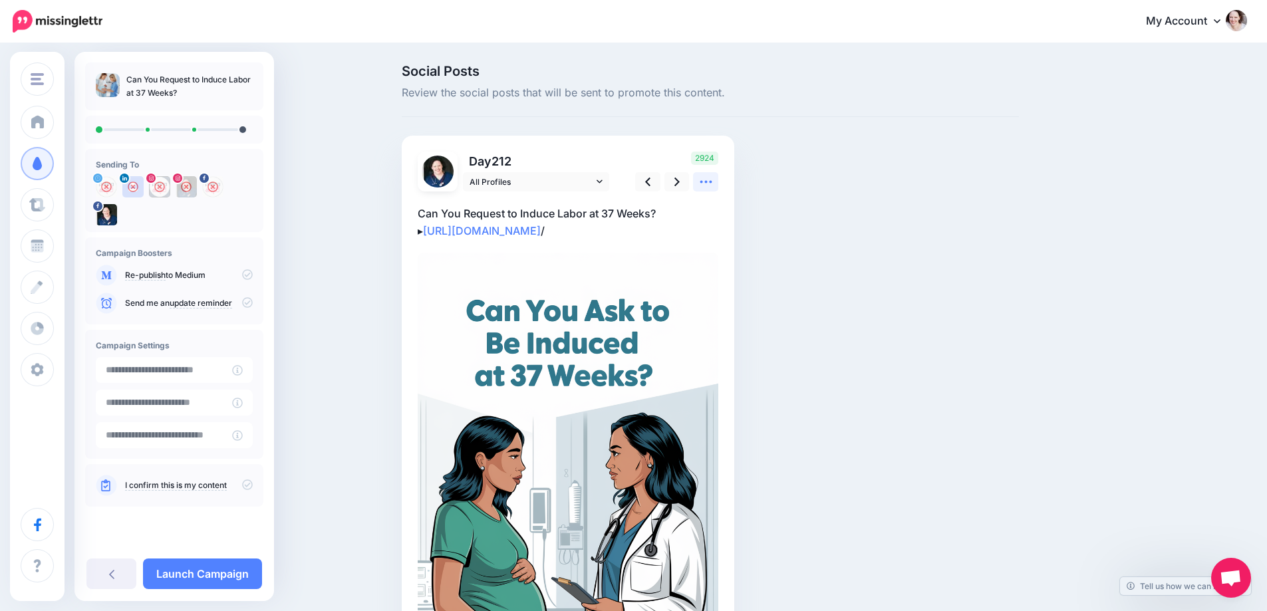
click at [703, 180] on link at bounding box center [705, 181] width 25 height 19
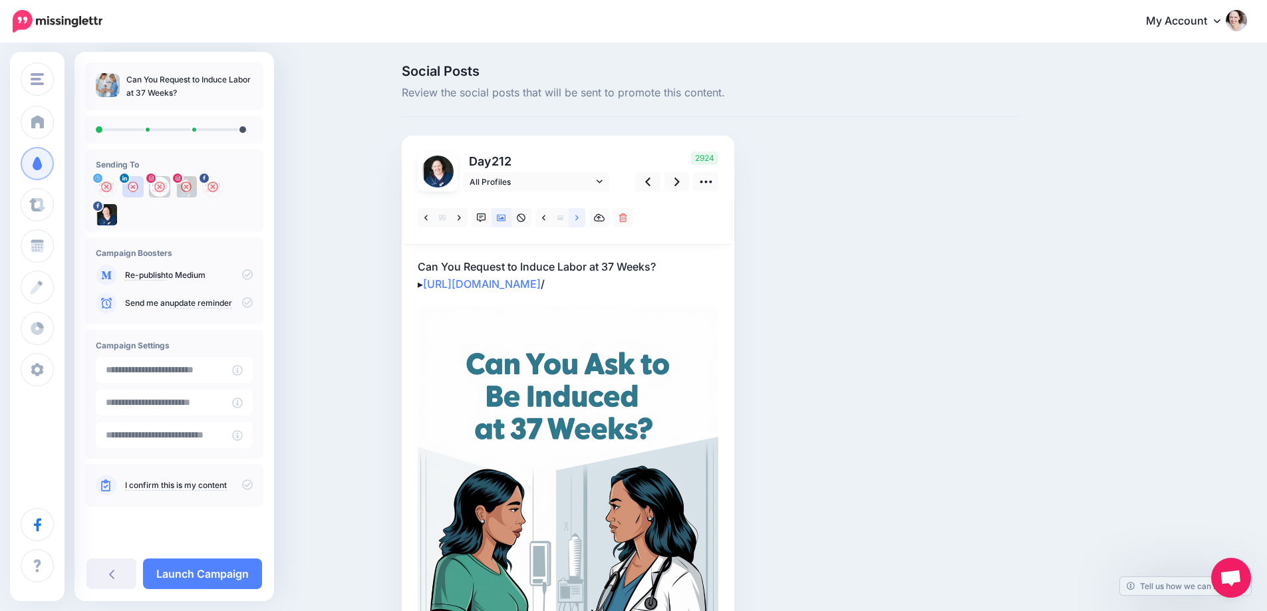
click at [585, 216] on link at bounding box center [577, 217] width 17 height 19
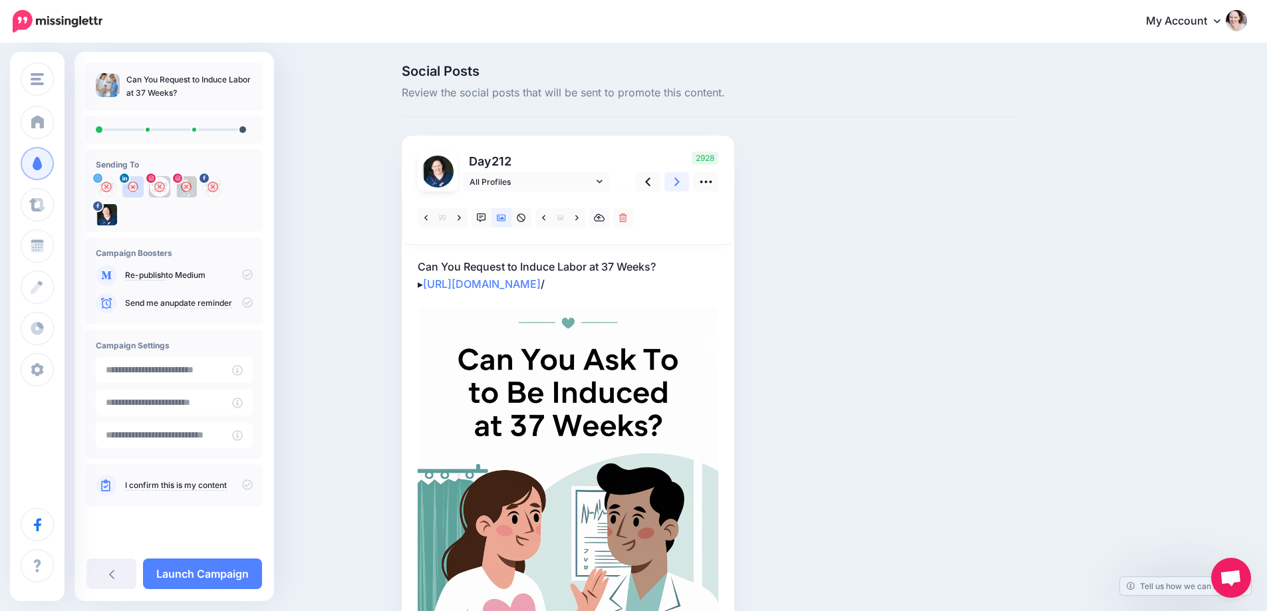
click at [680, 176] on icon at bounding box center [677, 182] width 5 height 14
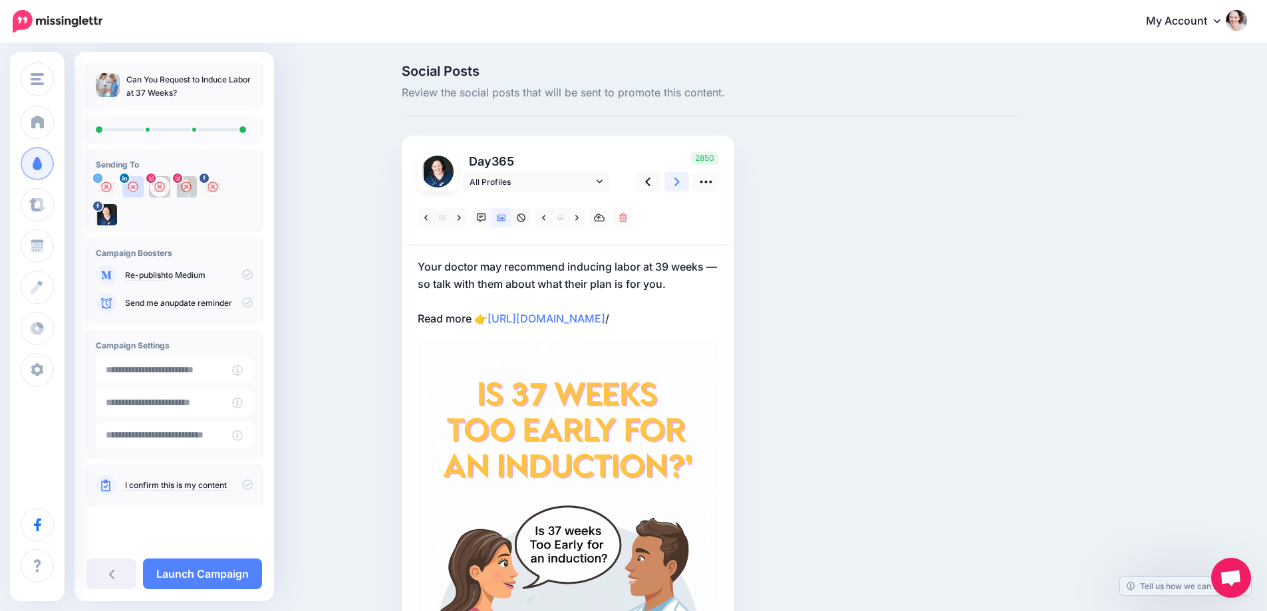
click at [680, 176] on icon at bounding box center [677, 182] width 5 height 14
click at [677, 181] on link at bounding box center [677, 181] width 25 height 19
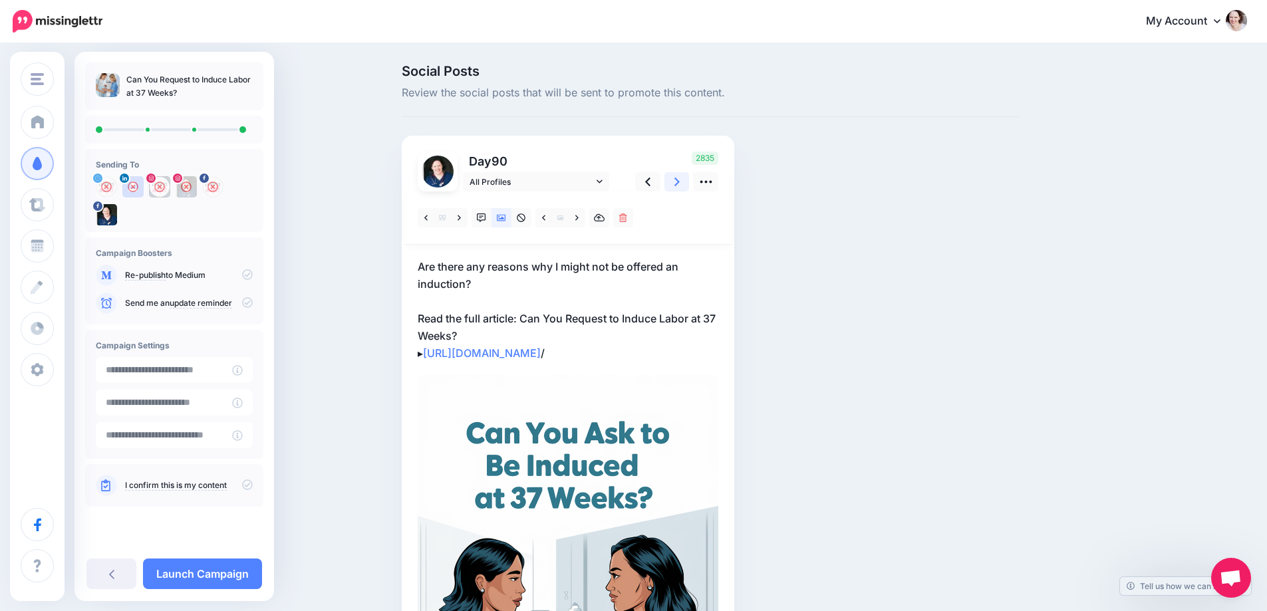
click at [677, 181] on link at bounding box center [677, 181] width 25 height 19
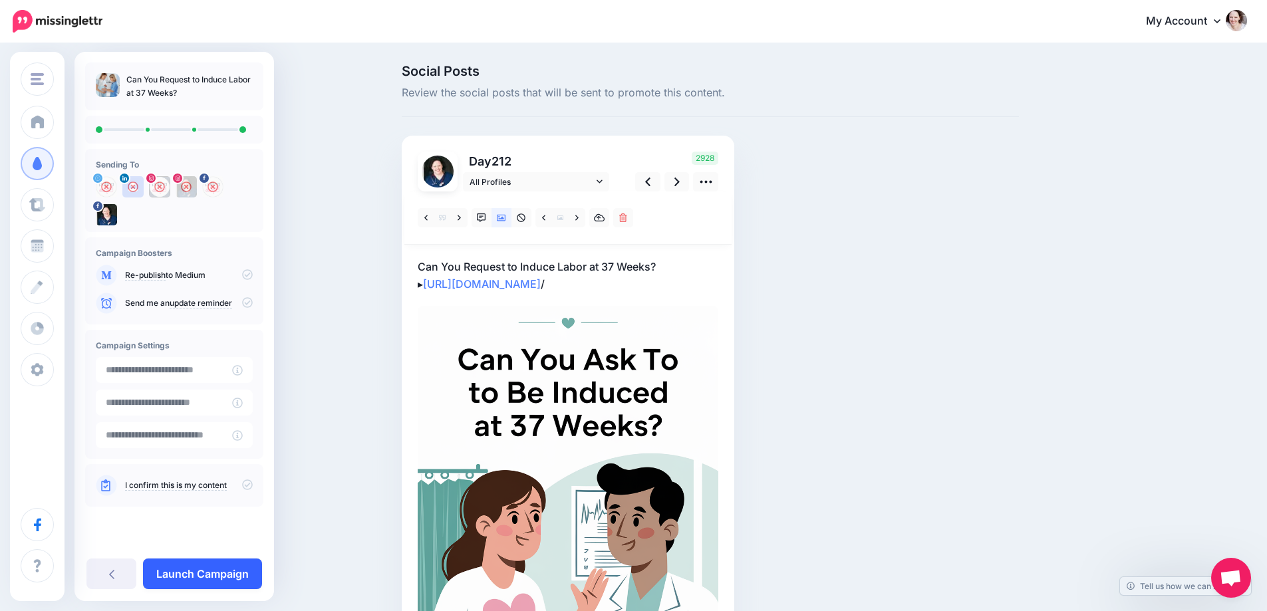
click at [234, 582] on link "Launch Campaign" at bounding box center [202, 574] width 119 height 31
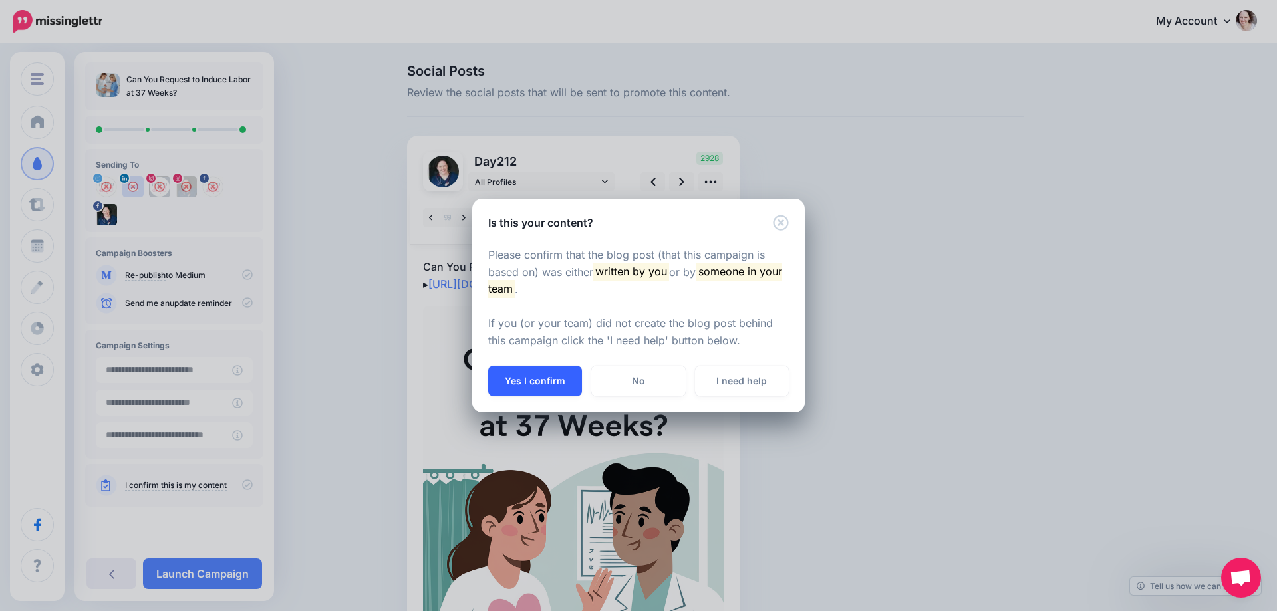
click at [532, 383] on button "Yes I confirm" at bounding box center [535, 381] width 94 height 31
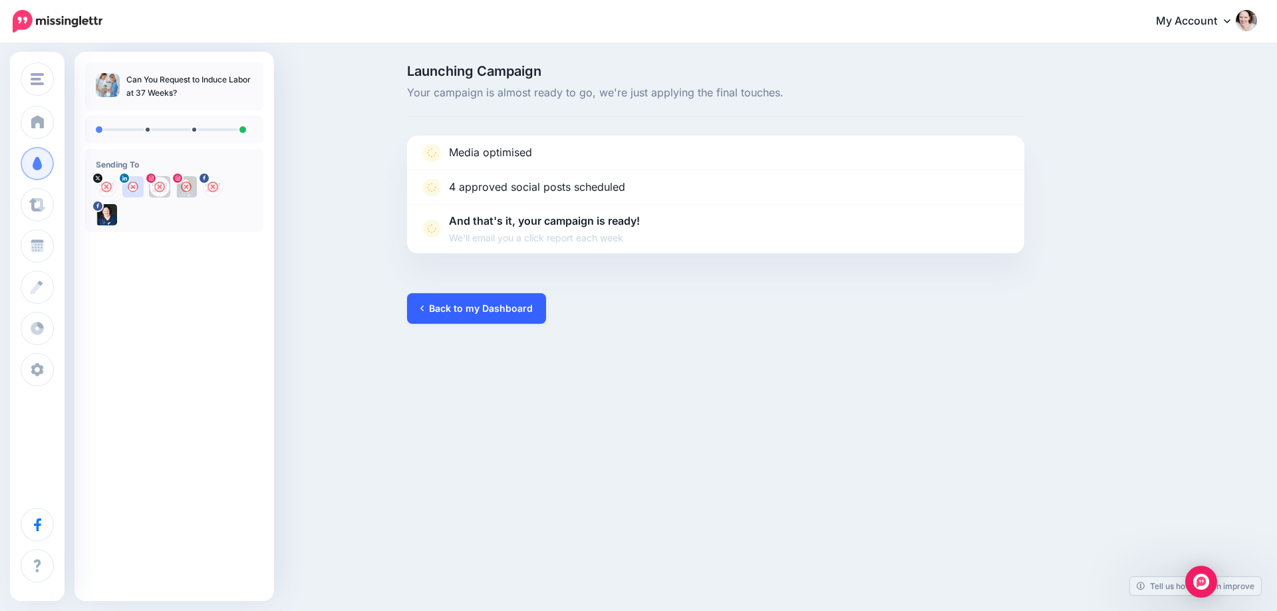
click at [445, 299] on link "Back to my Dashboard" at bounding box center [476, 308] width 139 height 31
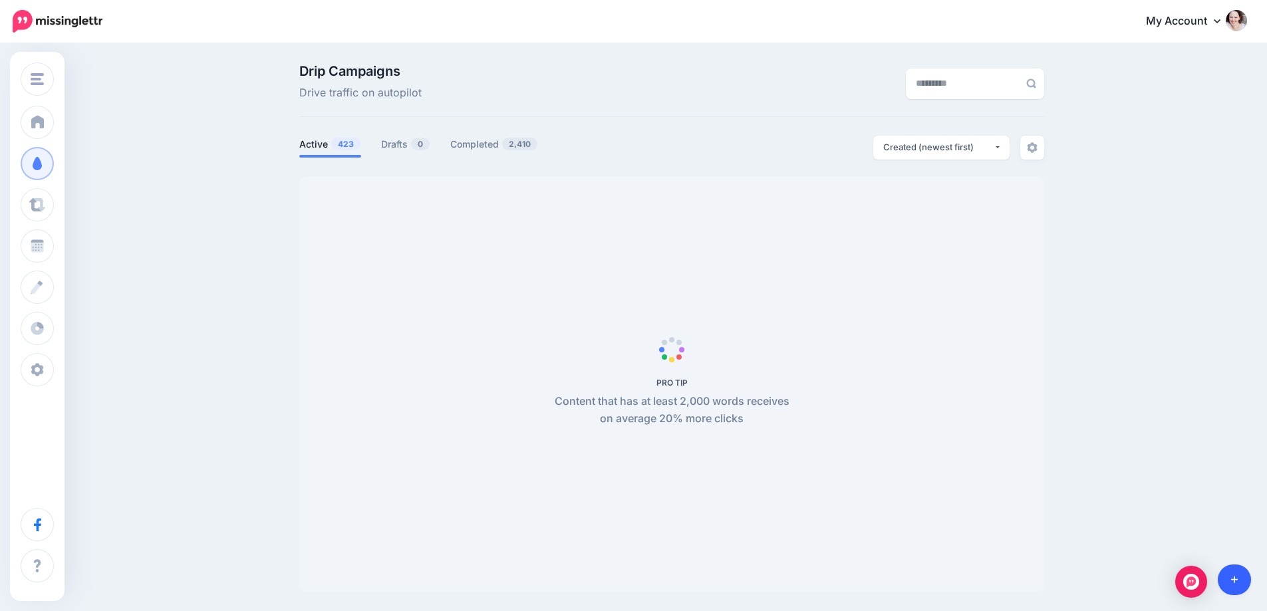
click at [1239, 582] on link at bounding box center [1235, 580] width 34 height 31
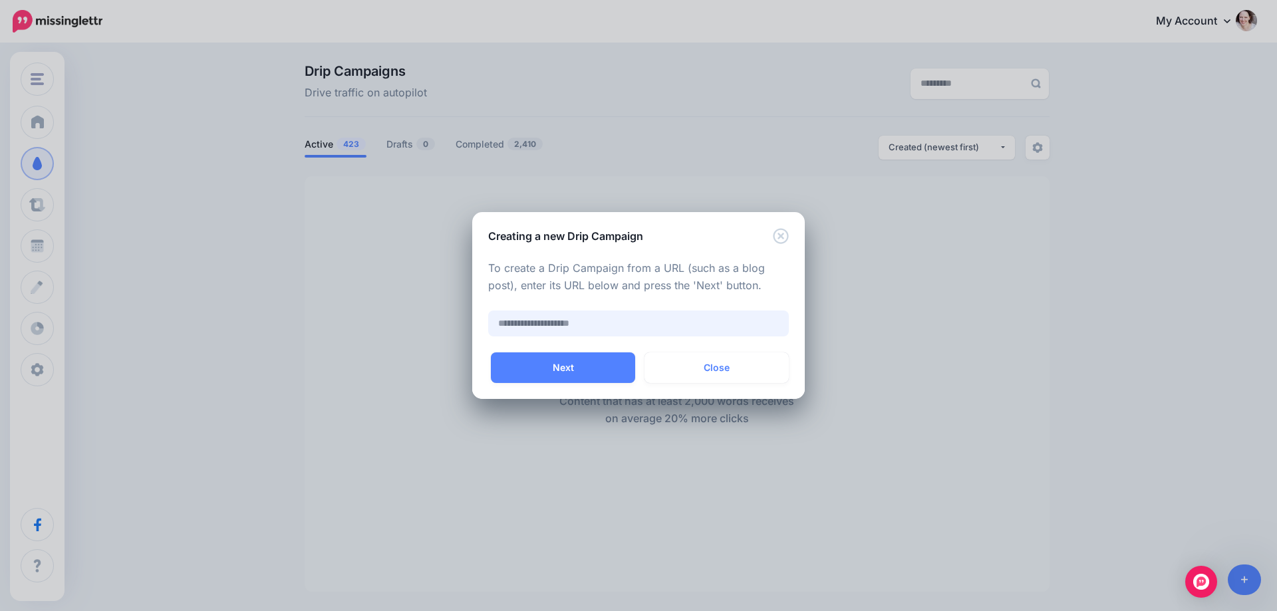
paste input "**********"
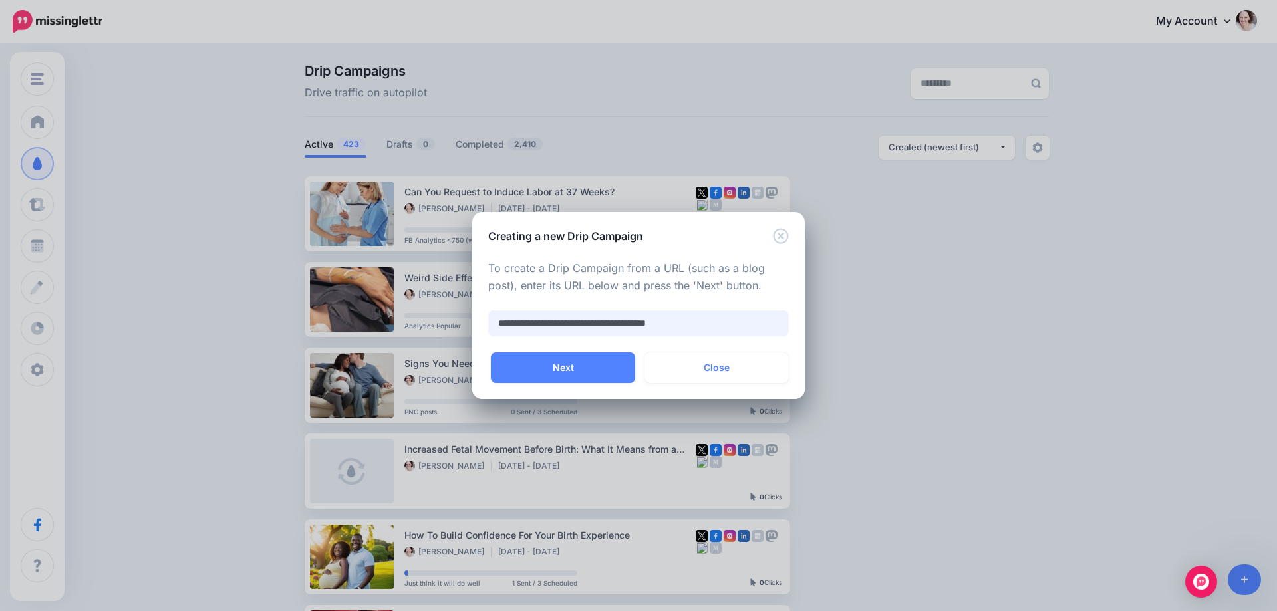
type input "**********"
click at [541, 388] on div "Auto Campaign Month-long Promo Just think it will do well Youtube Video Push PN…" at bounding box center [638, 376] width 333 height 47
click at [545, 375] on button "Next" at bounding box center [563, 368] width 144 height 31
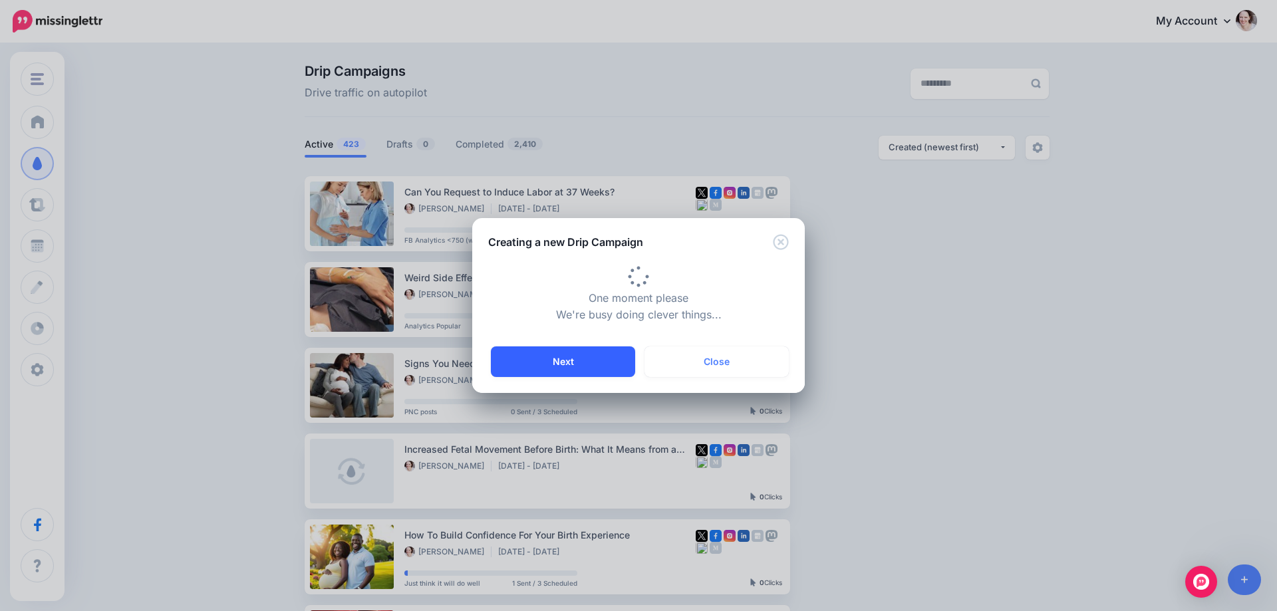
type input "**********"
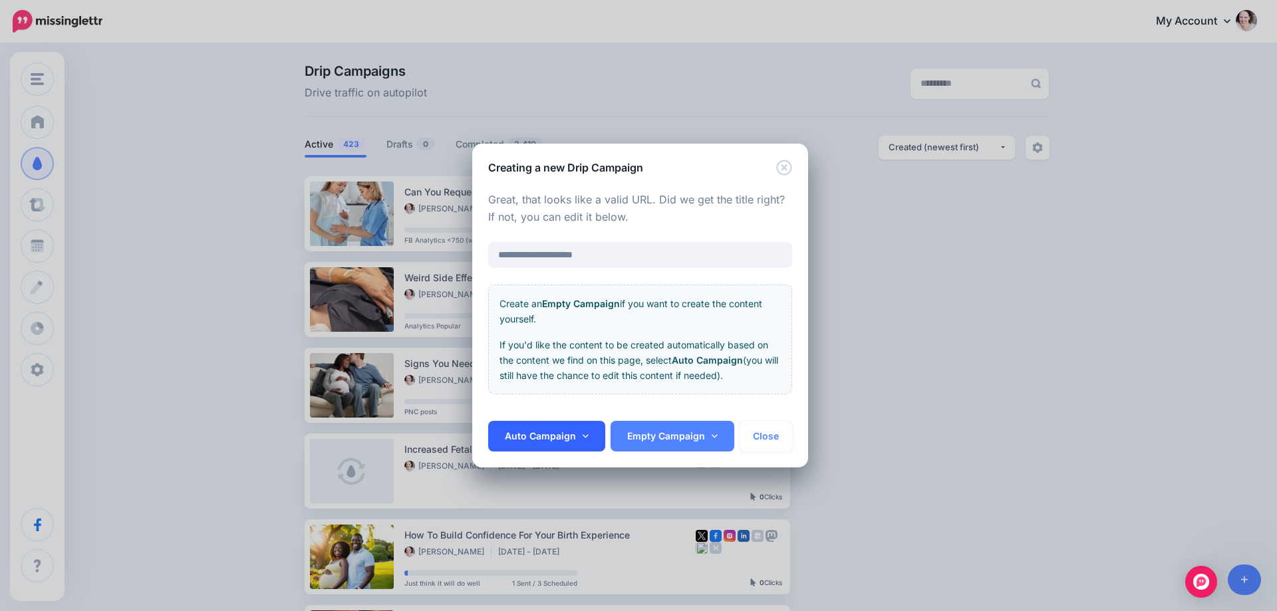
click at [532, 436] on link "Auto Campaign" at bounding box center [546, 436] width 117 height 31
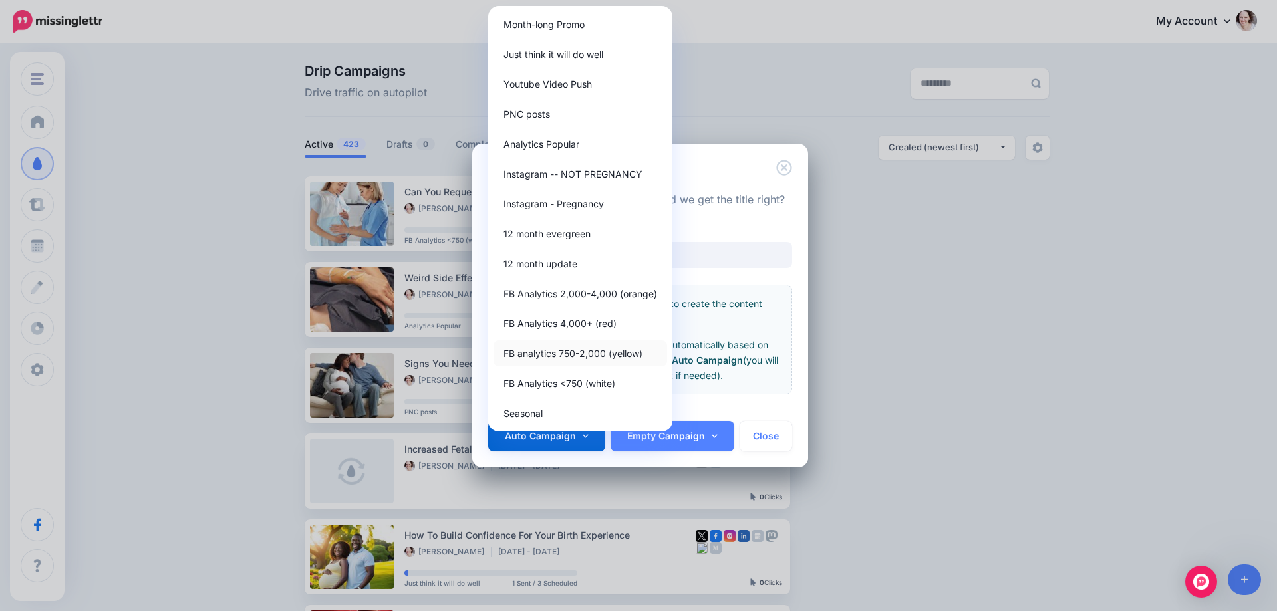
click at [575, 348] on link "FB analytics 750-2,000 (yellow)" at bounding box center [581, 354] width 174 height 26
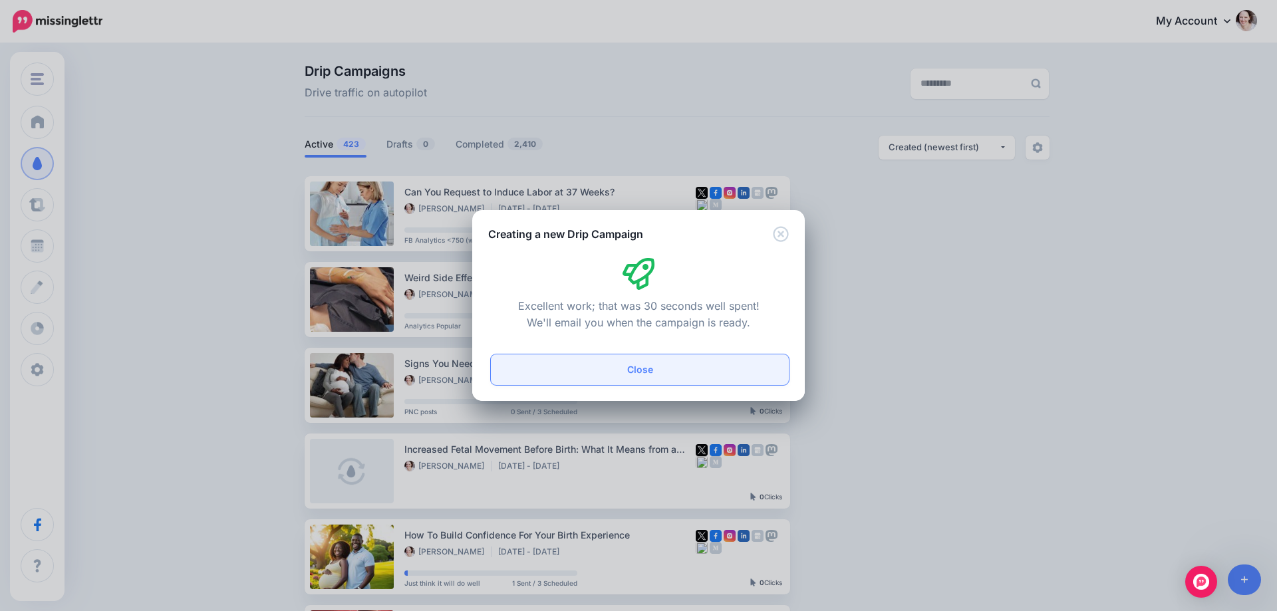
click at [578, 365] on button "Close" at bounding box center [640, 370] width 298 height 31
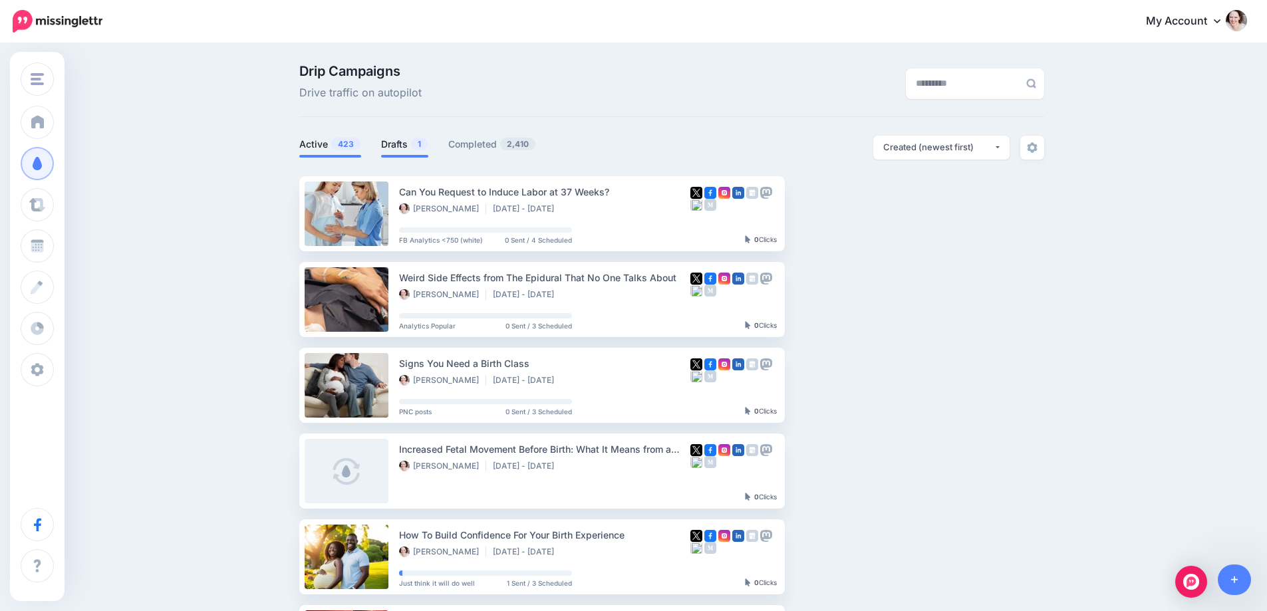
click at [386, 152] on link "Drafts 1" at bounding box center [404, 144] width 47 height 16
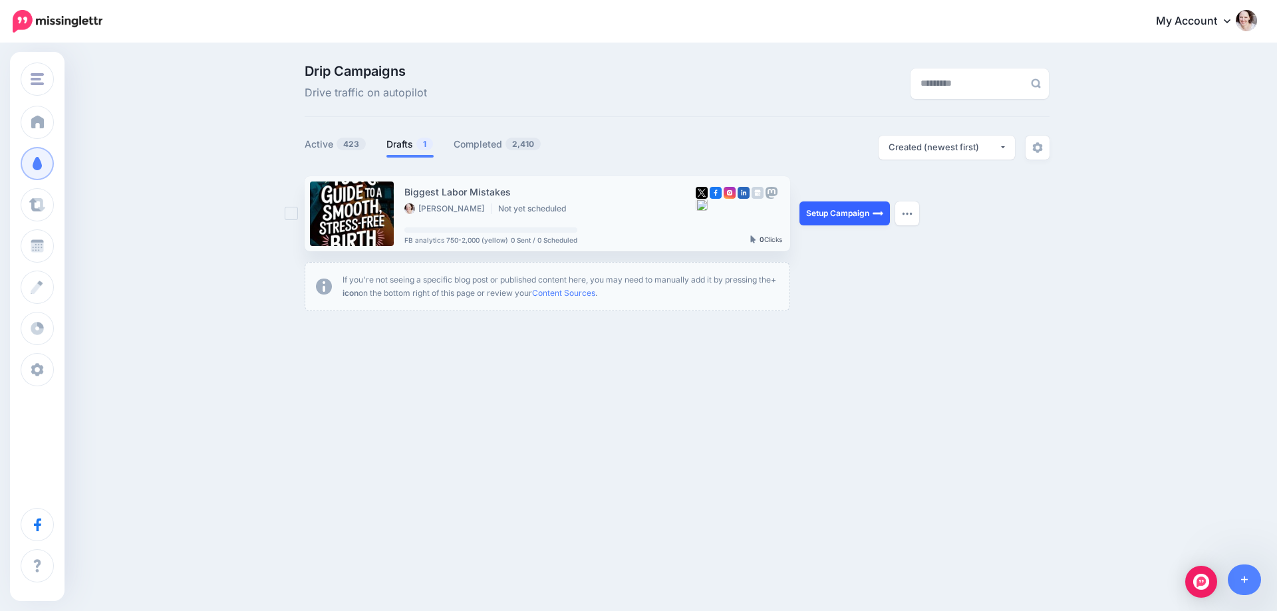
click at [856, 220] on link "Setup Campaign" at bounding box center [845, 214] width 90 height 24
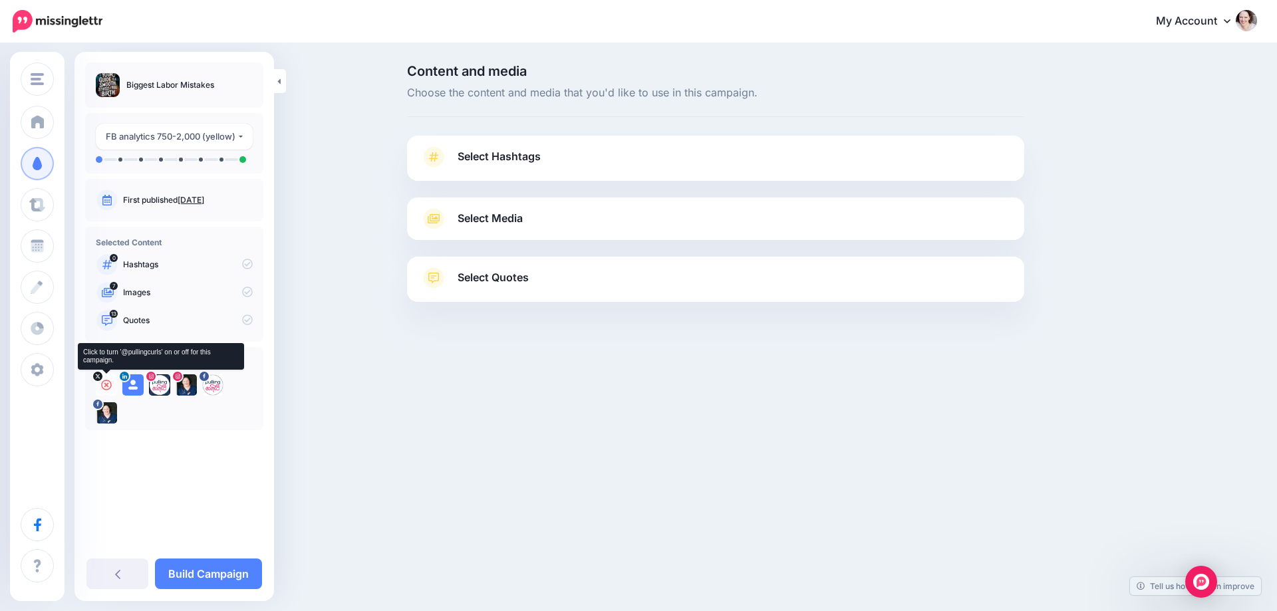
click at [108, 383] on icon at bounding box center [106, 385] width 11 height 11
click at [131, 385] on icon at bounding box center [133, 385] width 11 height 11
click at [156, 383] on icon at bounding box center [159, 385] width 11 height 11
click at [182, 383] on icon at bounding box center [186, 385] width 11 height 11
click at [213, 387] on icon at bounding box center [213, 385] width 11 height 11
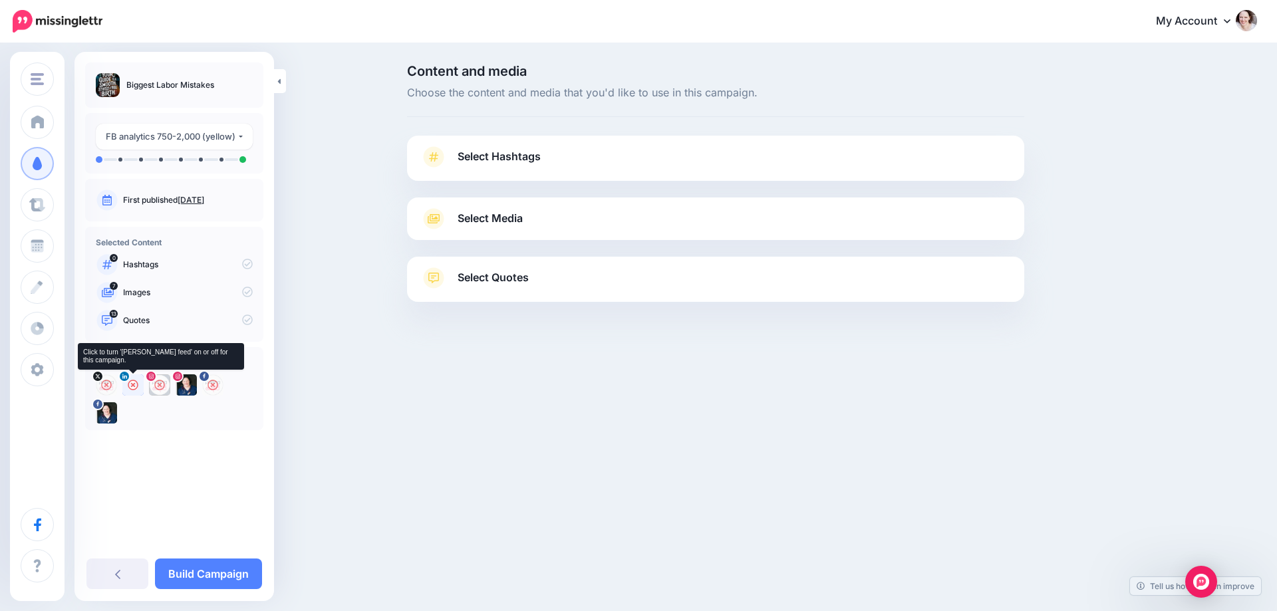
click at [129, 383] on icon at bounding box center [133, 385] width 11 height 11
click at [188, 385] on icon at bounding box center [186, 385] width 11 height 11
click at [598, 147] on link "Select Hashtags" at bounding box center [715, 163] width 591 height 35
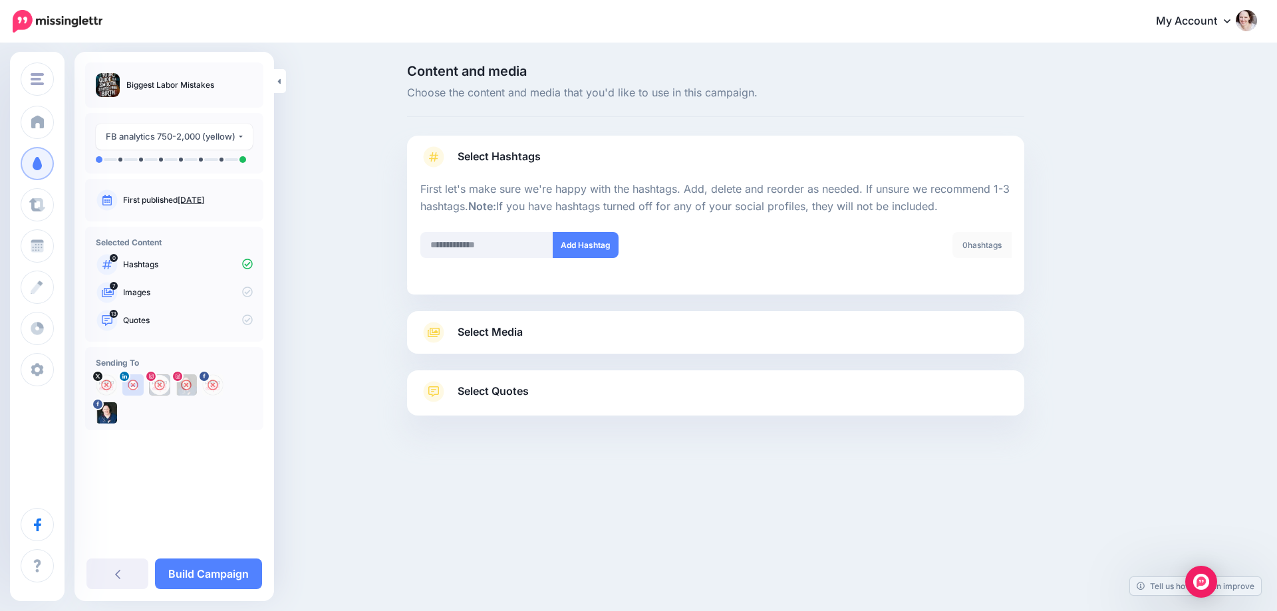
click at [534, 358] on div at bounding box center [715, 362] width 617 height 17
click at [540, 344] on div "Select Media Next, let's make sure we have the best media for this campaign. De…" at bounding box center [715, 332] width 617 height 43
click at [534, 319] on div "Select Media Next, let's make sure we have the best media for this campaign. De…" at bounding box center [715, 332] width 617 height 43
click at [514, 325] on span "Select Media" at bounding box center [490, 332] width 65 height 18
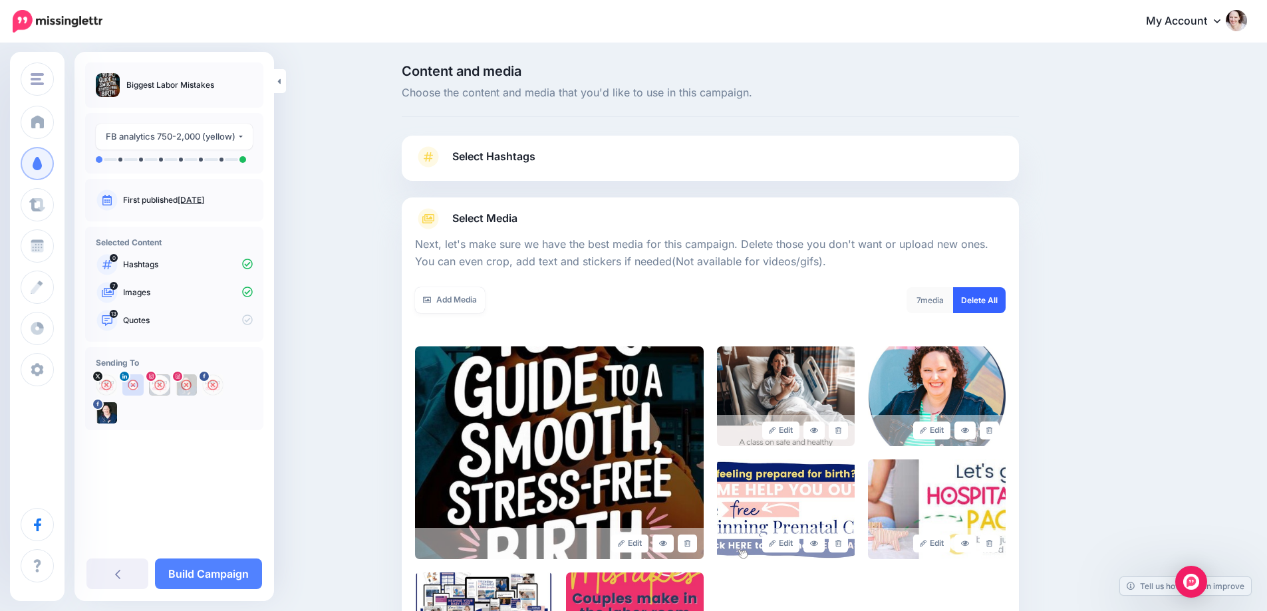
click at [1004, 295] on link "Delete All" at bounding box center [979, 300] width 53 height 26
click at [464, 306] on link "Add Media" at bounding box center [450, 300] width 70 height 26
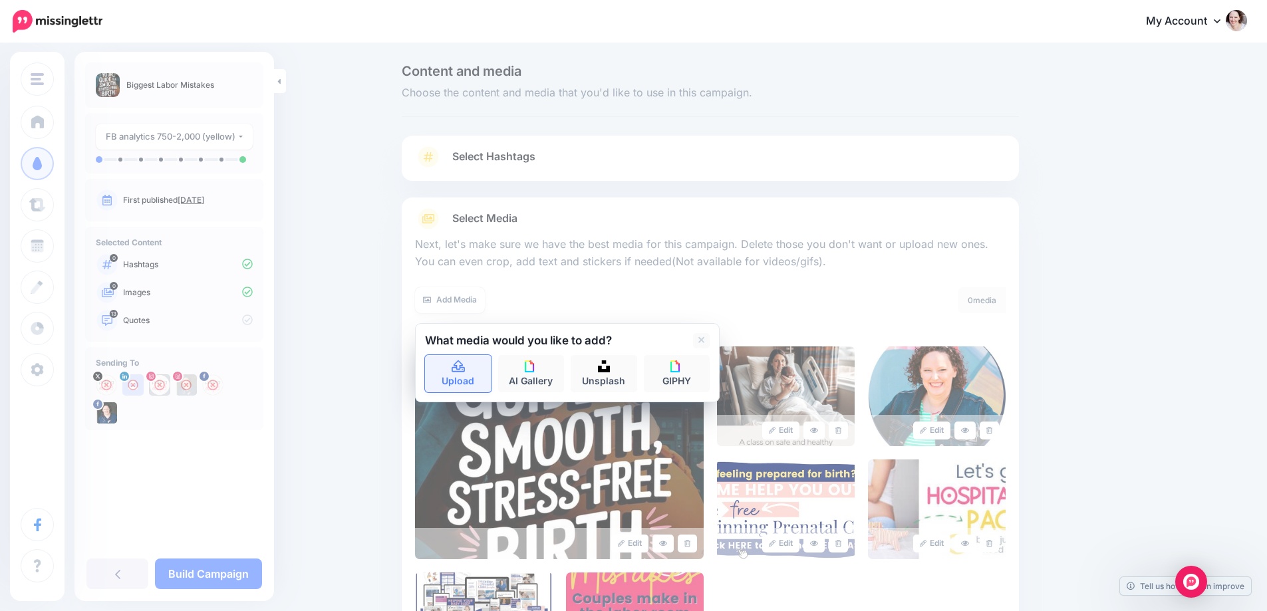
click at [477, 390] on link "Upload" at bounding box center [458, 373] width 67 height 37
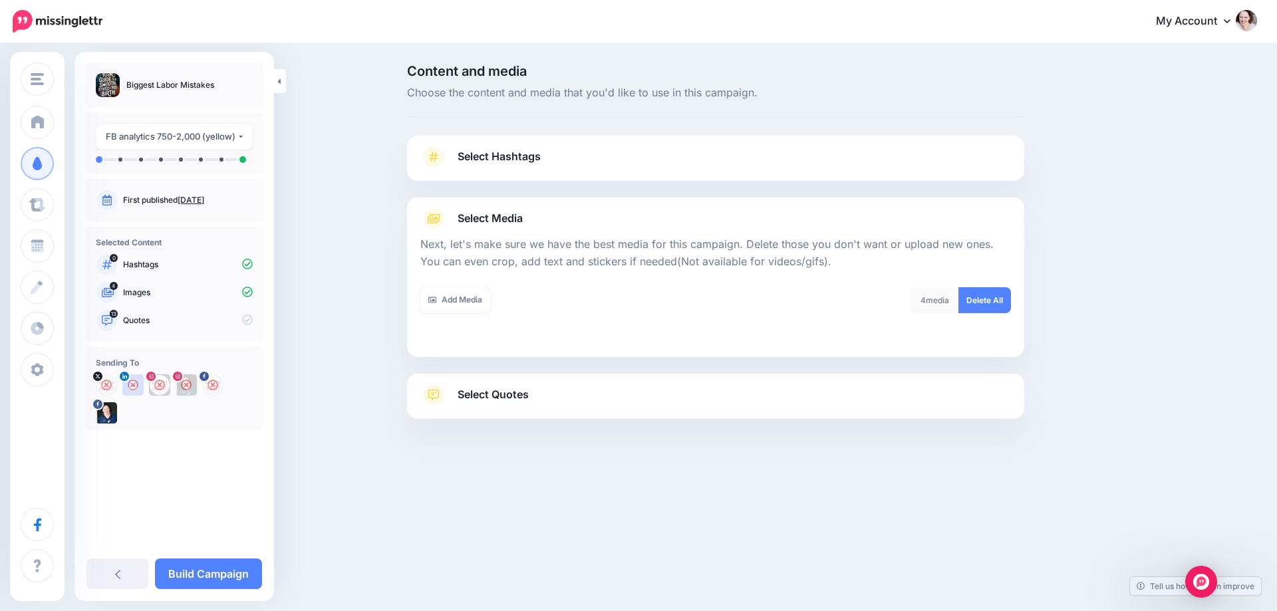
click at [489, 399] on span "Select Quotes" at bounding box center [493, 395] width 71 height 18
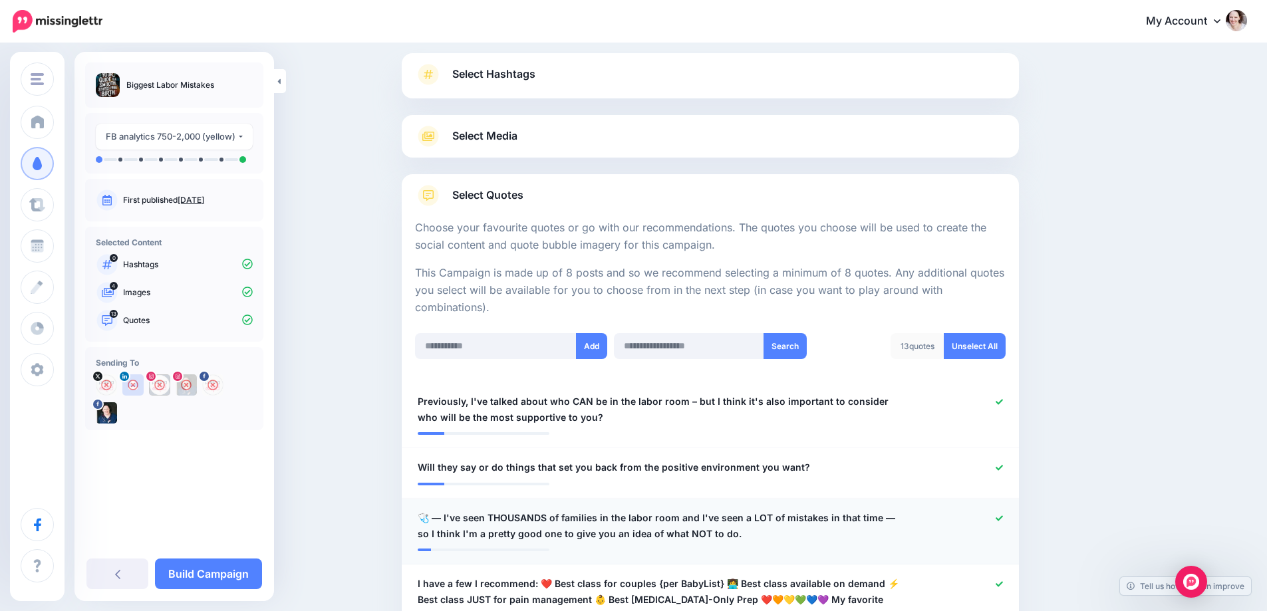
scroll to position [266, 0]
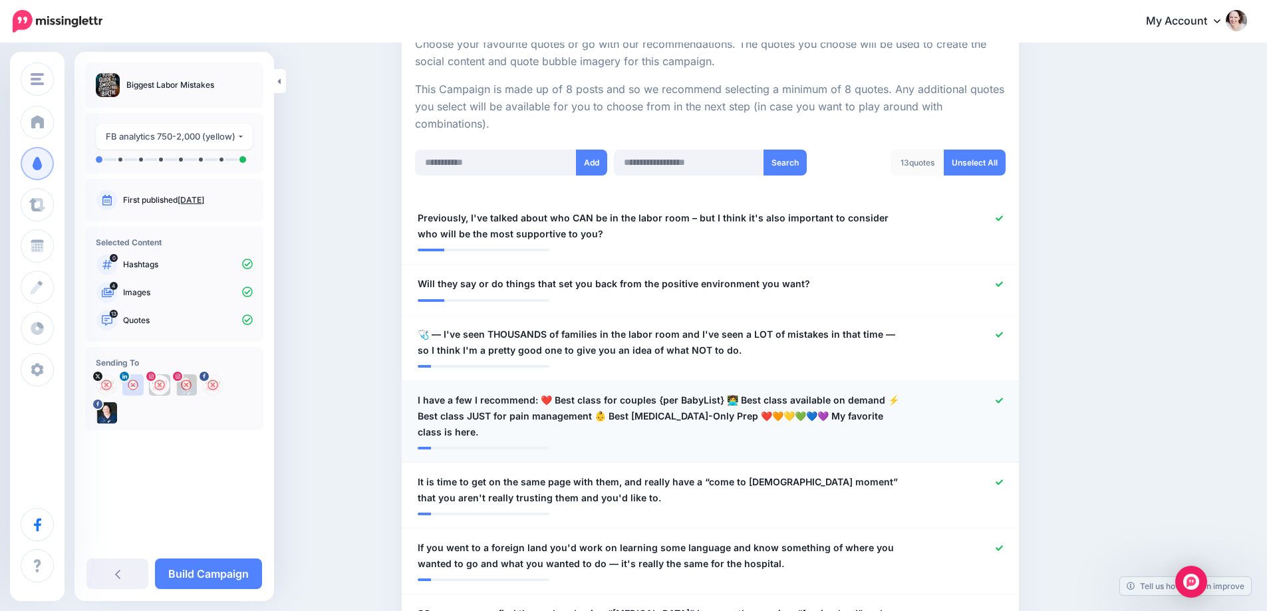
click at [1003, 400] on icon at bounding box center [999, 400] width 7 height 5
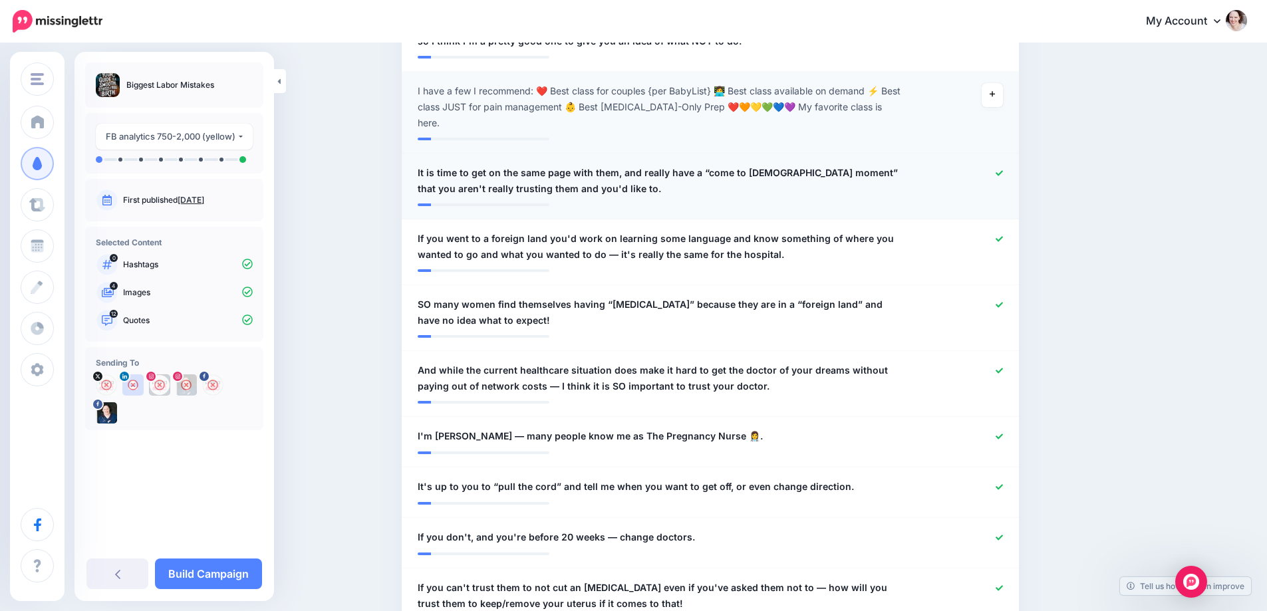
scroll to position [599, 0]
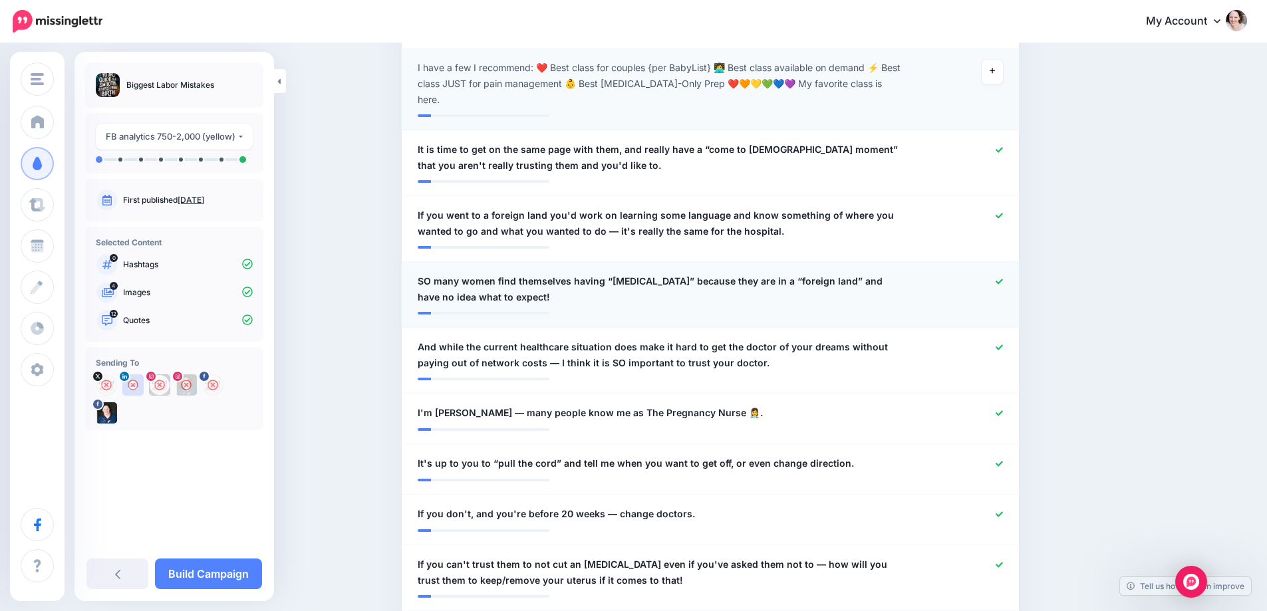
click at [1003, 278] on icon at bounding box center [999, 281] width 7 height 7
click at [1003, 411] on icon at bounding box center [999, 413] width 7 height 7
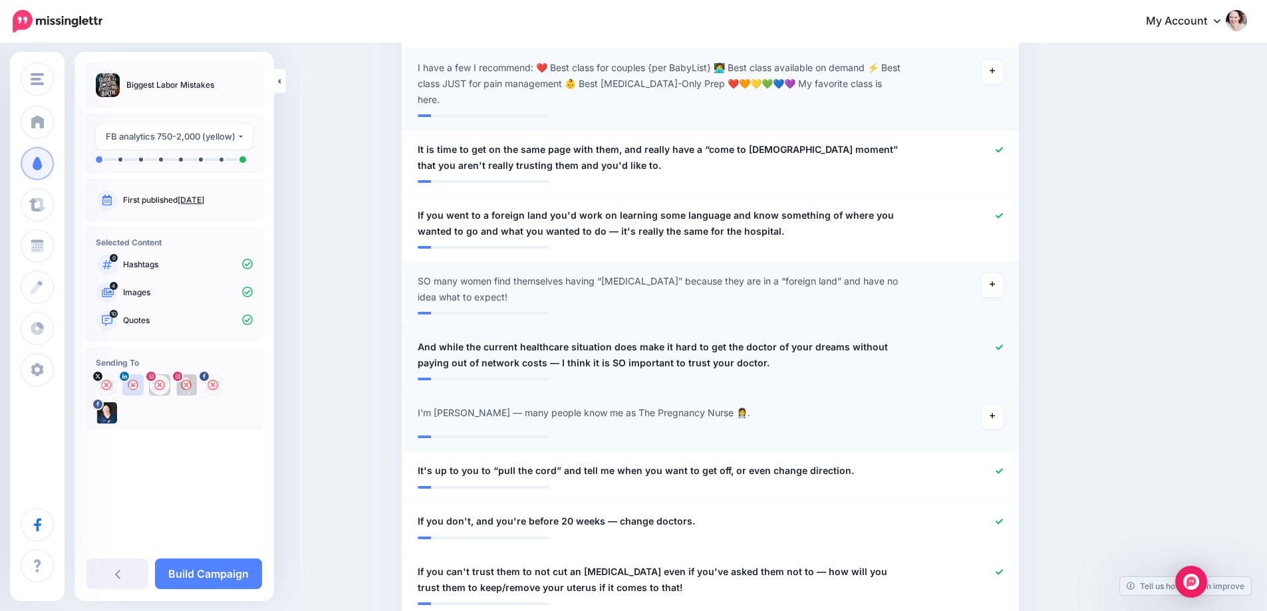
click at [1003, 347] on icon at bounding box center [999, 347] width 7 height 7
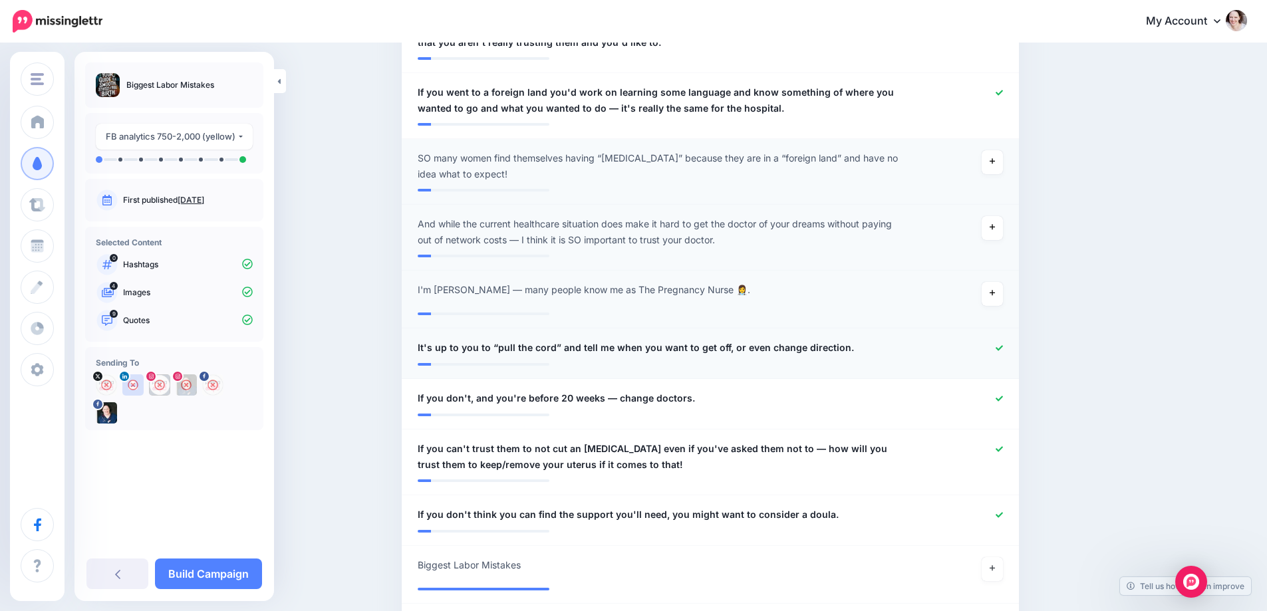
scroll to position [732, 0]
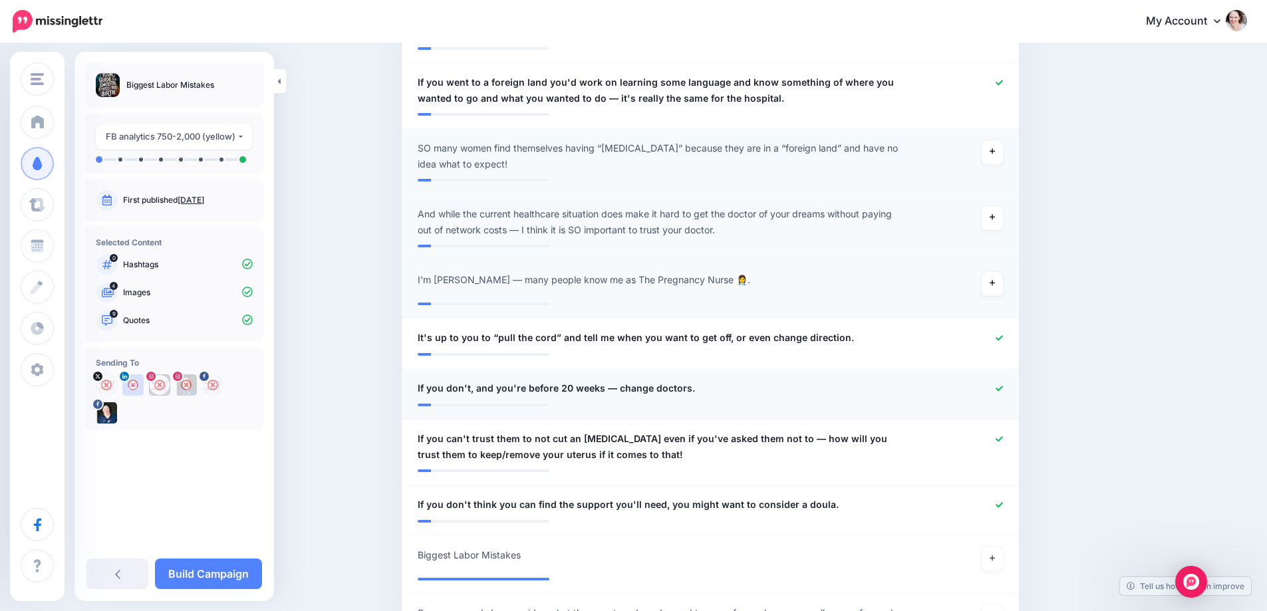
click at [1003, 388] on icon at bounding box center [999, 388] width 7 height 7
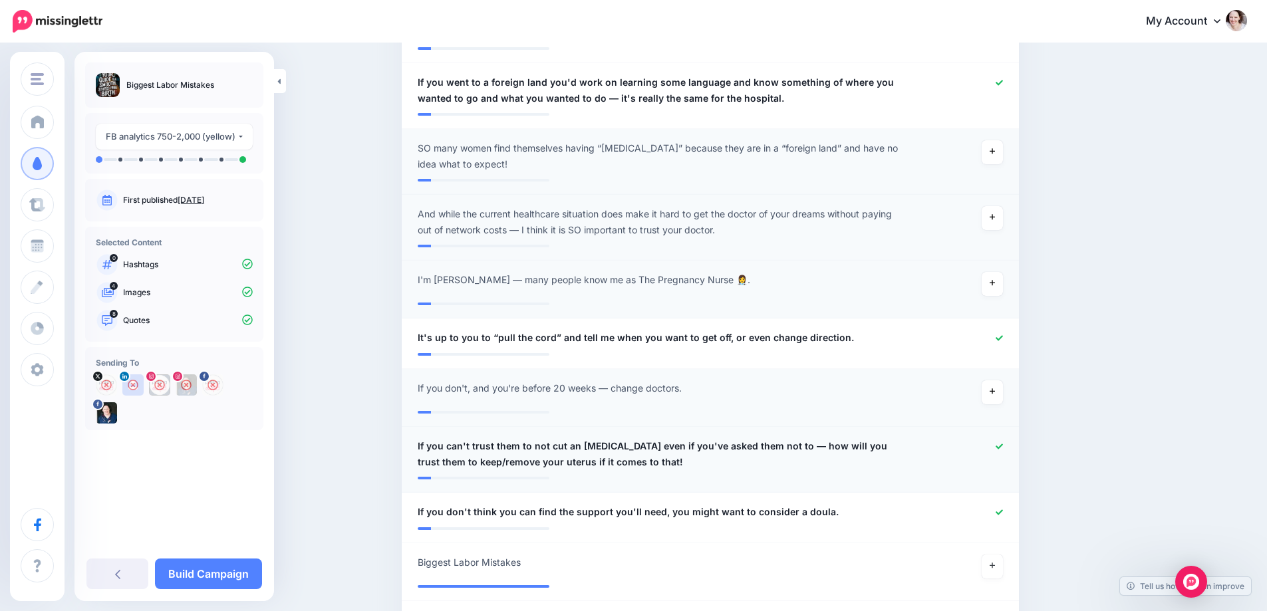
scroll to position [798, 0]
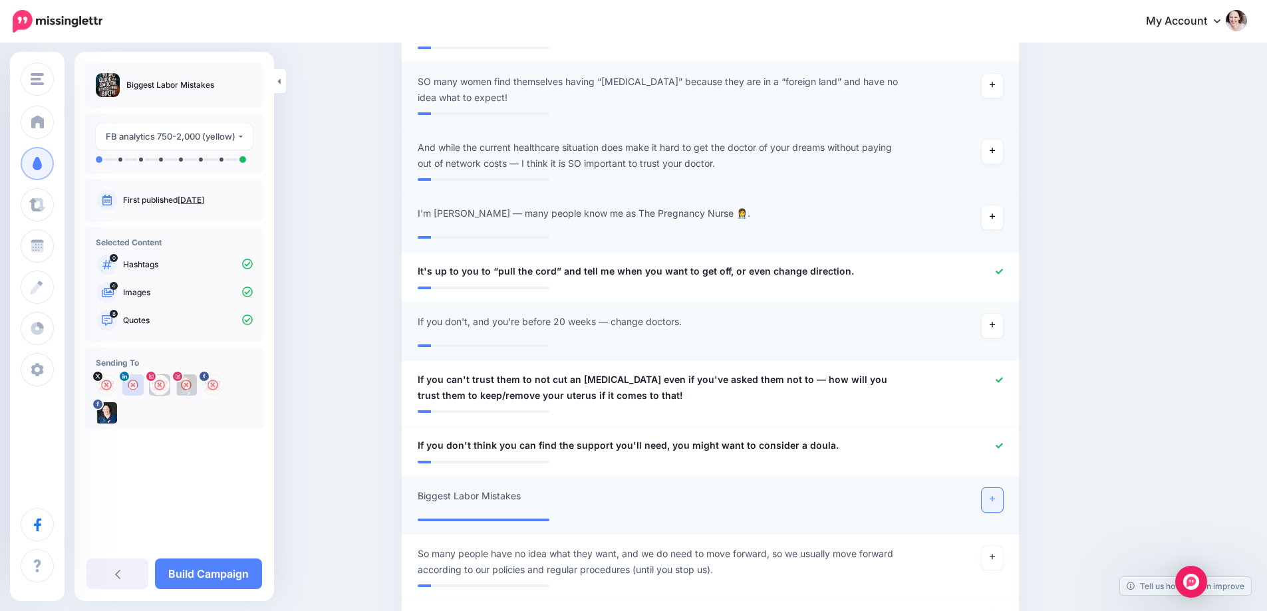
click at [995, 502] on icon at bounding box center [992, 499] width 5 height 7
click at [1003, 449] on icon at bounding box center [999, 445] width 7 height 7
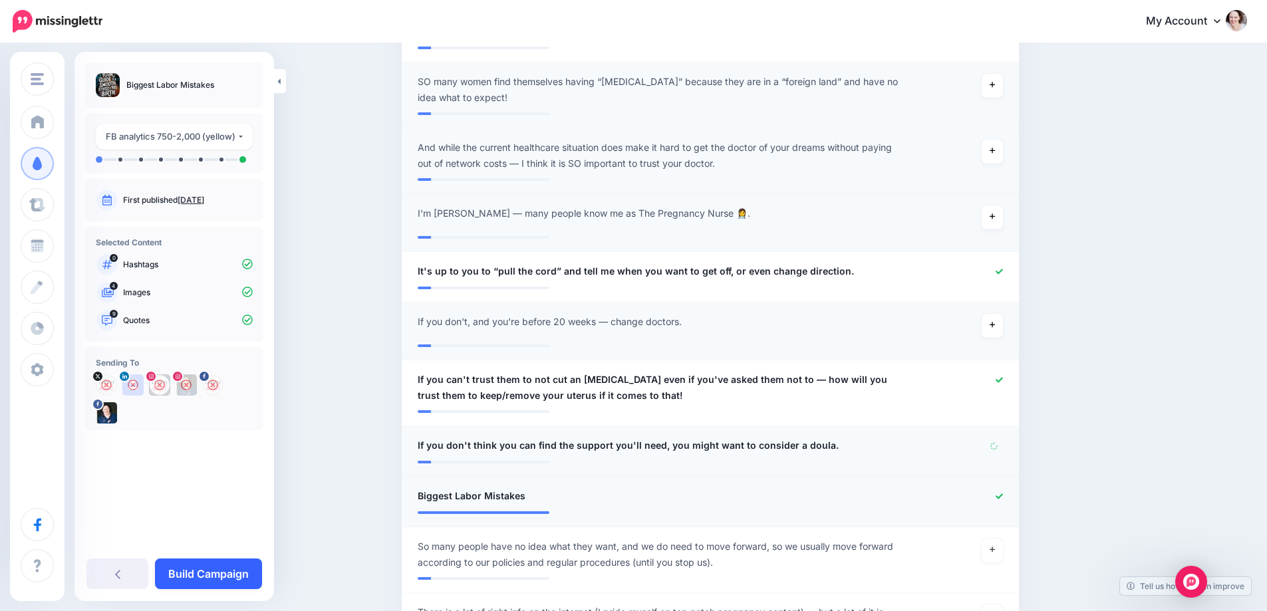
click at [208, 563] on link "Build Campaign" at bounding box center [208, 574] width 107 height 31
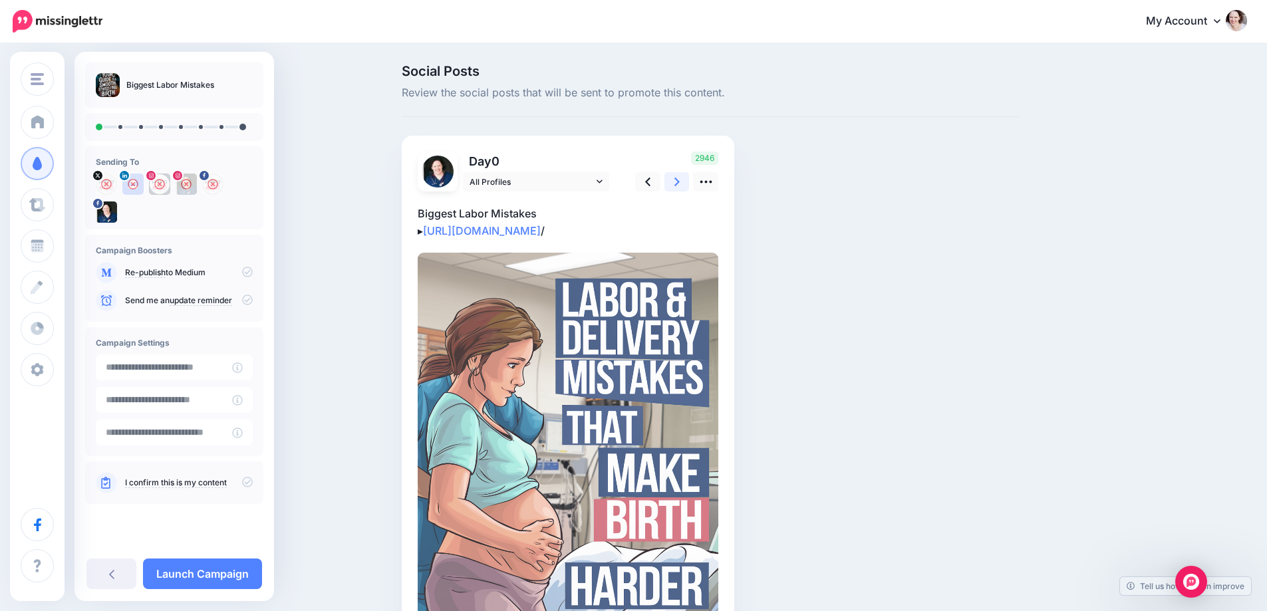
click at [680, 178] on icon at bounding box center [677, 182] width 5 height 14
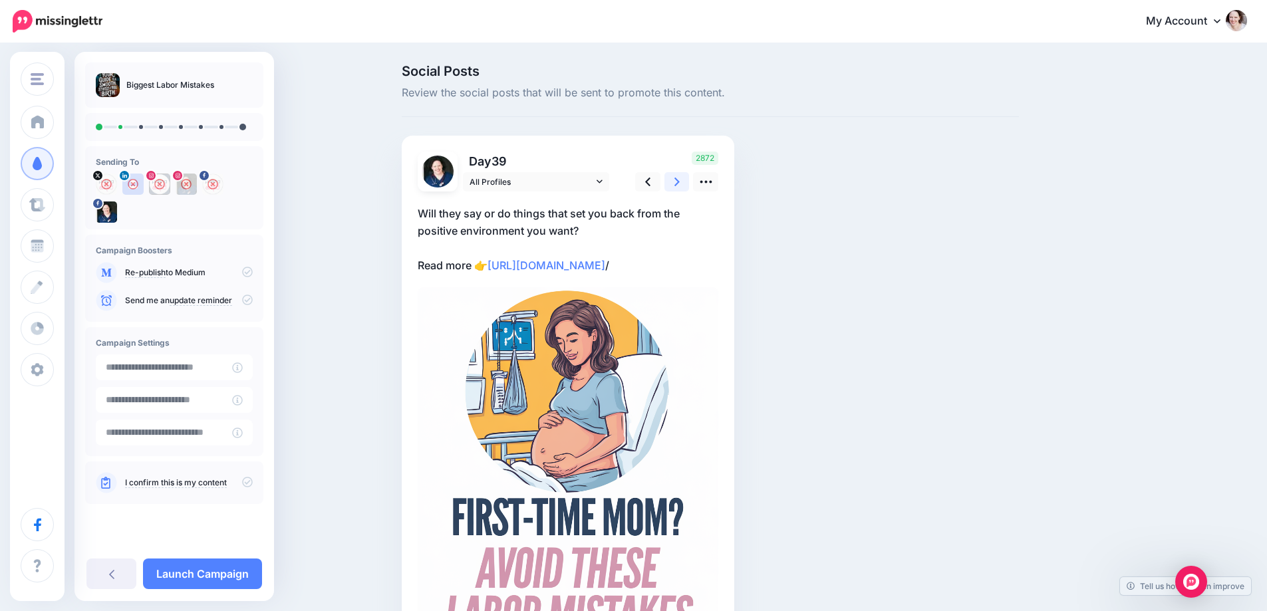
click at [680, 178] on icon at bounding box center [677, 182] width 5 height 14
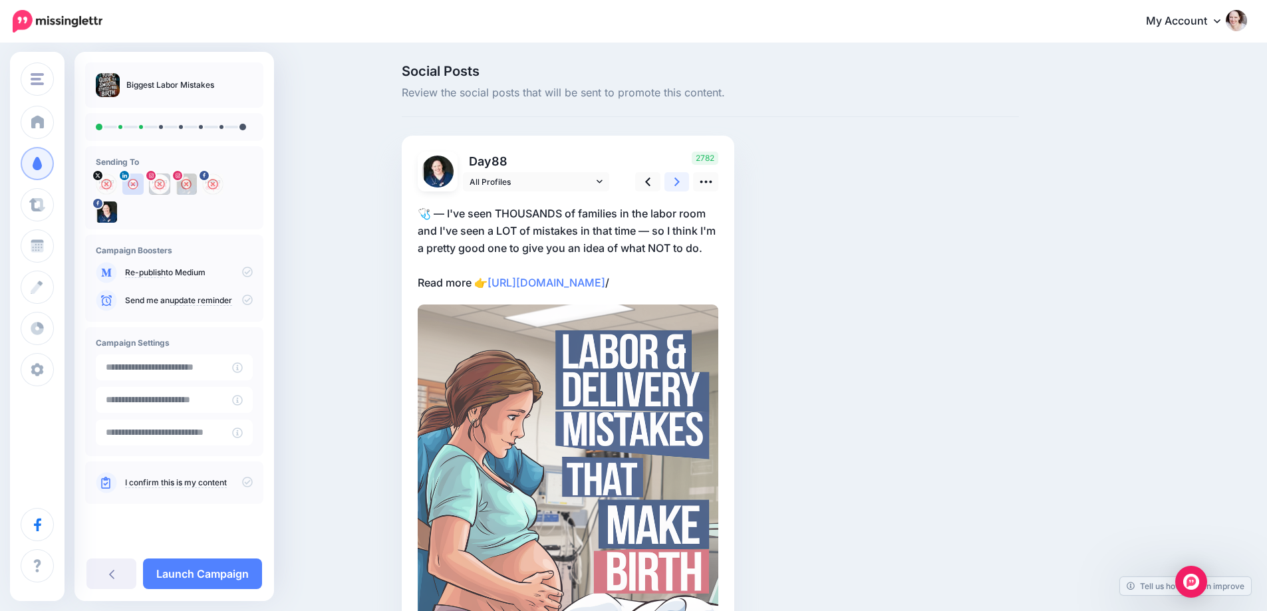
click at [680, 178] on icon at bounding box center [677, 182] width 5 height 14
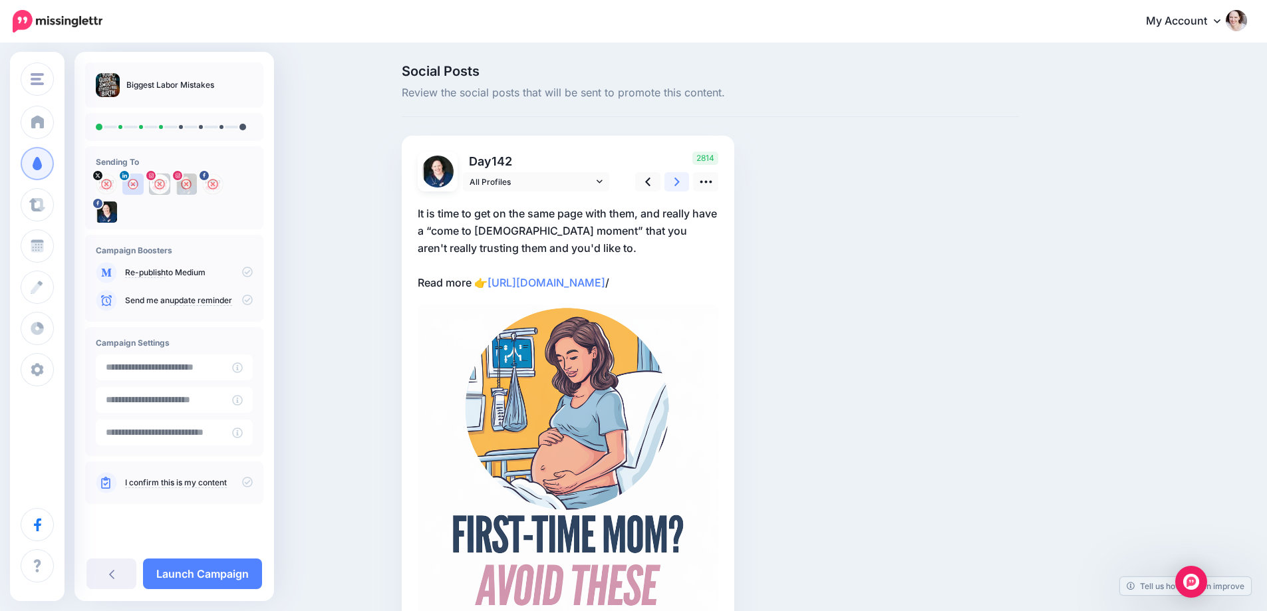
click at [680, 178] on icon at bounding box center [677, 182] width 5 height 14
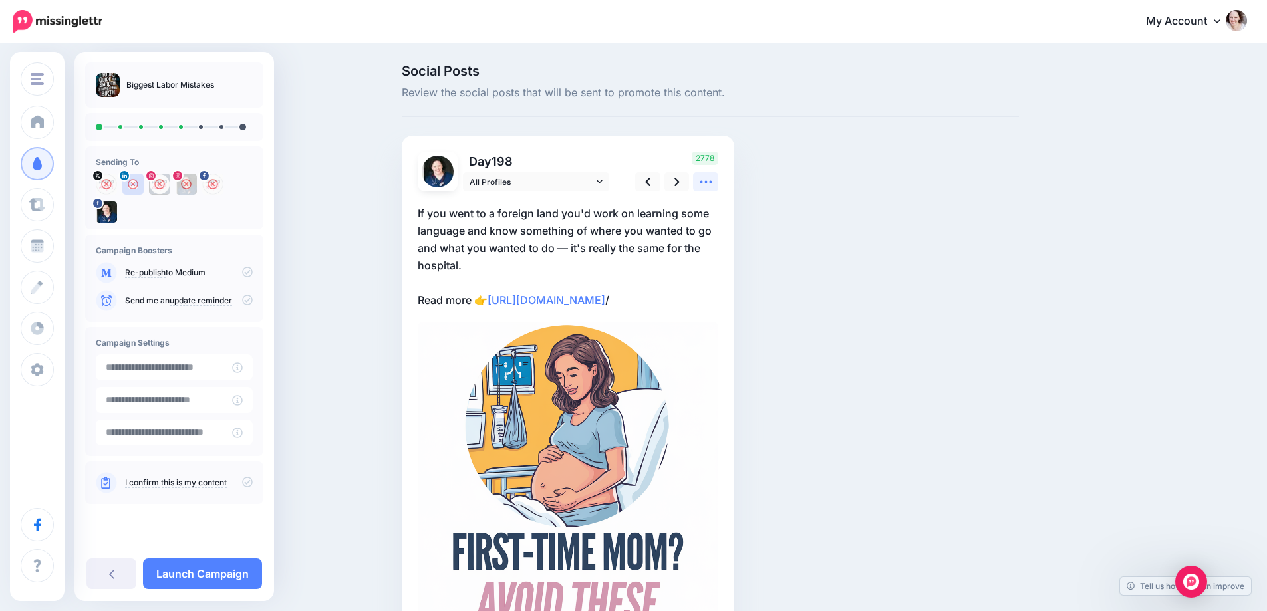
click at [718, 178] on link at bounding box center [705, 181] width 25 height 19
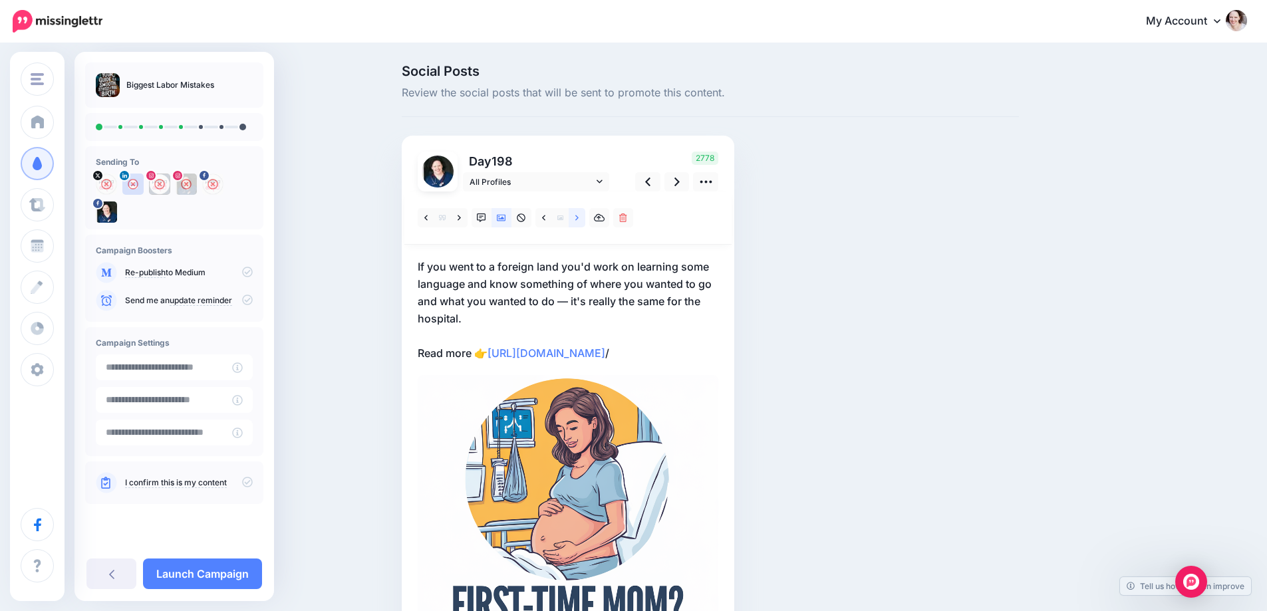
click at [579, 221] on icon at bounding box center [576, 218] width 3 height 9
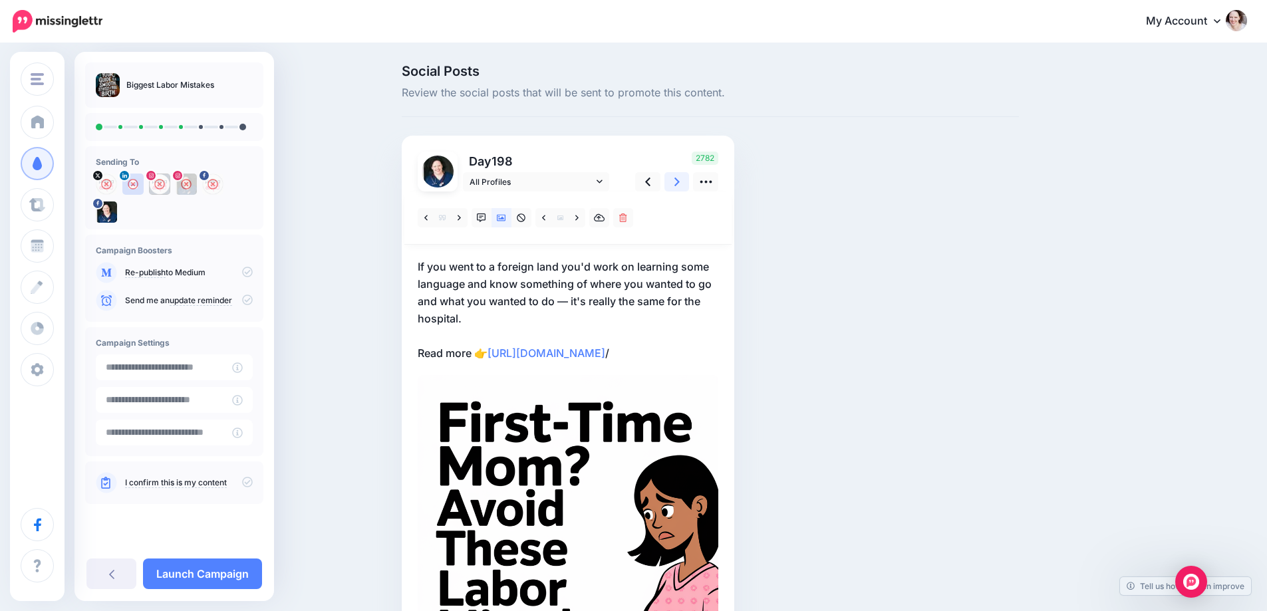
click at [680, 183] on icon at bounding box center [677, 182] width 5 height 9
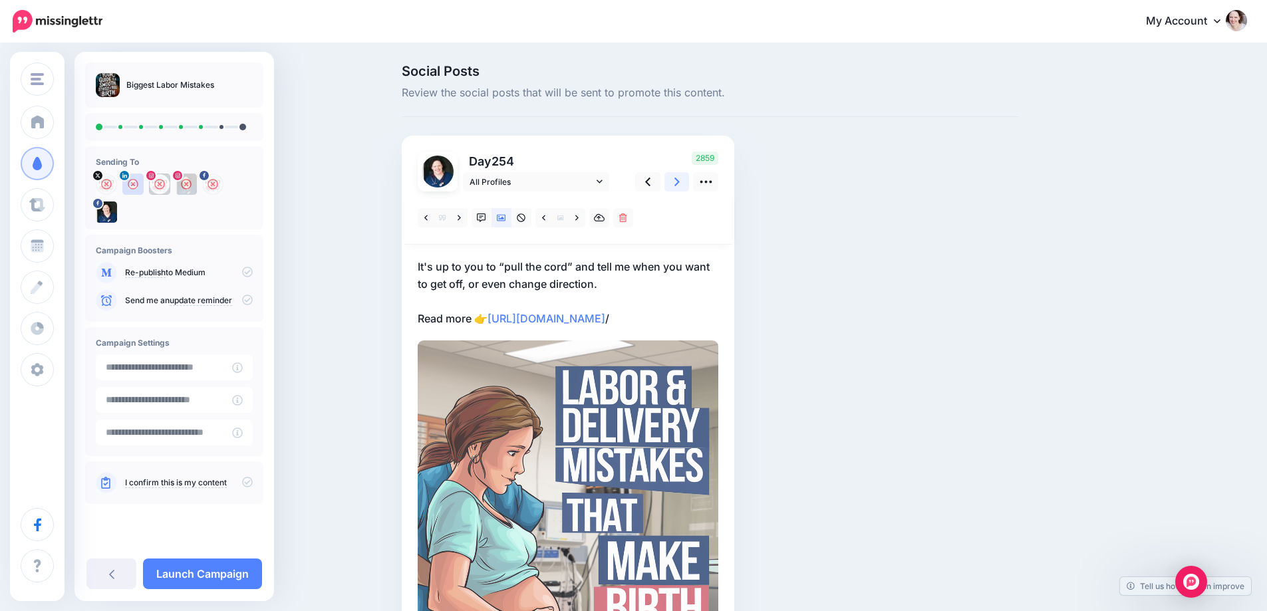
click at [680, 183] on icon at bounding box center [677, 182] width 5 height 9
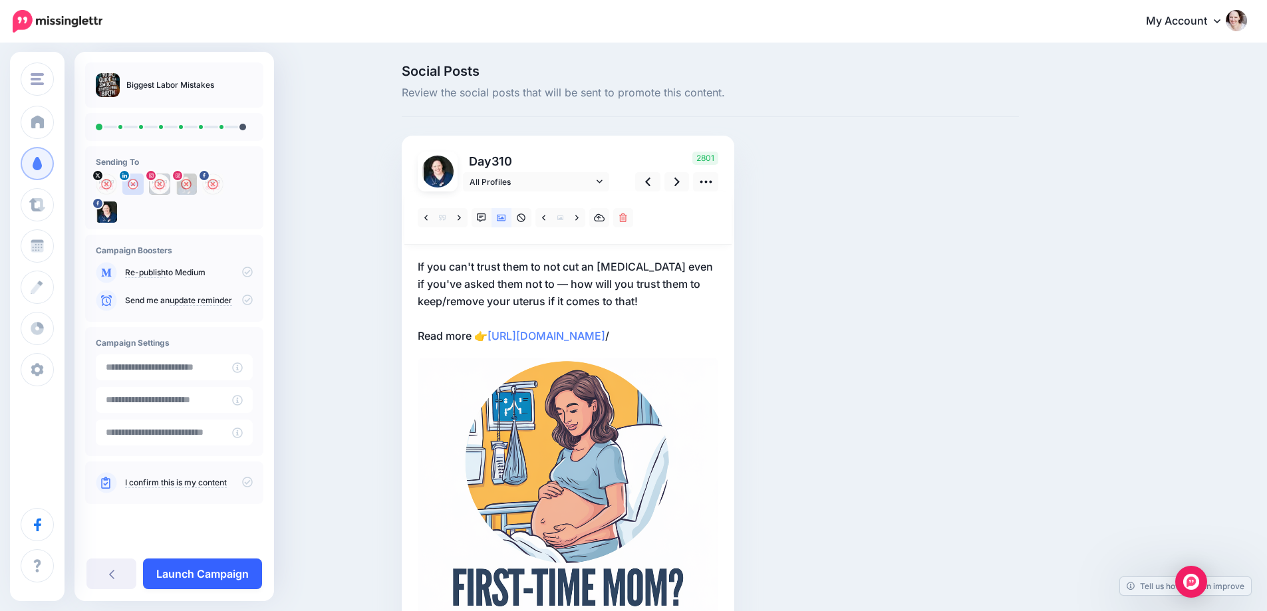
click at [176, 573] on link "Launch Campaign" at bounding box center [202, 574] width 119 height 31
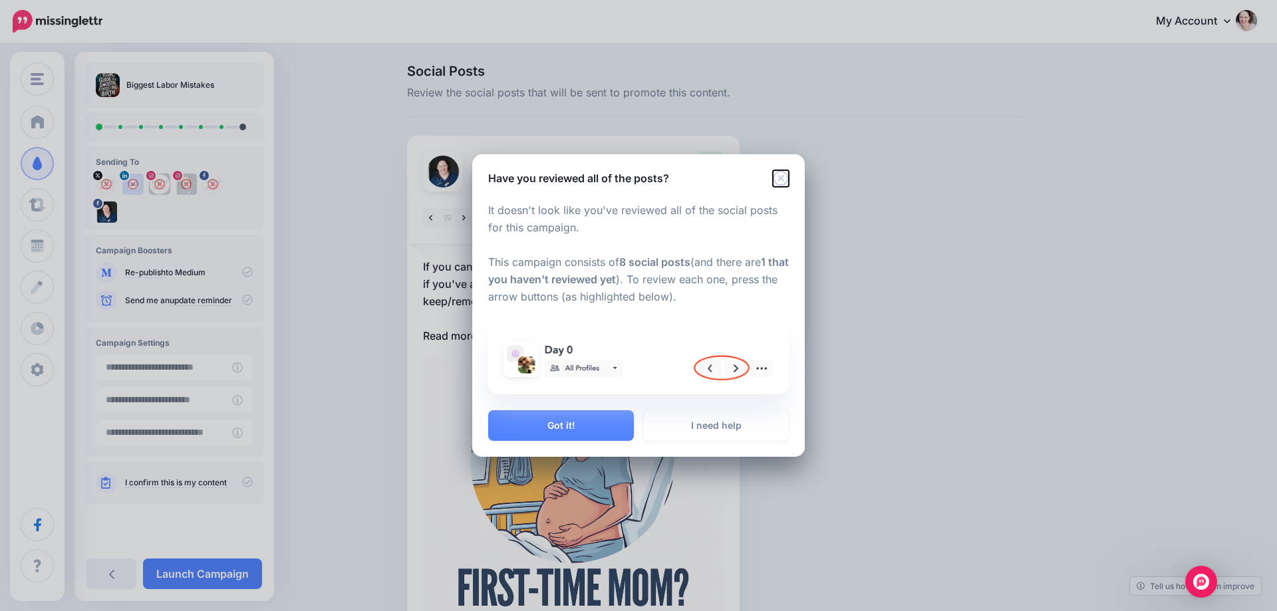
click at [787, 176] on icon "Close" at bounding box center [780, 178] width 15 height 15
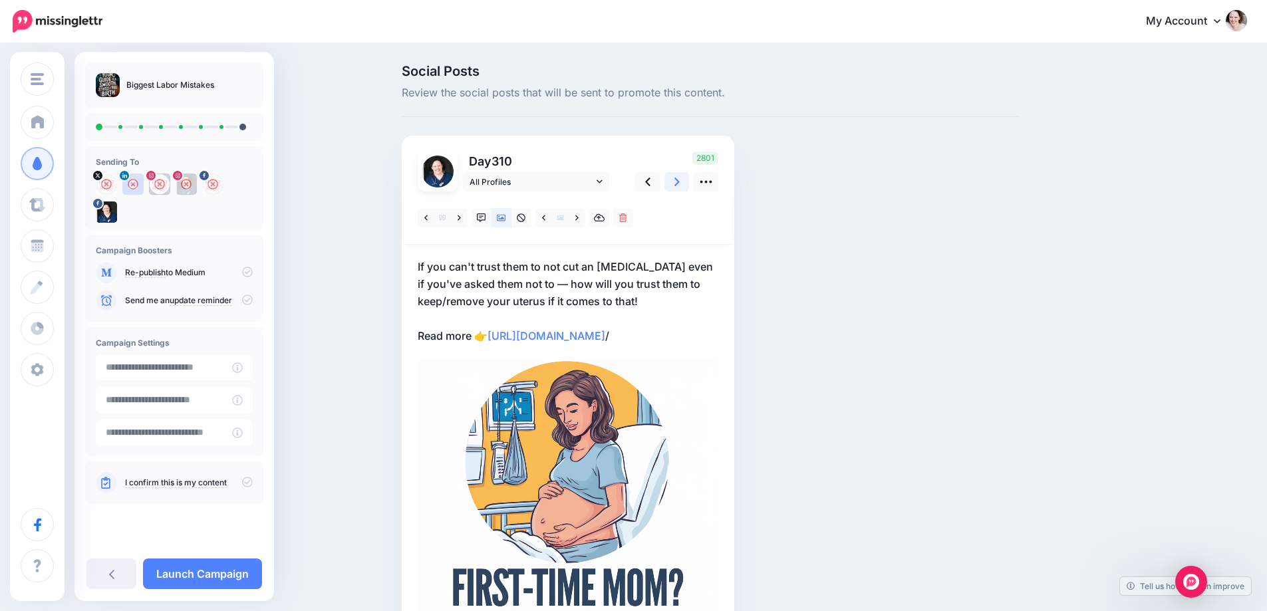
click at [677, 184] on link at bounding box center [677, 181] width 25 height 19
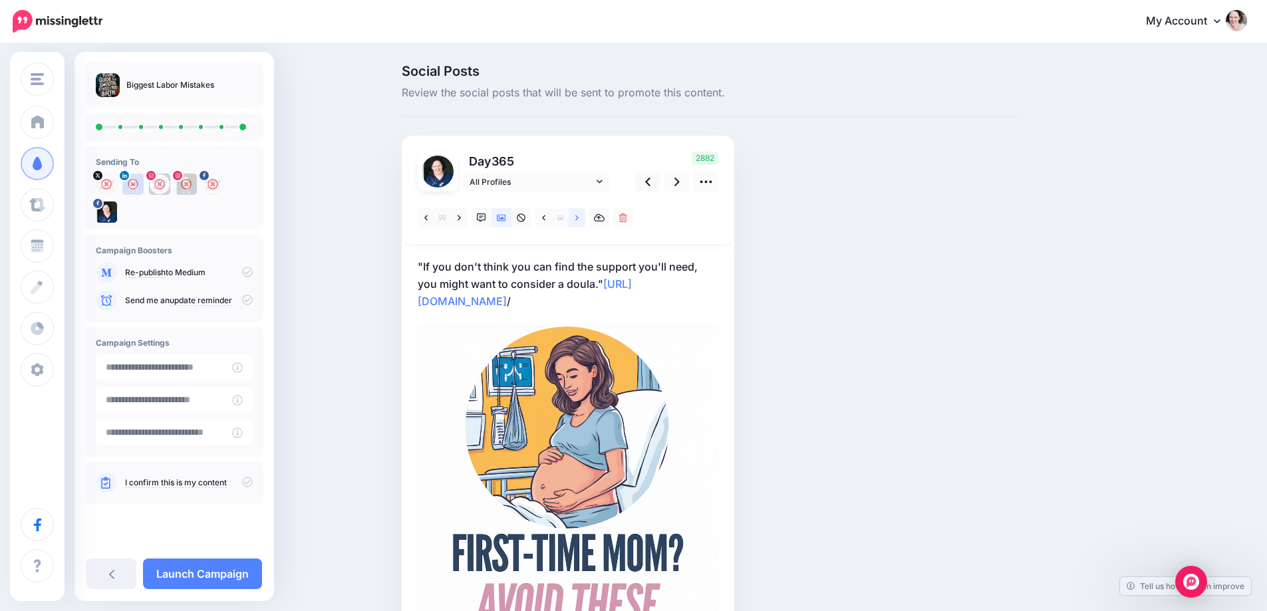
click at [579, 223] on link at bounding box center [577, 217] width 17 height 19
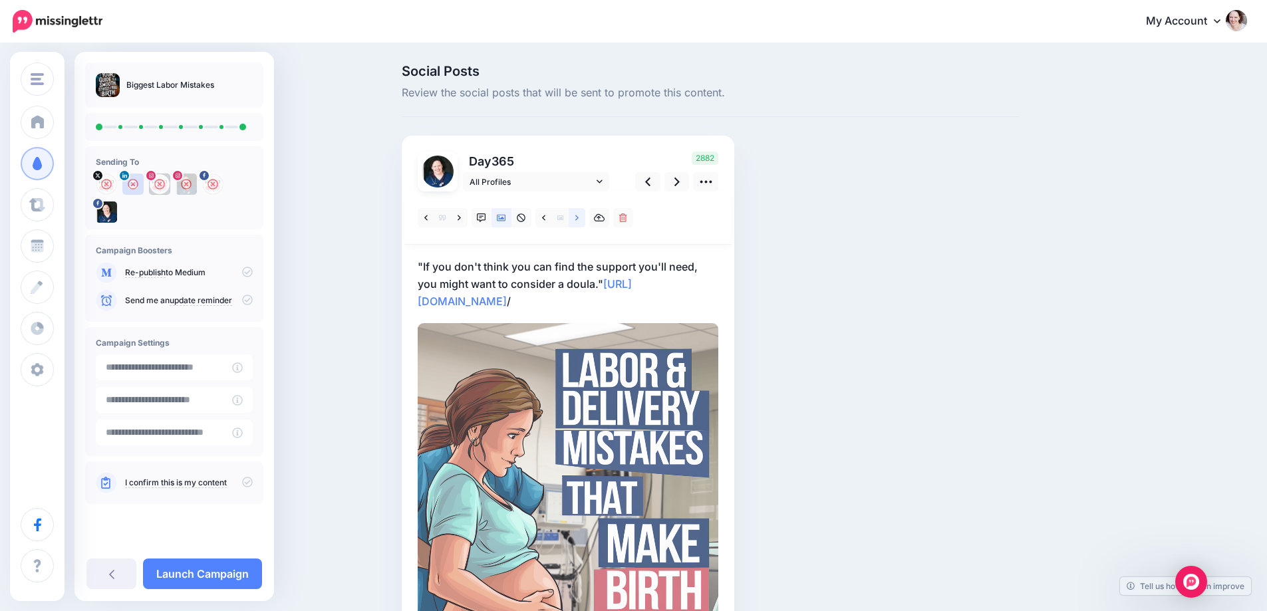
click at [579, 223] on link at bounding box center [577, 217] width 17 height 19
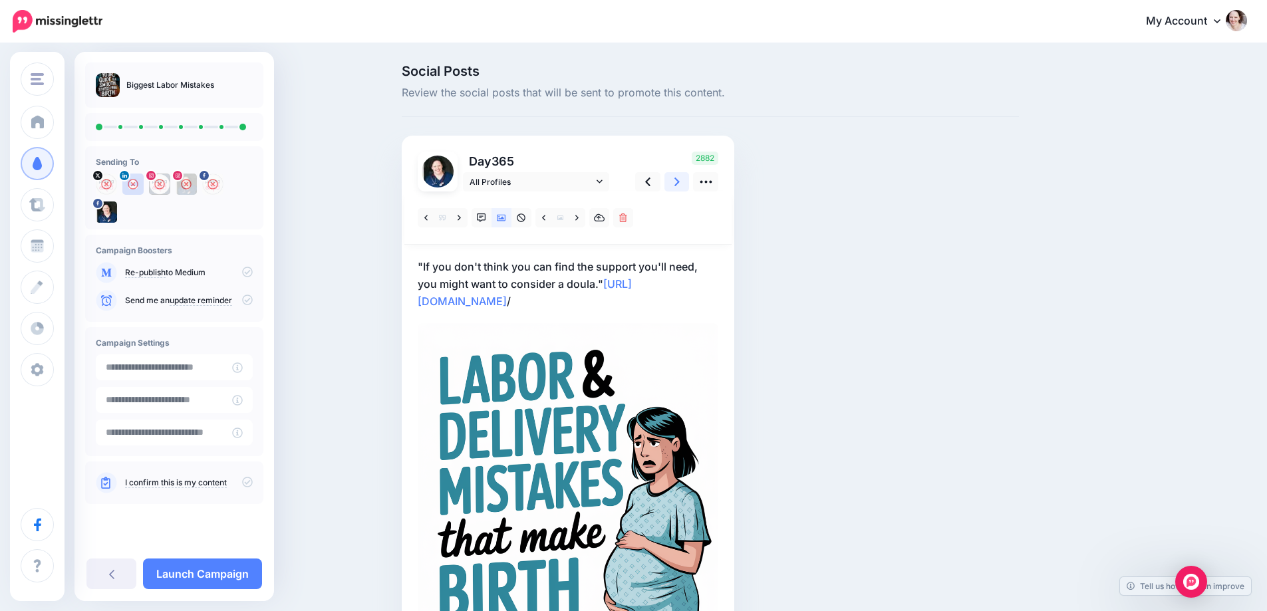
click at [690, 182] on link at bounding box center [677, 181] width 25 height 19
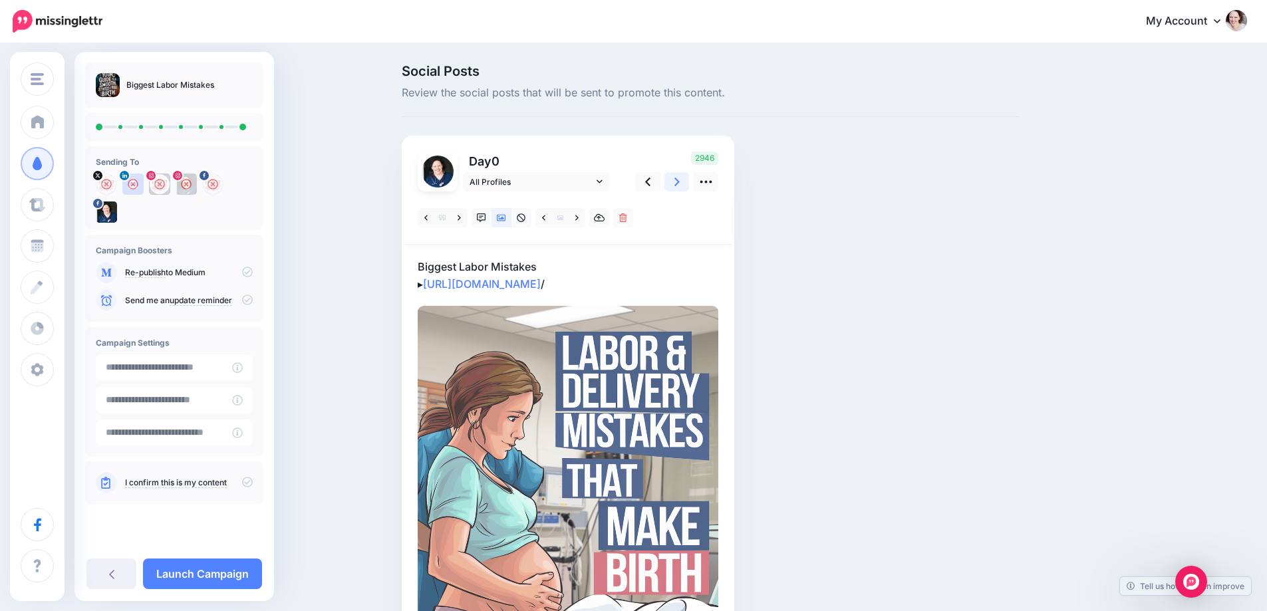
click at [690, 182] on link at bounding box center [677, 181] width 25 height 19
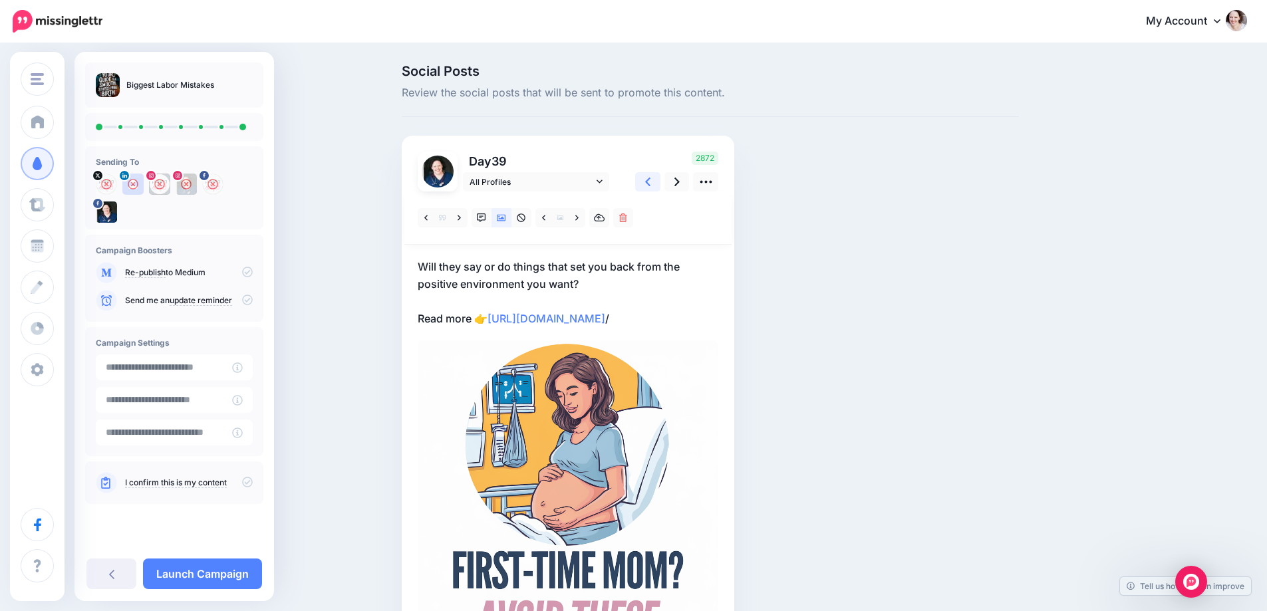
click at [645, 186] on link at bounding box center [647, 181] width 25 height 19
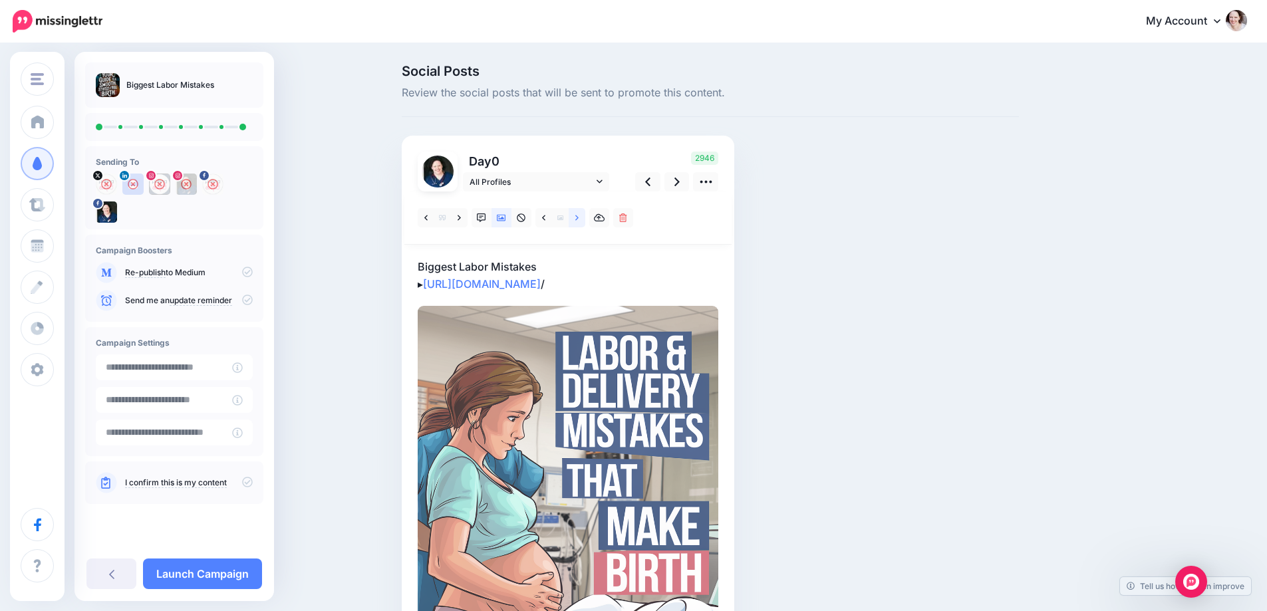
click at [579, 215] on link at bounding box center [577, 217] width 17 height 19
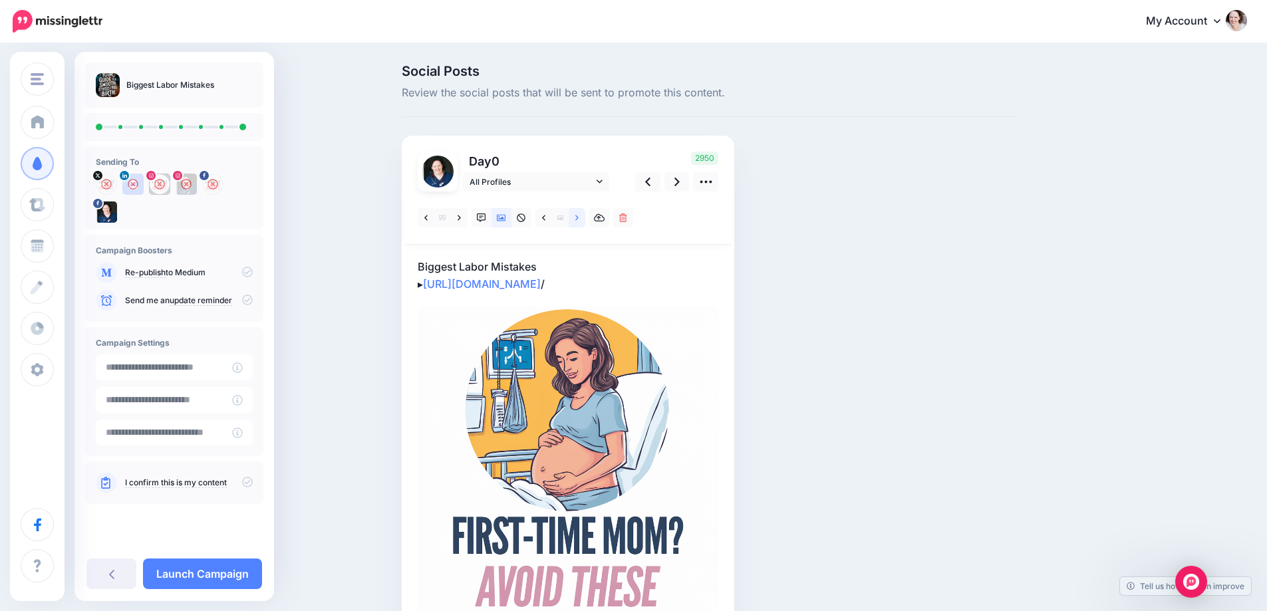
click at [579, 215] on link at bounding box center [577, 217] width 17 height 19
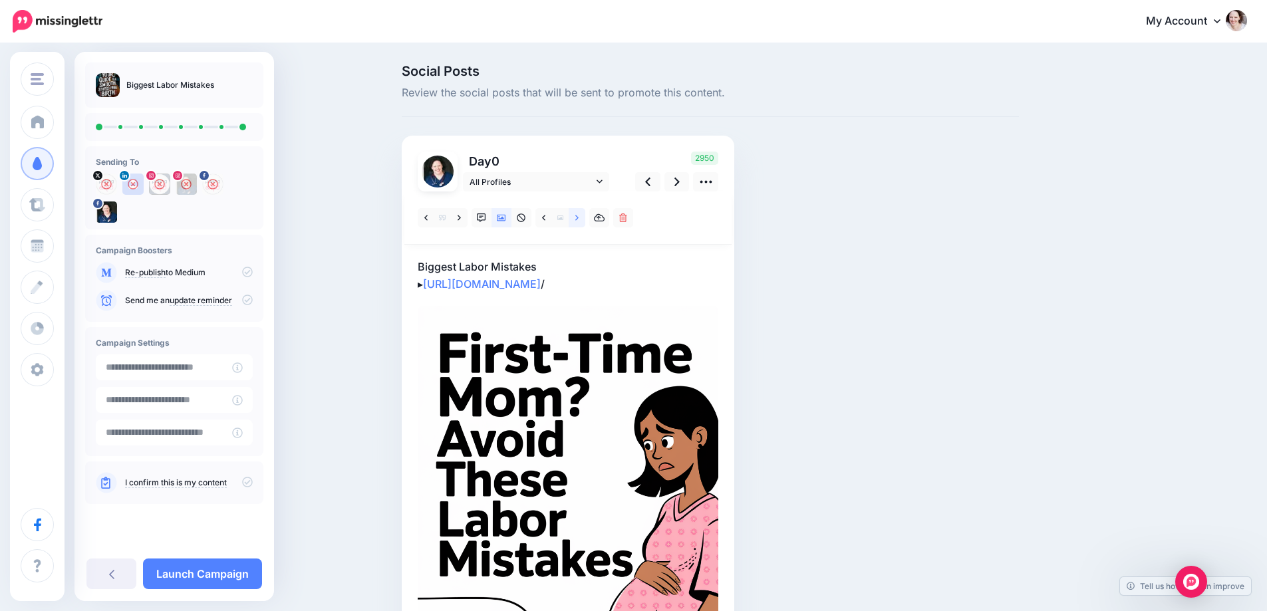
click at [579, 215] on link at bounding box center [577, 217] width 17 height 19
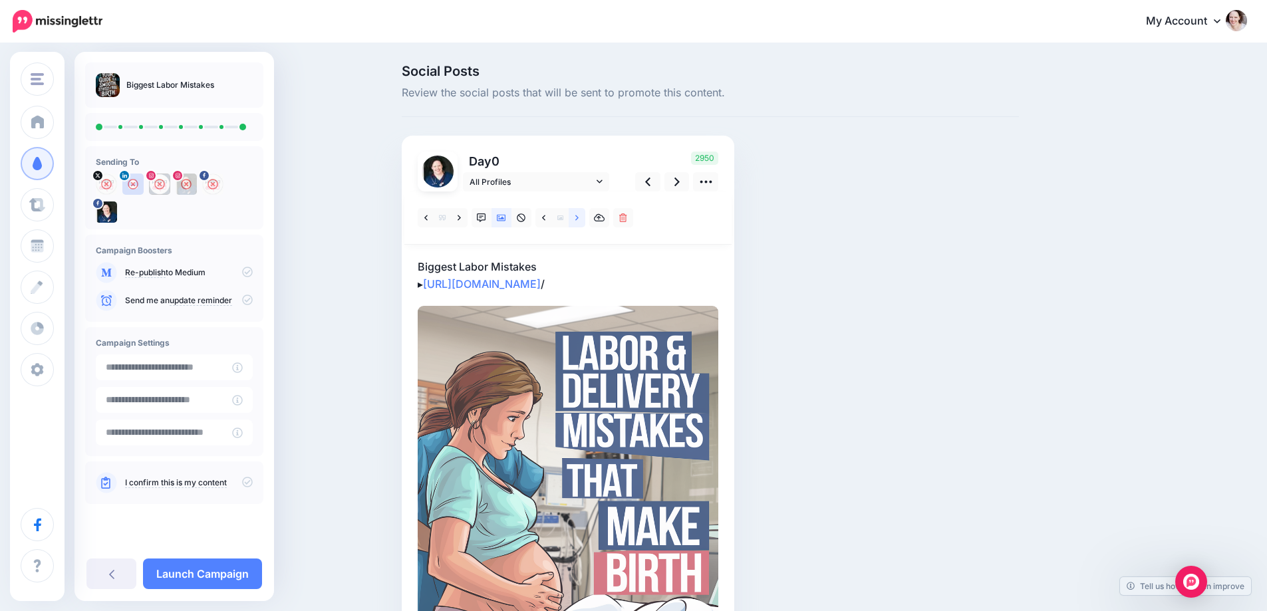
click at [579, 215] on link at bounding box center [577, 217] width 17 height 19
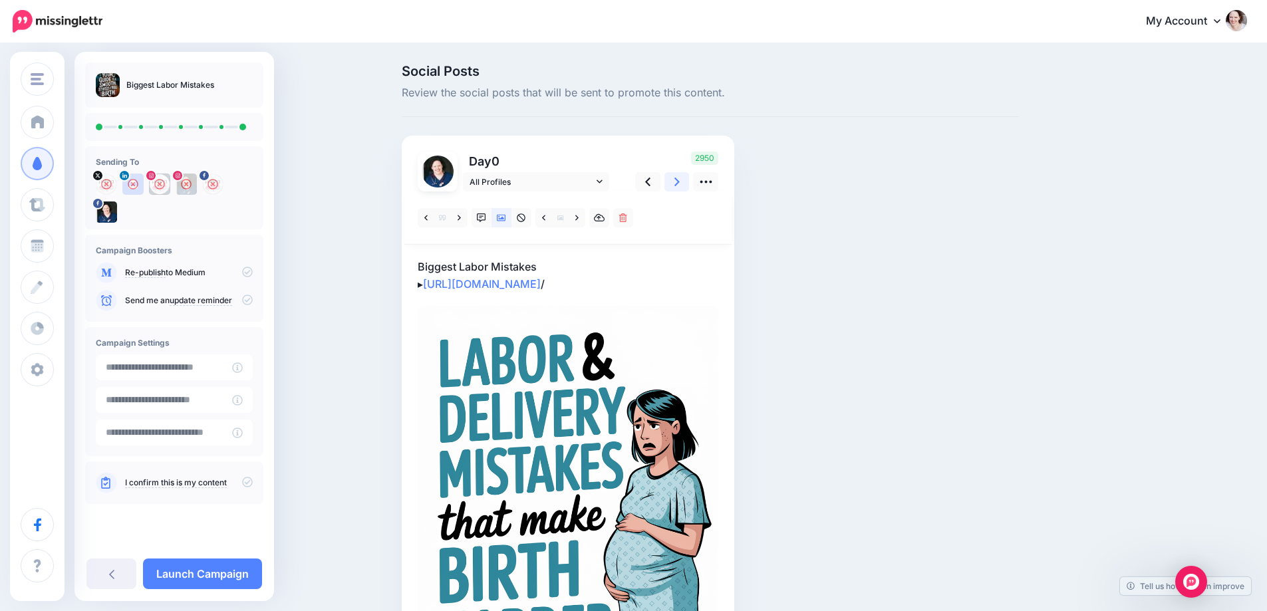
click at [688, 180] on link at bounding box center [677, 181] width 25 height 19
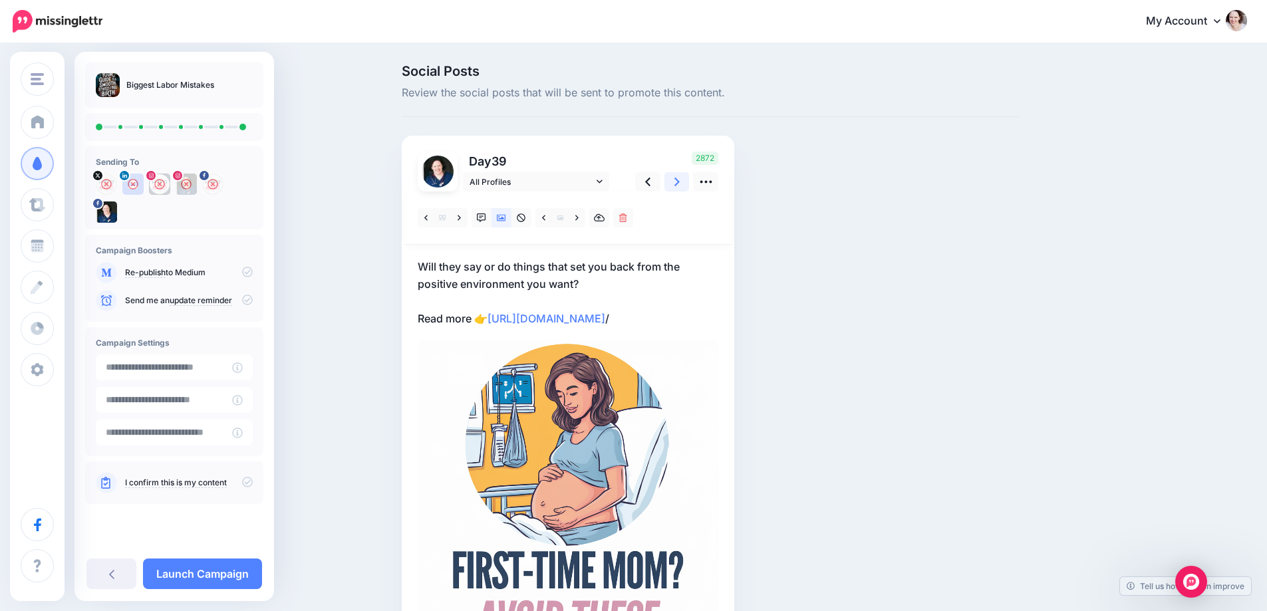
click at [688, 180] on link at bounding box center [677, 181] width 25 height 19
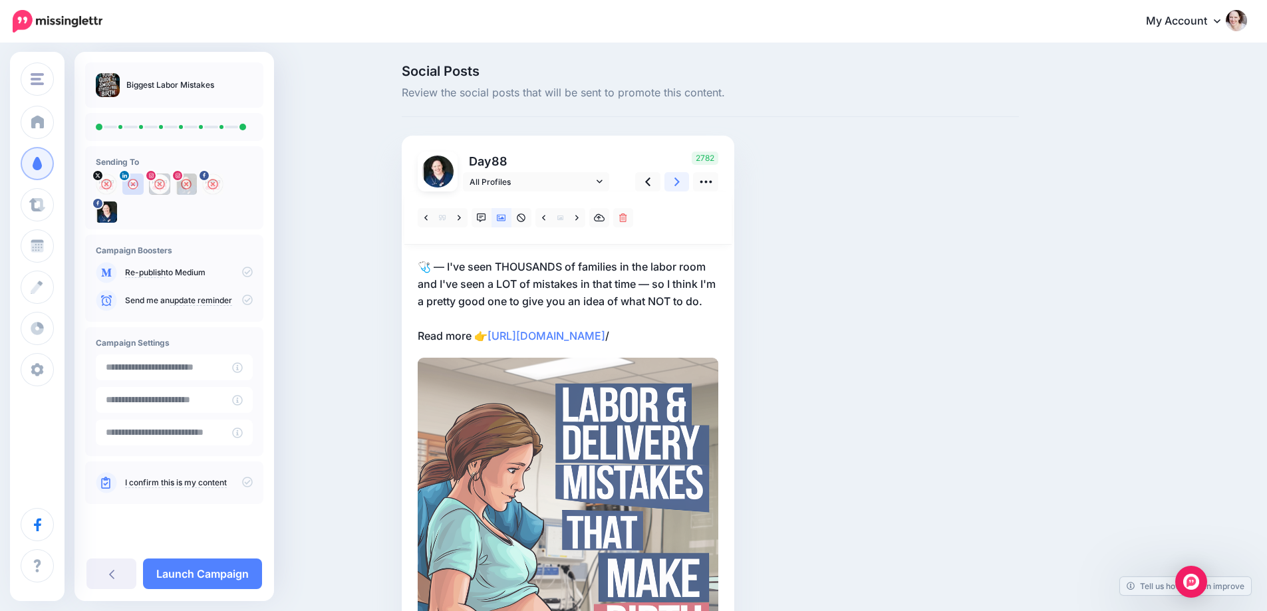
click at [688, 181] on link at bounding box center [677, 181] width 25 height 19
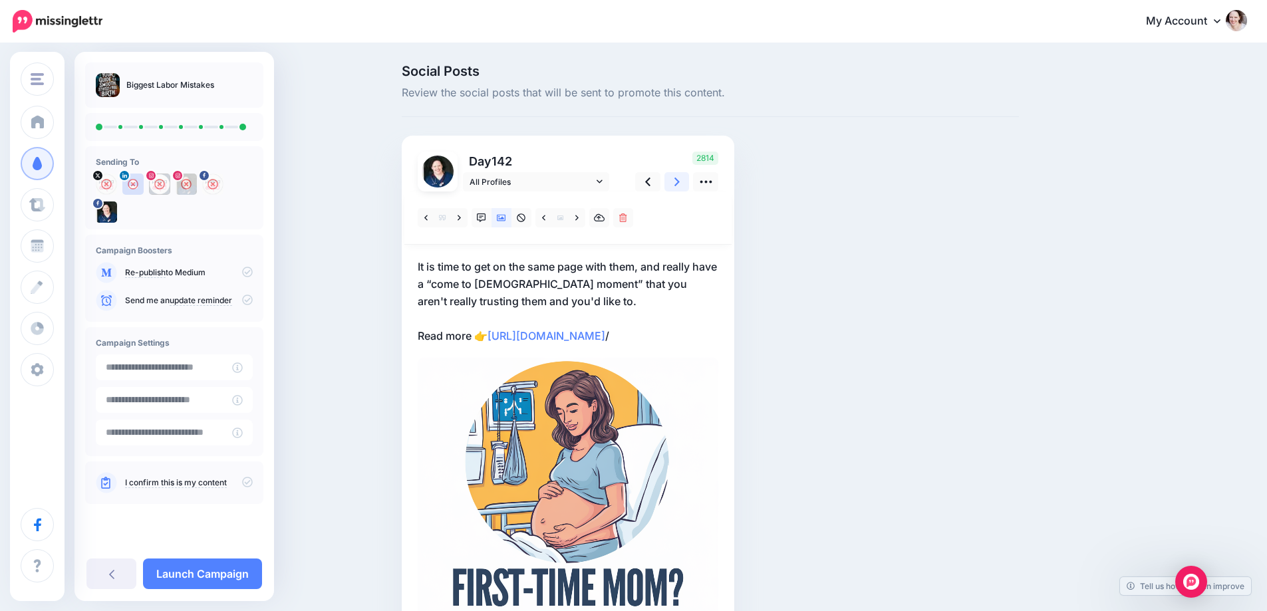
click at [687, 183] on link at bounding box center [677, 181] width 25 height 19
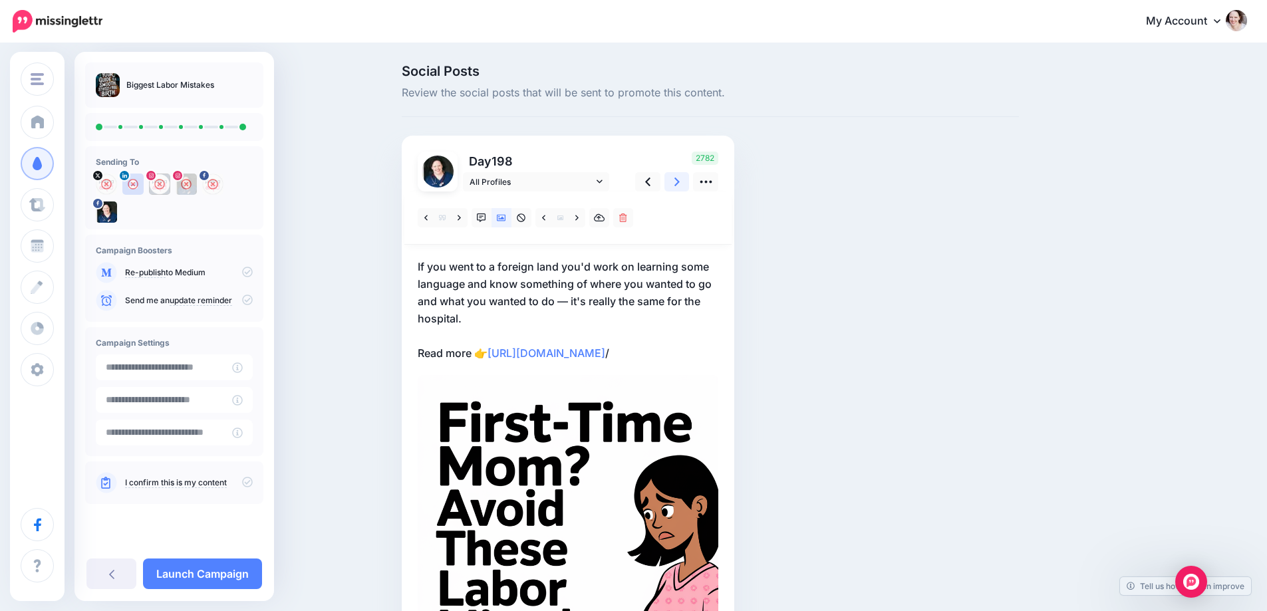
click at [687, 183] on link at bounding box center [677, 181] width 25 height 19
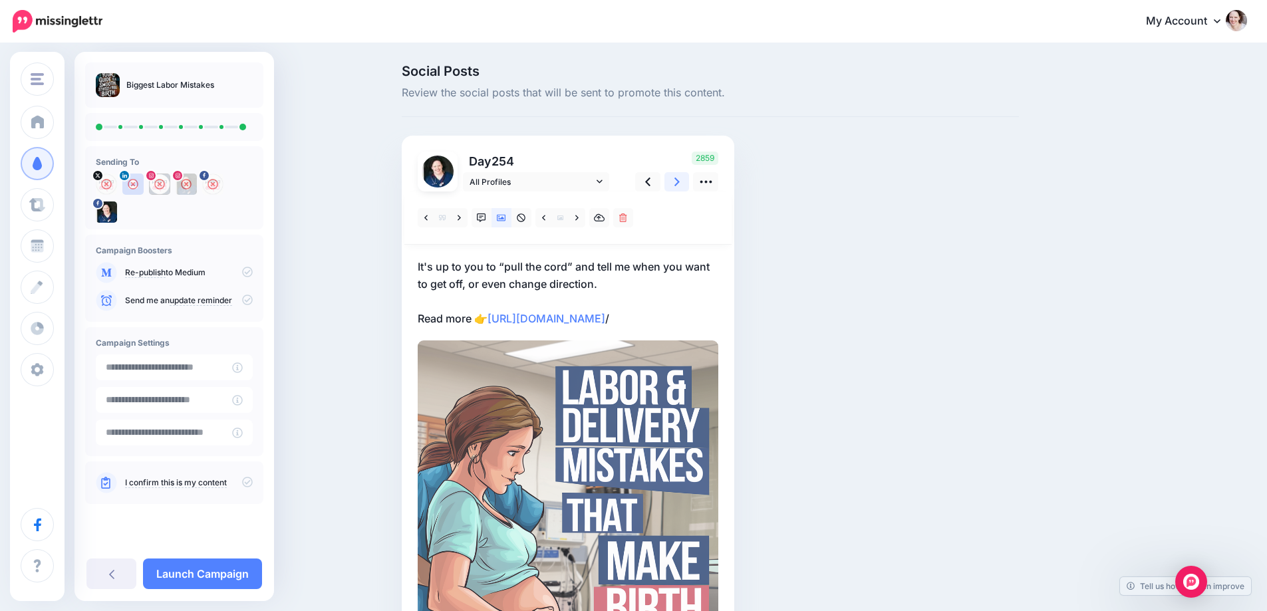
click at [687, 183] on link at bounding box center [677, 181] width 25 height 19
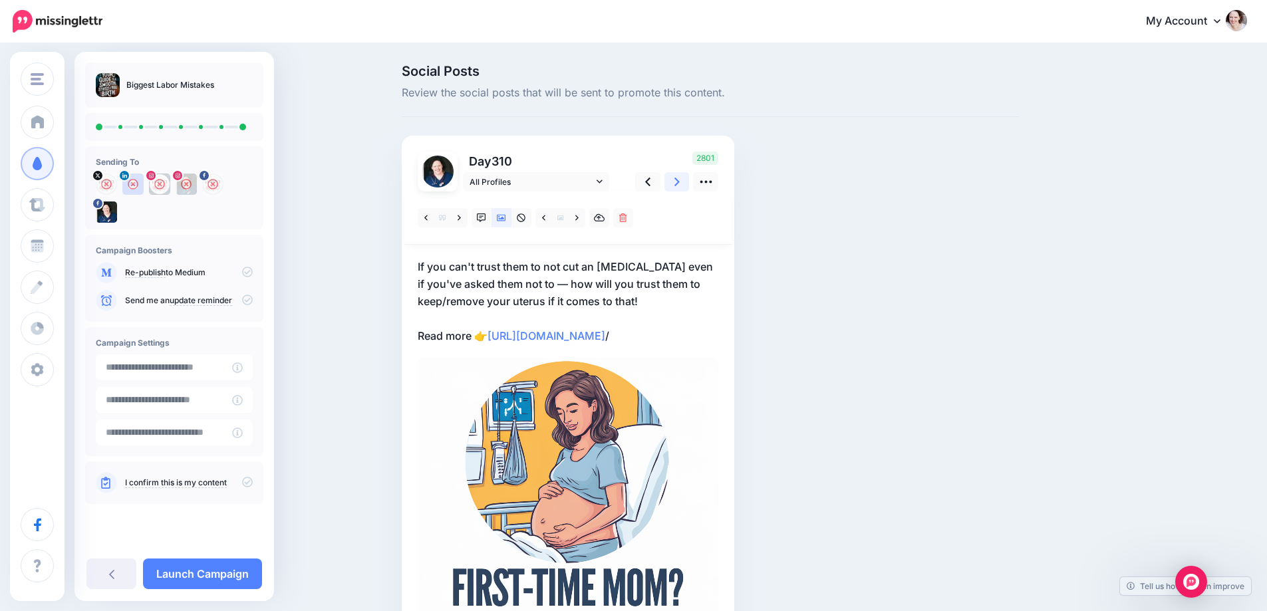
click at [687, 183] on link at bounding box center [677, 181] width 25 height 19
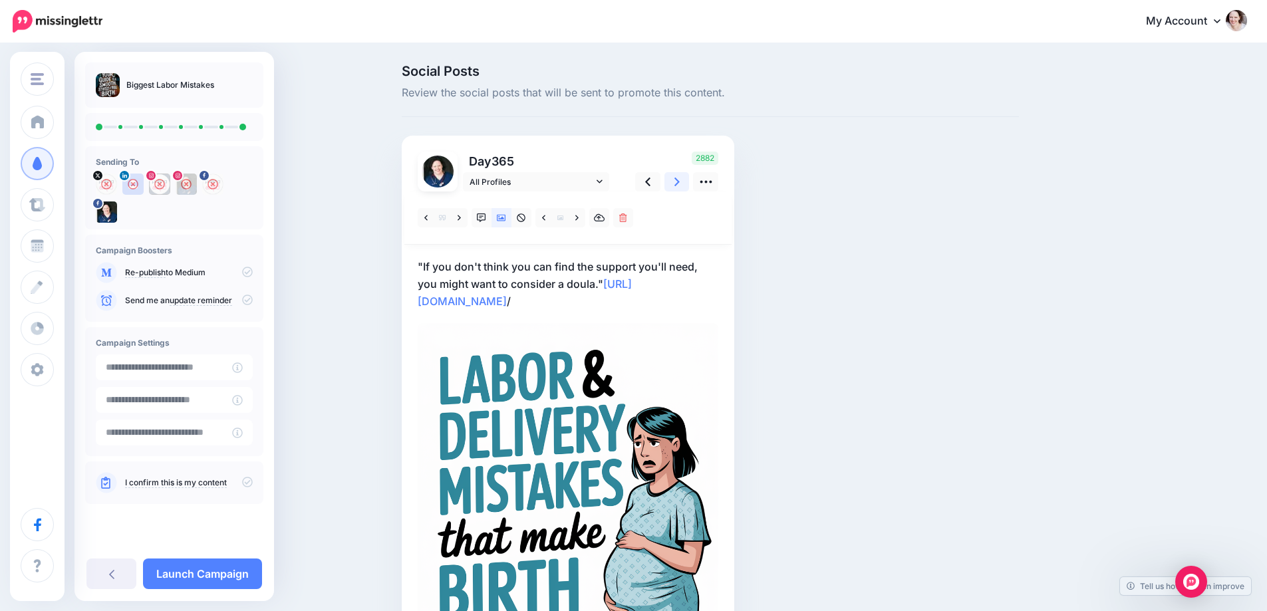
click at [687, 184] on link at bounding box center [677, 181] width 25 height 19
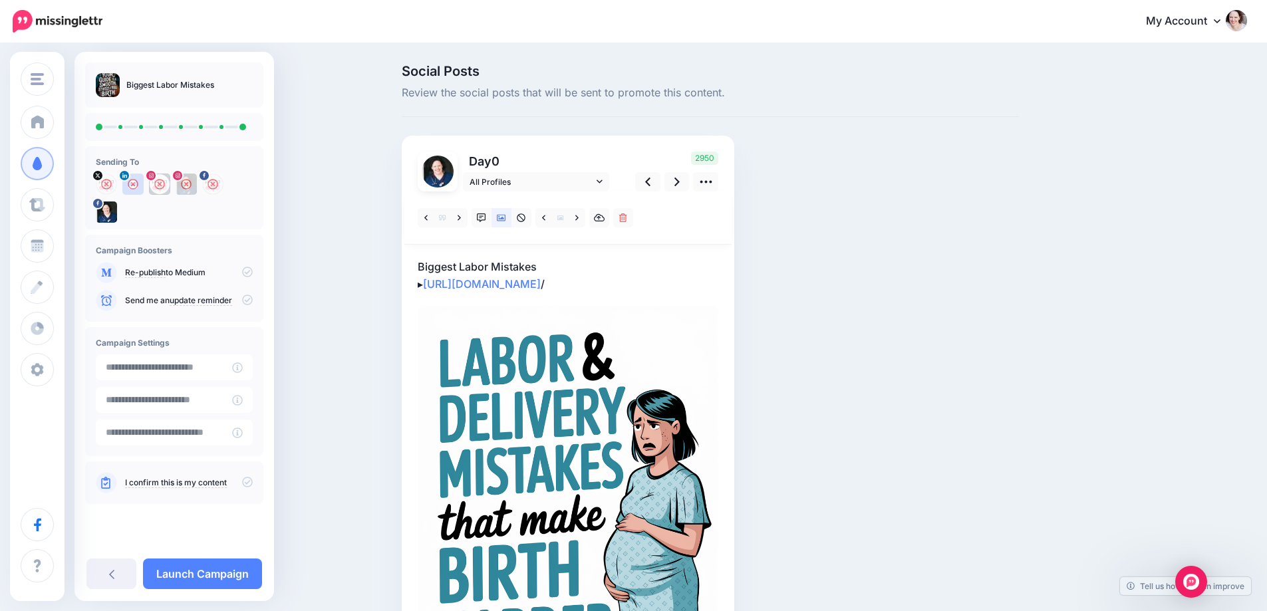
click at [200, 591] on div "Biggest Labor Mistakes Sending To" at bounding box center [175, 326] width 200 height 549
click at [192, 573] on link "Launch Campaign" at bounding box center [202, 574] width 119 height 31
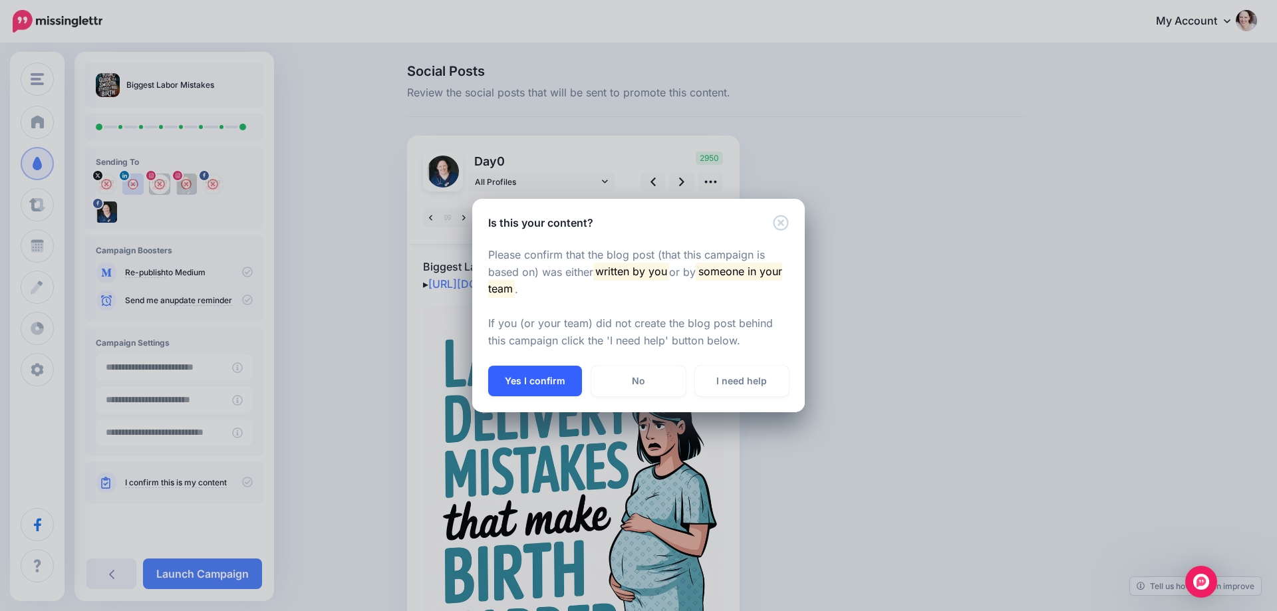
click at [514, 391] on button "Yes I confirm" at bounding box center [535, 381] width 94 height 31
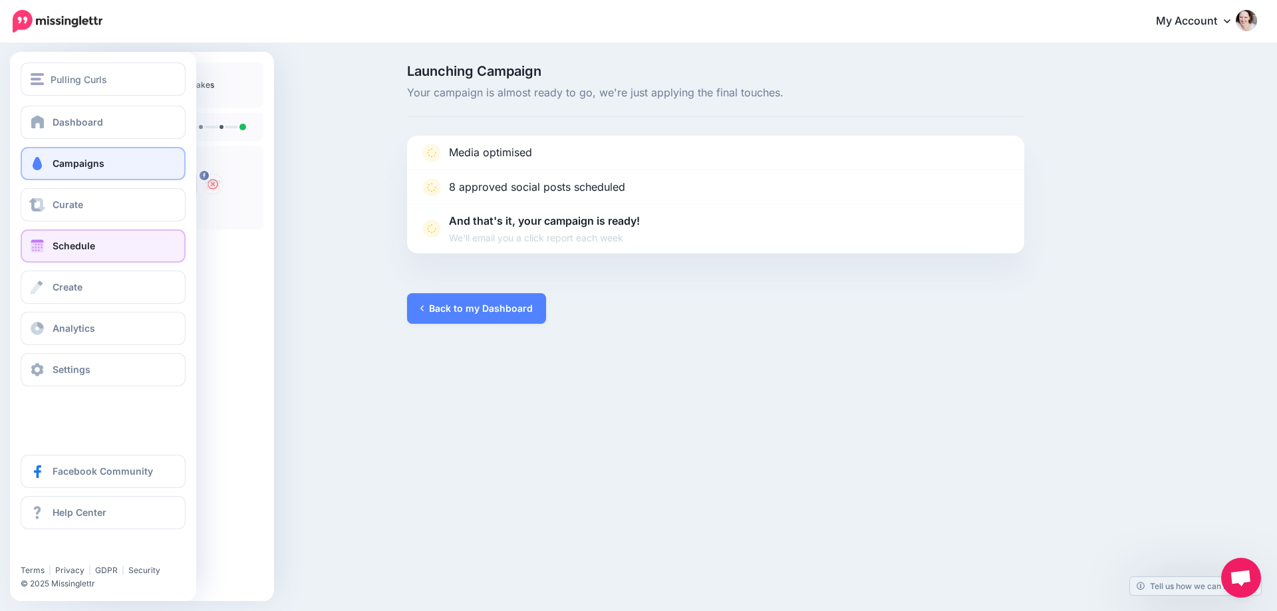
click at [72, 247] on span "Schedule" at bounding box center [74, 245] width 43 height 11
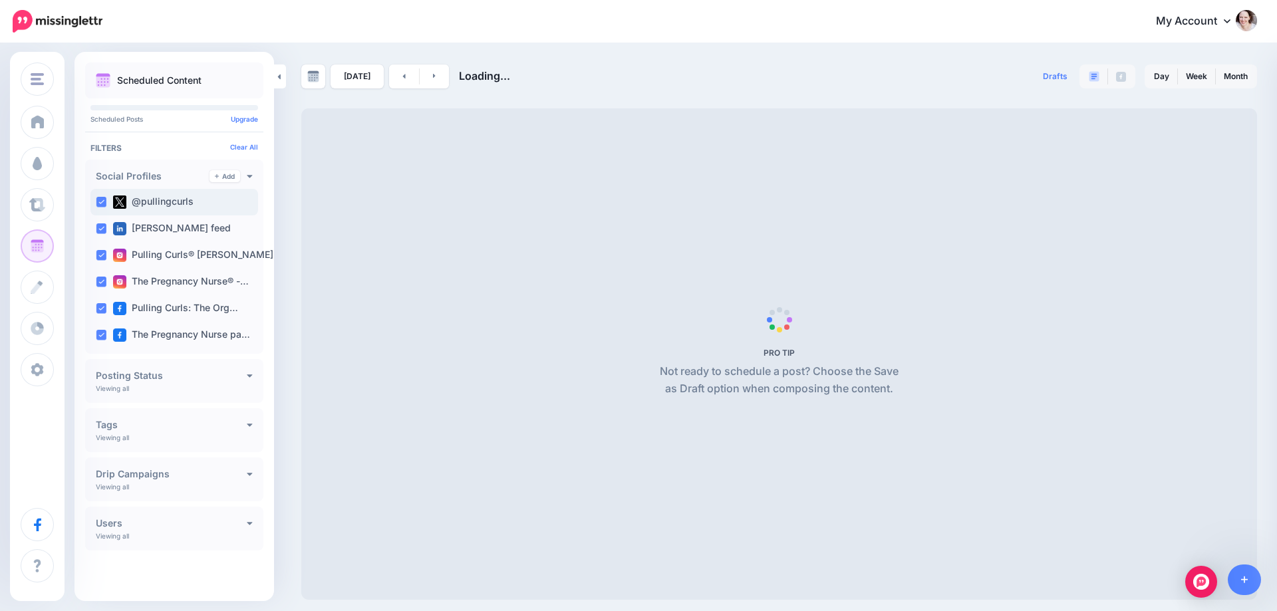
click at [104, 207] on ins at bounding box center [101, 202] width 11 height 11
click at [106, 228] on ins at bounding box center [101, 229] width 11 height 11
click at [102, 251] on ins at bounding box center [101, 255] width 11 height 11
click at [100, 281] on ins at bounding box center [101, 282] width 11 height 11
click at [101, 307] on ins at bounding box center [101, 308] width 11 height 11
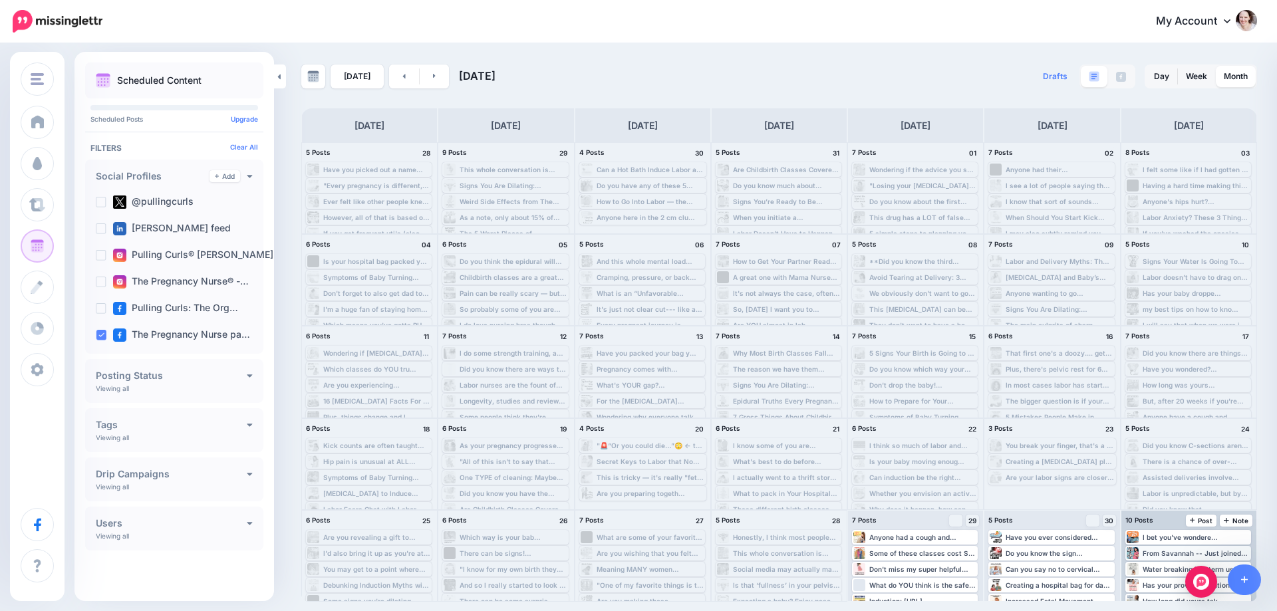
click at [1175, 551] on div "From Savannah -- Just joined the class, I honestly didn't know my provider woul…" at bounding box center [1196, 553] width 107 height 8
click at [1171, 566] on span "Edit" at bounding box center [1173, 569] width 11 height 7
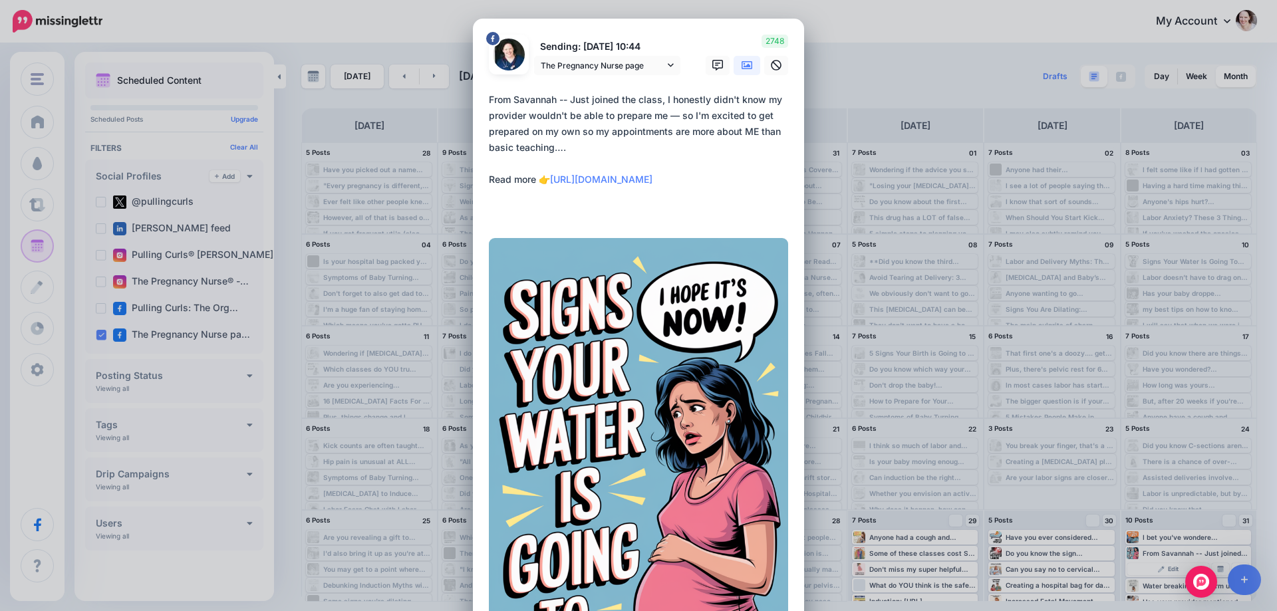
drag, startPoint x: 566, startPoint y: 148, endPoint x: 282, endPoint y: 18, distance: 312.3
click at [283, 18] on div "Edit Post Loading Sending: [DATE] 10:44 The Pregnancy Nurse page" at bounding box center [638, 305] width 1277 height 611
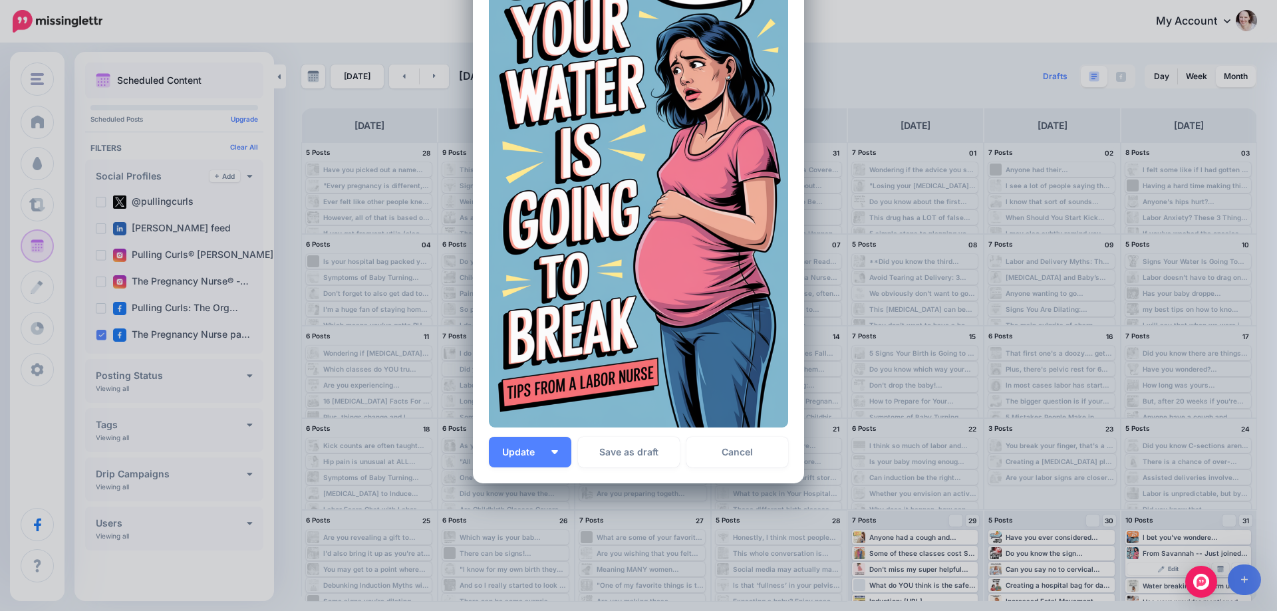
scroll to position [313, 0]
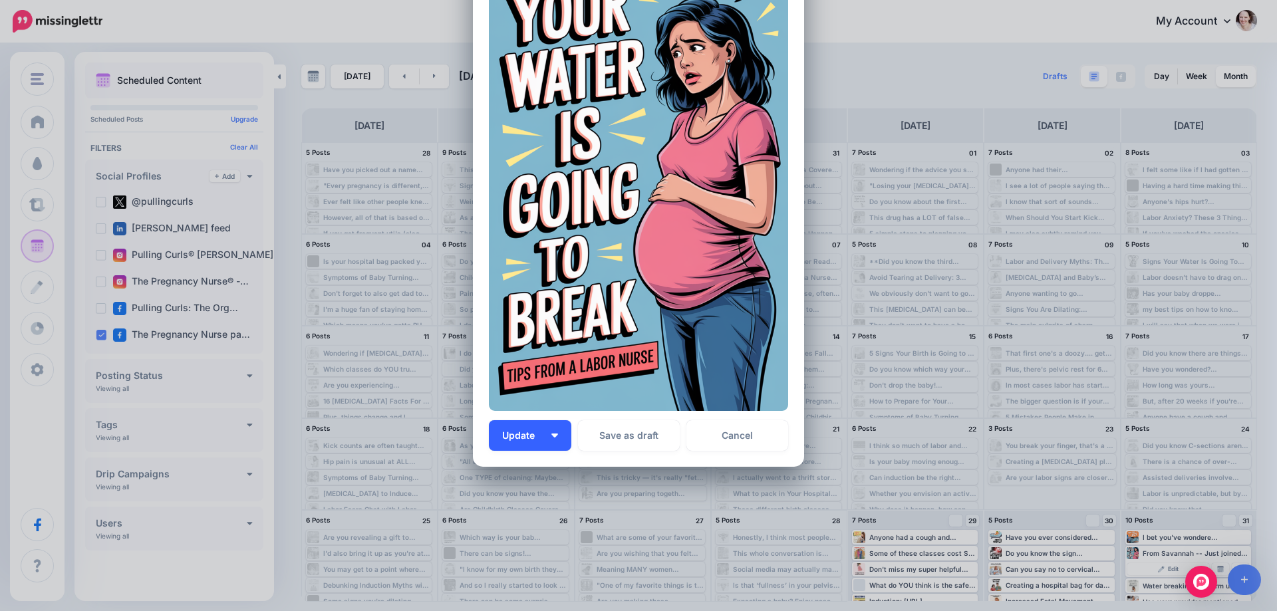
type textarea "**********"
drag, startPoint x: 556, startPoint y: 442, endPoint x: 555, endPoint y: 458, distance: 16.6
click at [556, 442] on button "Update" at bounding box center [530, 435] width 82 height 31
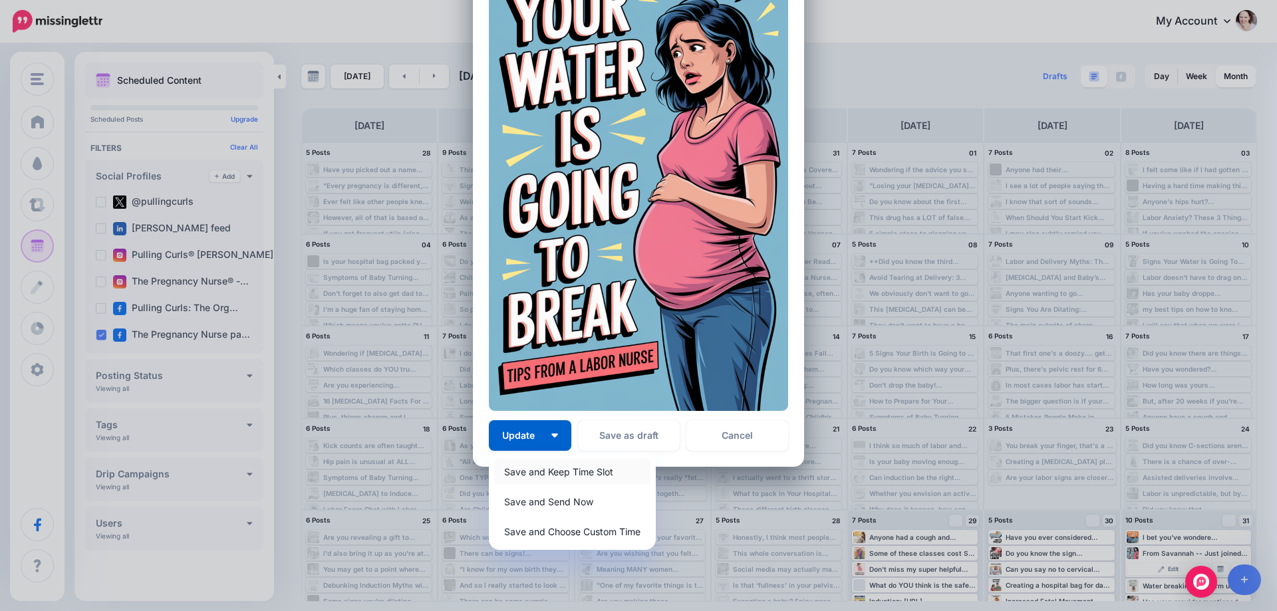
click at [560, 473] on link "Save and Keep Time Slot" at bounding box center [572, 472] width 156 height 26
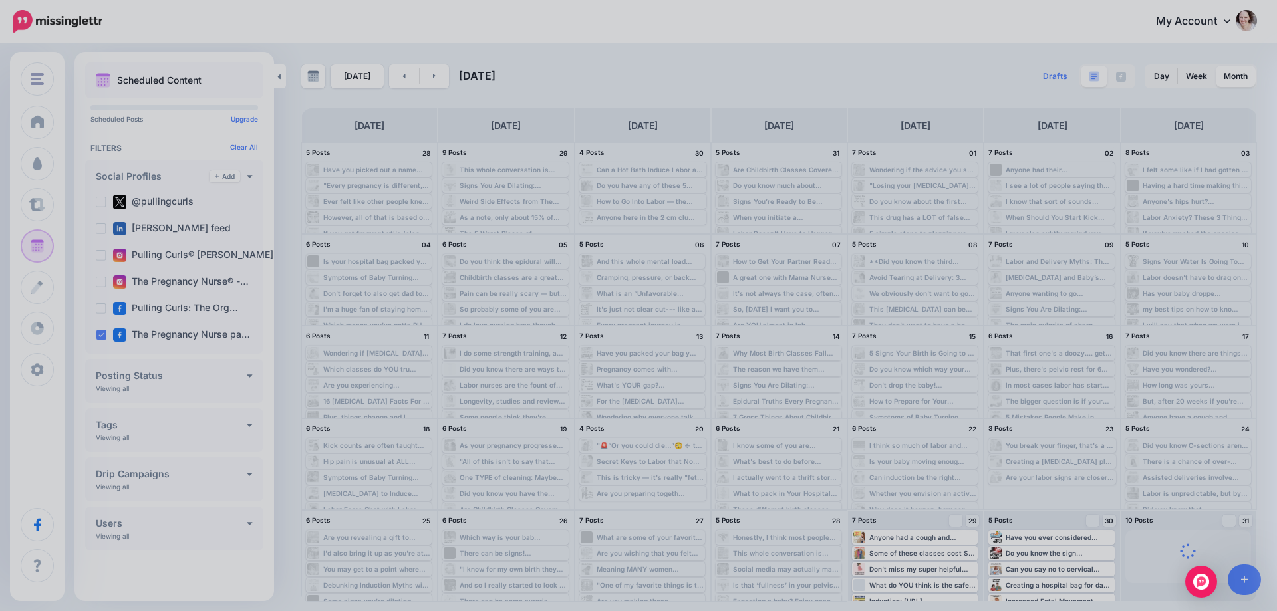
scroll to position [194, 0]
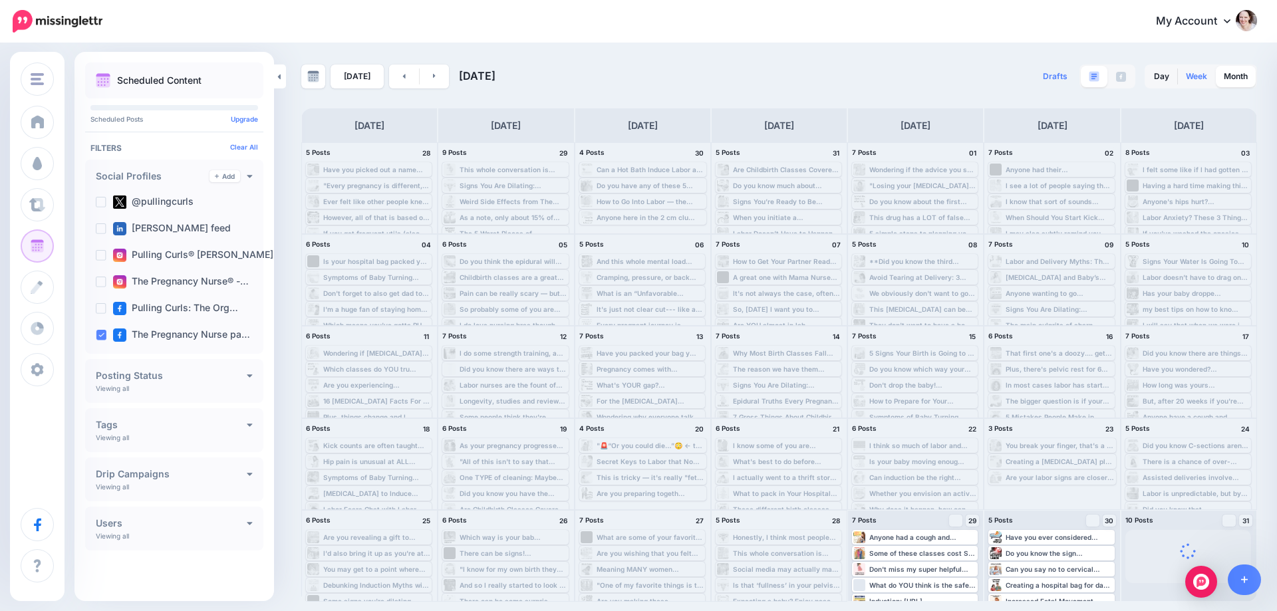
click at [1188, 73] on link "Week" at bounding box center [1196, 76] width 37 height 21
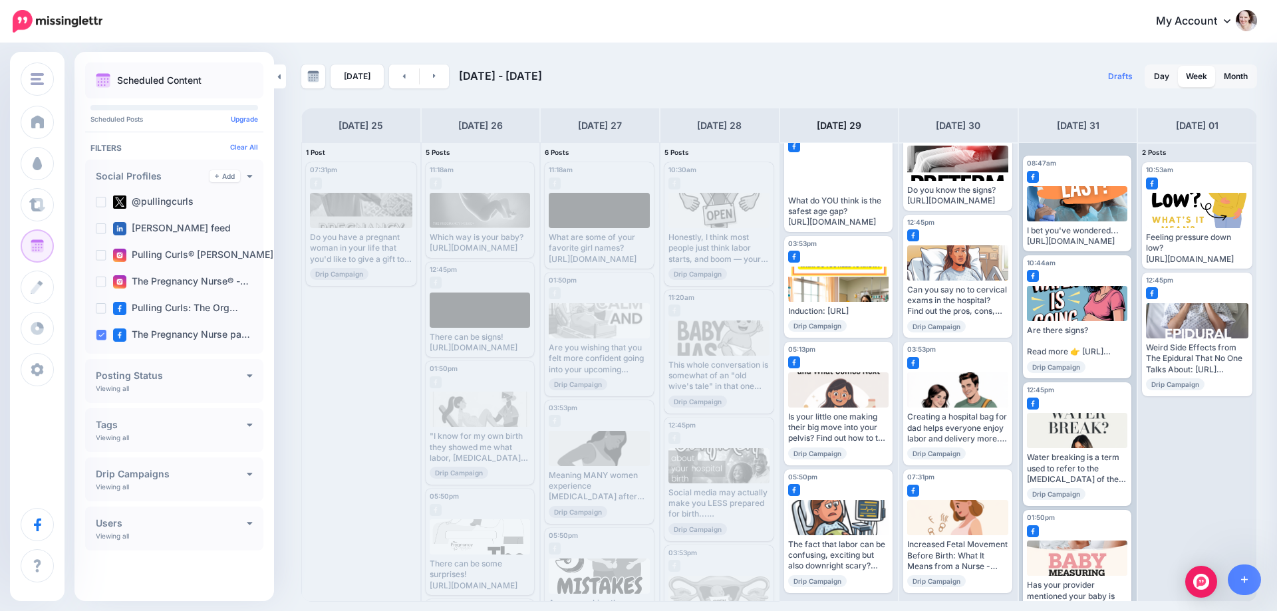
scroll to position [0, 0]
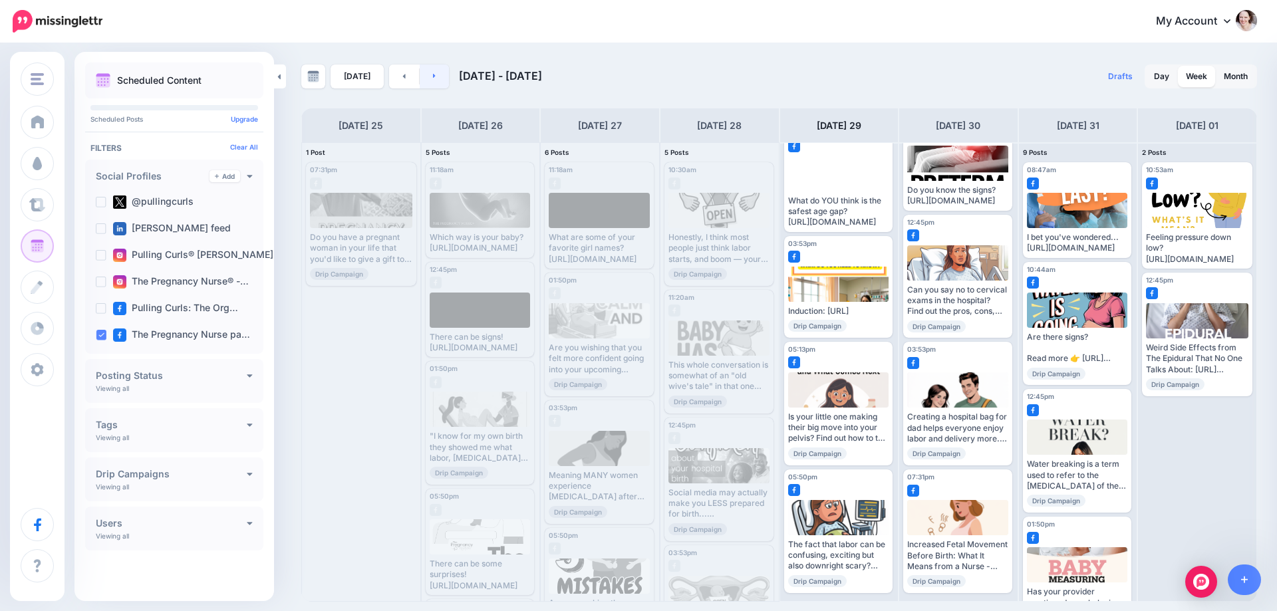
click at [436, 76] on link at bounding box center [435, 77] width 30 height 24
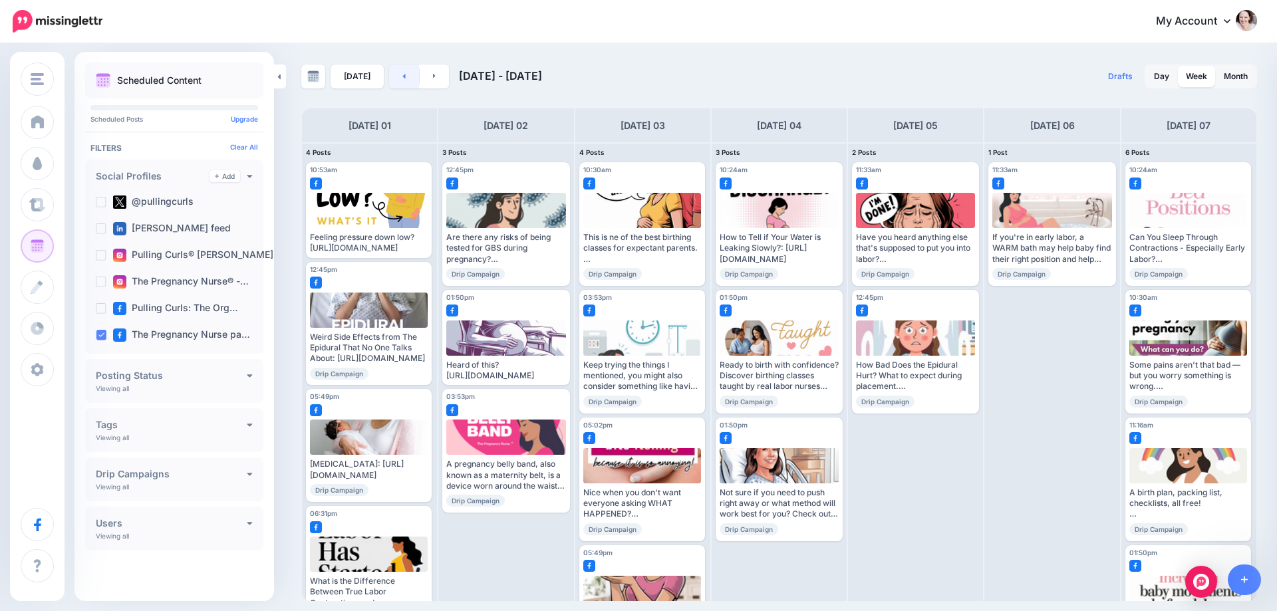
click at [403, 76] on icon at bounding box center [404, 76] width 3 height 5
